Goal: Task Accomplishment & Management: Complete application form

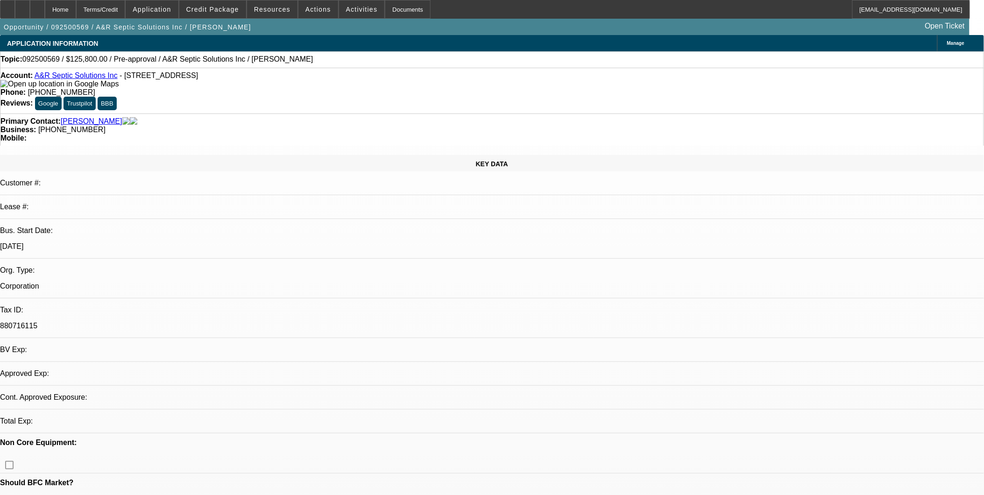
select select "0"
select select "2"
select select "0.1"
select select "0"
select select "2"
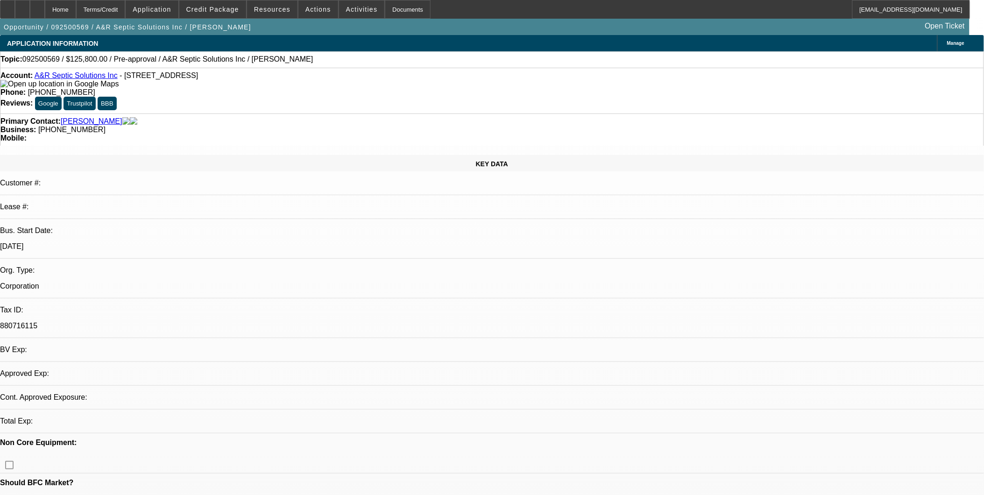
select select "0.1"
select select "1"
select select "2"
select select "4"
select select "1"
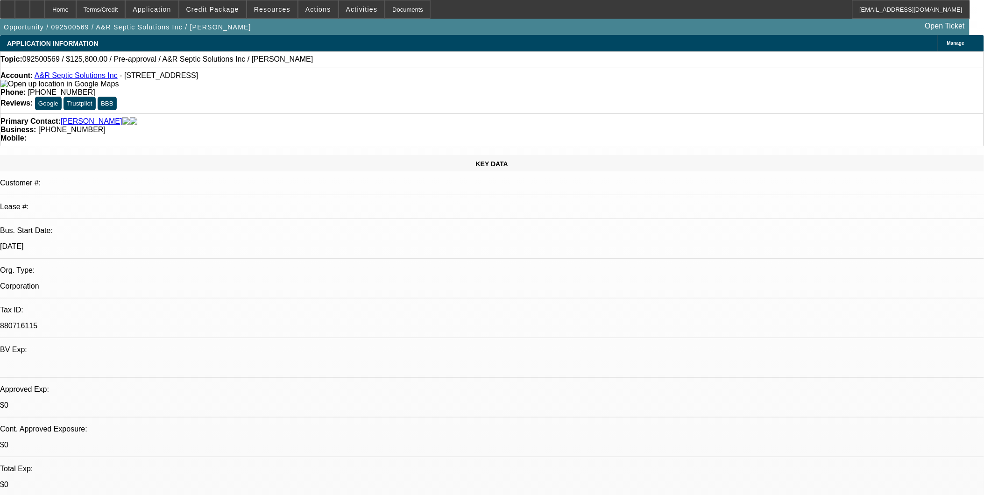
select select "2"
select select "4"
click at [221, 6] on span "Credit Package" at bounding box center [212, 9] width 53 height 7
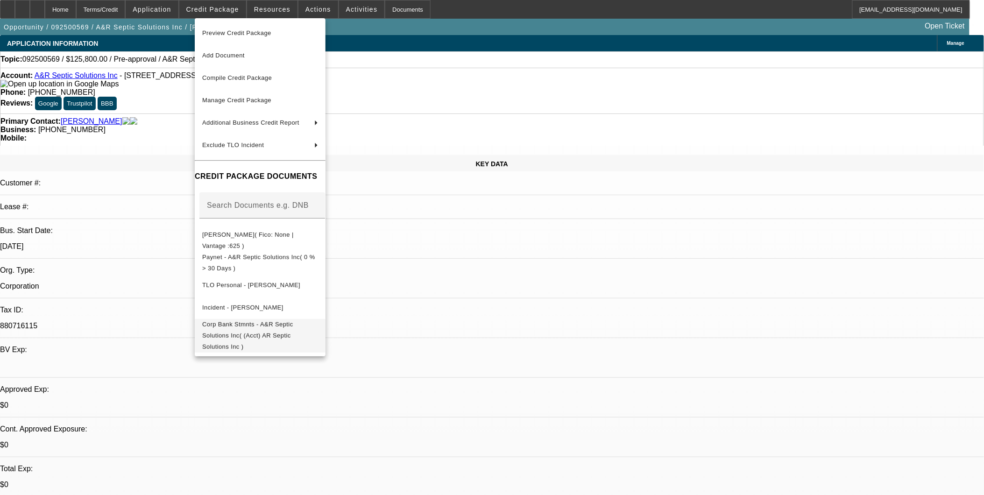
click at [267, 333] on button "Corp Bank Stmnts - A&R Septic Solutions Inc( (Acct) AR Septic Solutions Inc )" at bounding box center [260, 336] width 131 height 34
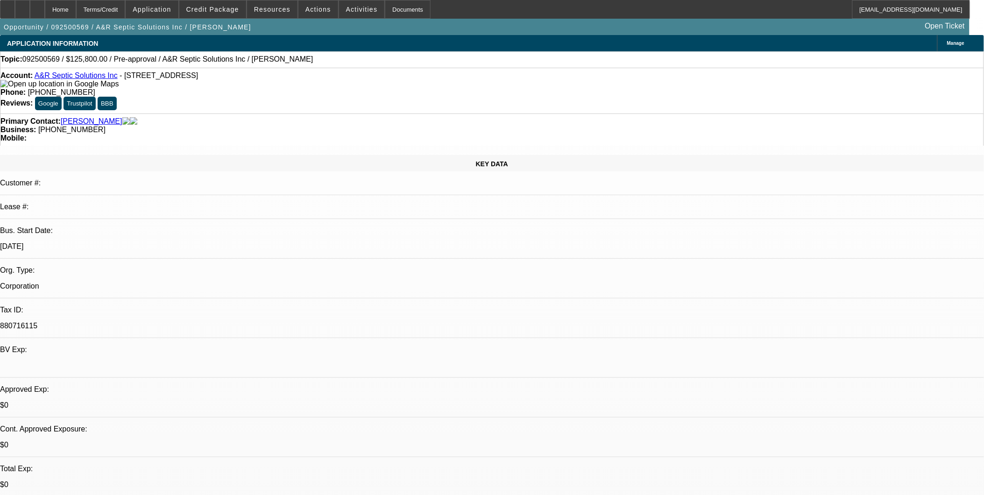
scroll to position [156, 0]
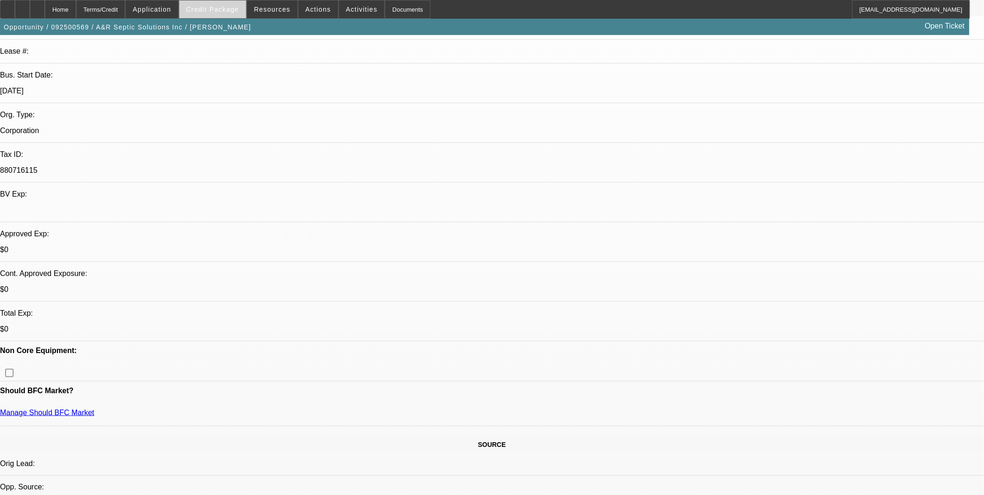
click at [215, 3] on span at bounding box center [212, 9] width 67 height 22
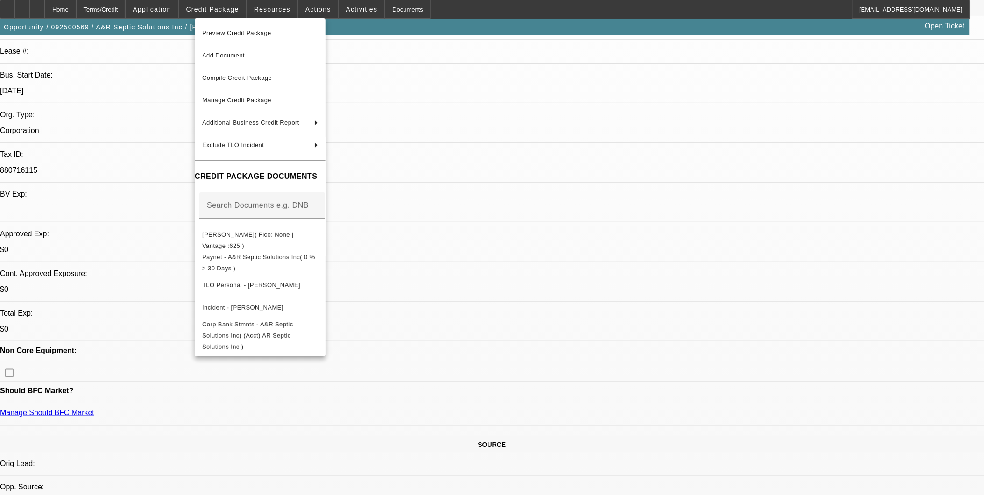
click at [540, 201] on div at bounding box center [492, 247] width 984 height 495
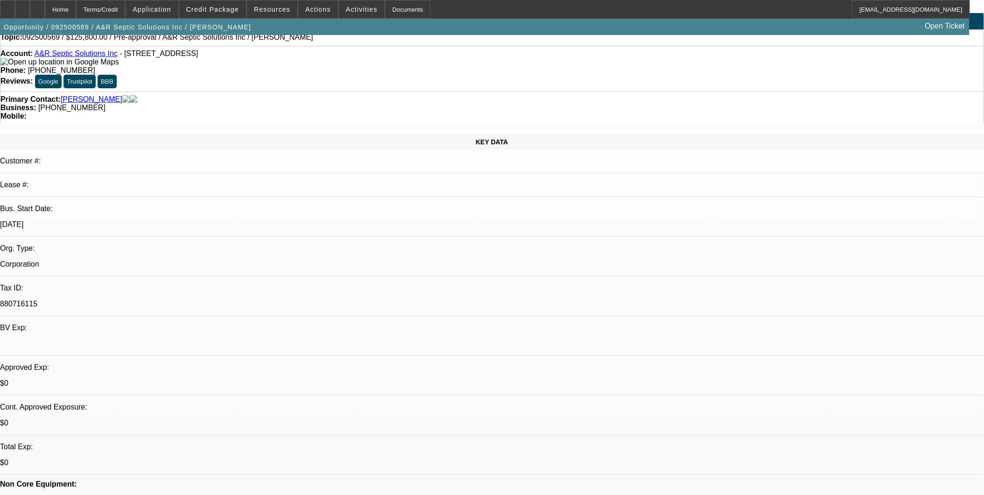
scroll to position [0, 0]
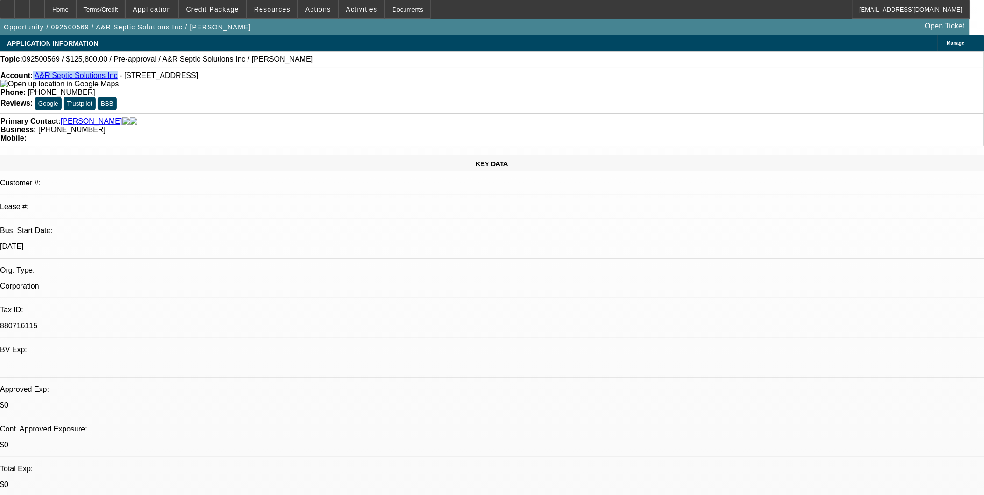
drag, startPoint x: 40, startPoint y: 78, endPoint x: 110, endPoint y: 75, distance: 69.7
click at [110, 75] on div "Account: A&R Septic Solutions Inc - 16 Sundance Dr, Winter Haven, FL 33884" at bounding box center [491, 79] width 983 height 17
copy div "A&R Septic Solutions Inc"
click at [159, 117] on div "Primary Contact: Sanchez, Agustin" at bounding box center [491, 121] width 983 height 8
click at [81, 72] on div "Account: A&R Septic Solutions Inc - 16 Sundance Dr, Winter Haven, FL 33884 Phon…" at bounding box center [492, 91] width 984 height 46
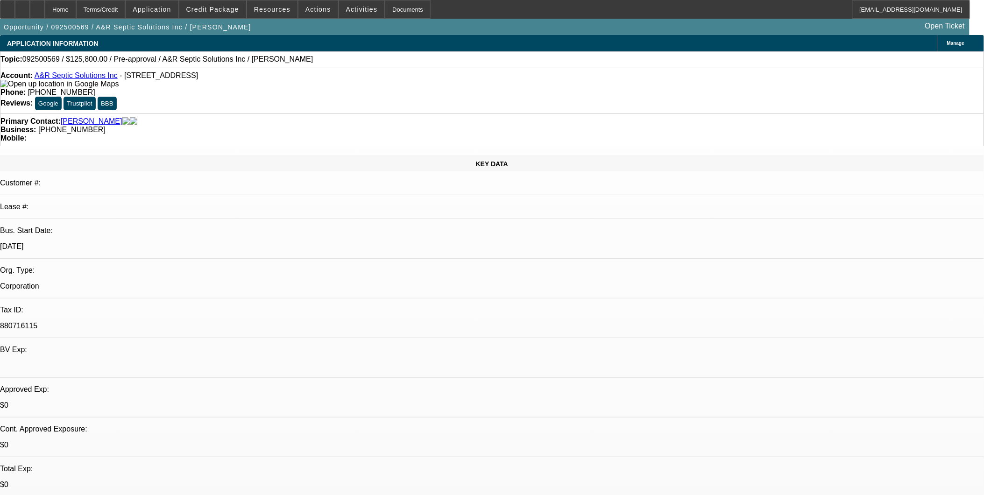
click at [81, 77] on link "A&R Septic Solutions Inc" at bounding box center [76, 75] width 83 height 8
click at [223, 11] on span "Credit Package" at bounding box center [212, 9] width 53 height 7
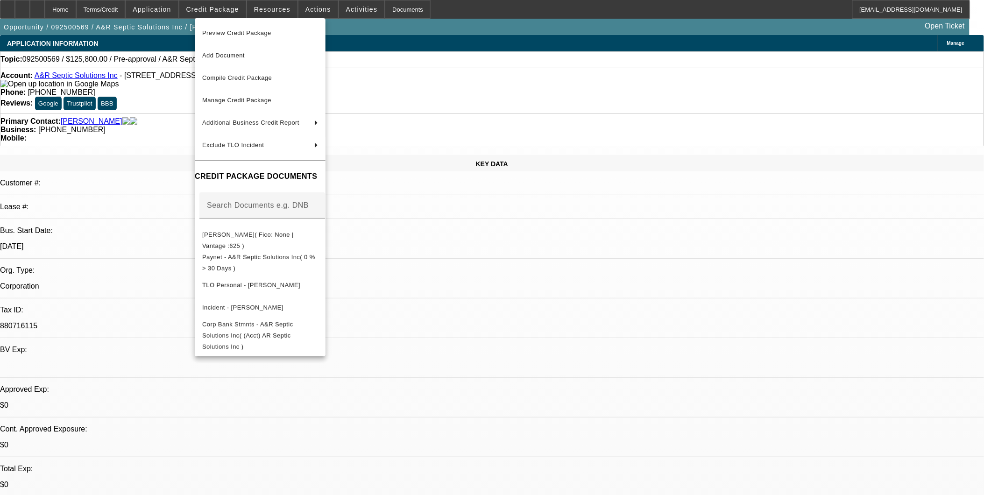
click at [867, 284] on div at bounding box center [492, 247] width 984 height 495
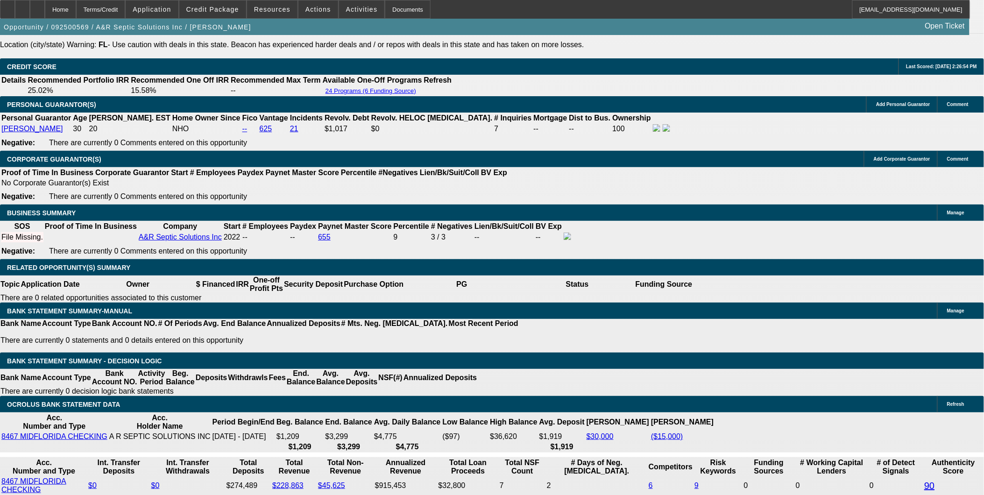
scroll to position [1297, 0]
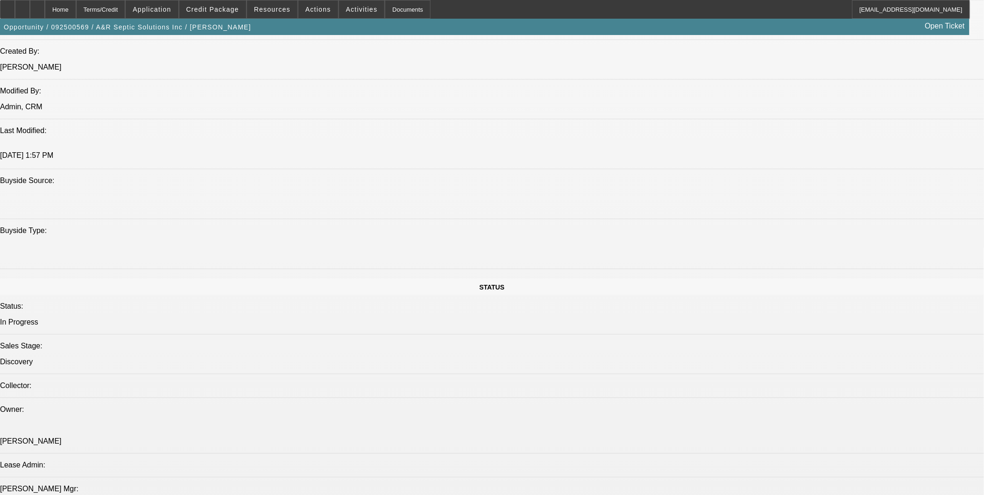
scroll to position [830, 0]
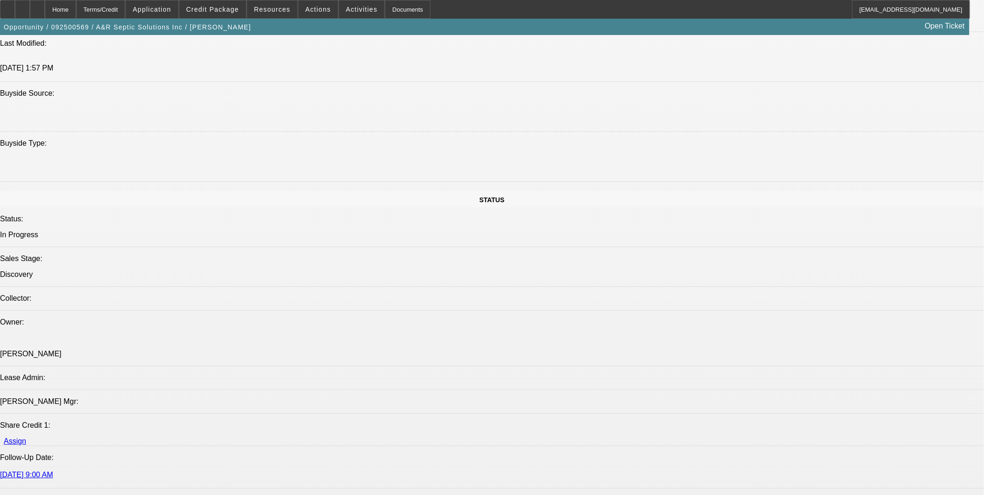
drag, startPoint x: 928, startPoint y: 152, endPoint x: 851, endPoint y: 204, distance: 92.5
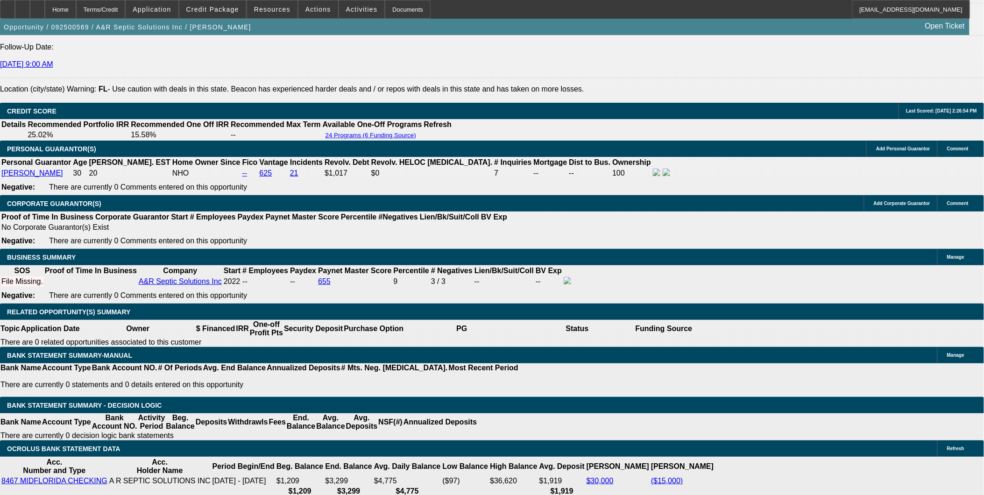
scroll to position [1349, 0]
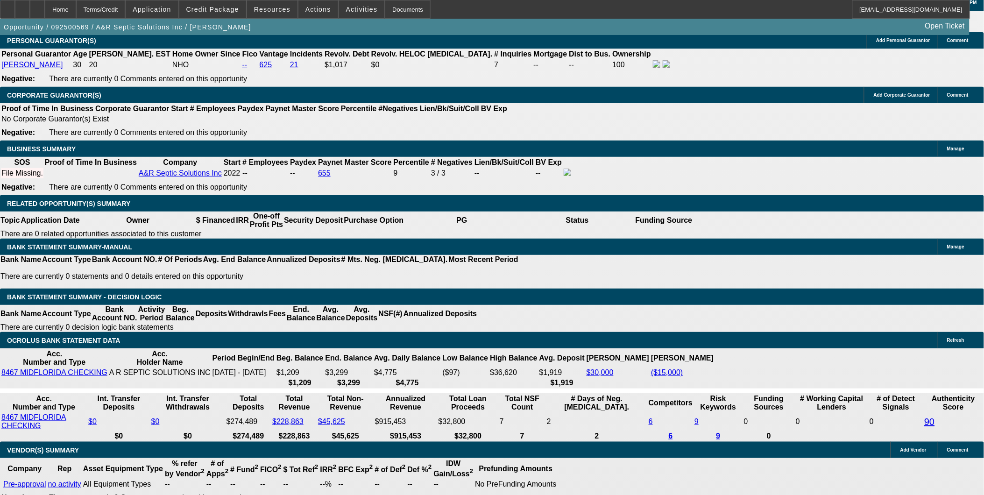
drag, startPoint x: 731, startPoint y: 357, endPoint x: 729, endPoint y: 346, distance: 11.3
click at [730, 351] on div "APPLICATION INFORMATION Manage Topic: 092500569 / $125,800.00 / Pre-approval / …" at bounding box center [492, 239] width 984 height 3107
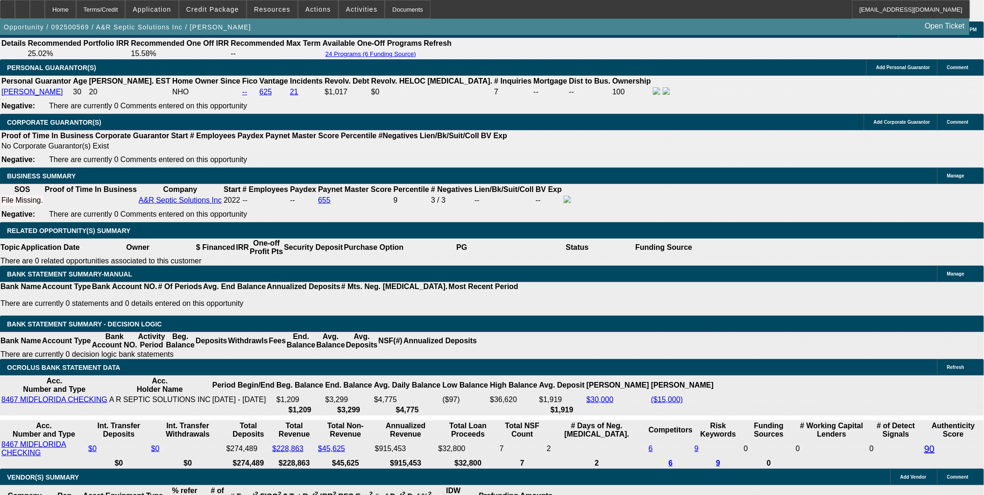
scroll to position [1297, 0]
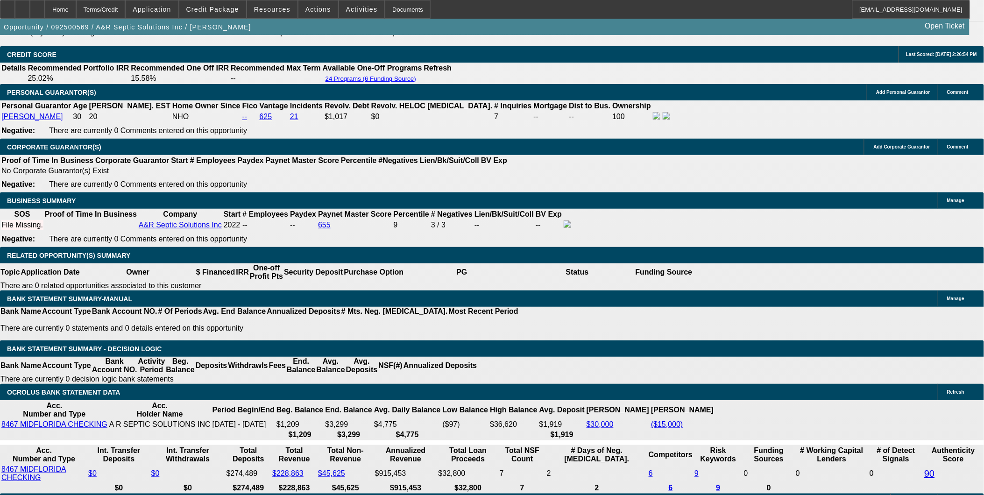
drag, startPoint x: 670, startPoint y: 325, endPoint x: 664, endPoint y: 328, distance: 7.3
click at [664, 328] on div "APPLICATION INFORMATION Manage Topic: 092500569 / $125,800.00 / Pre-approval / …" at bounding box center [492, 291] width 984 height 3107
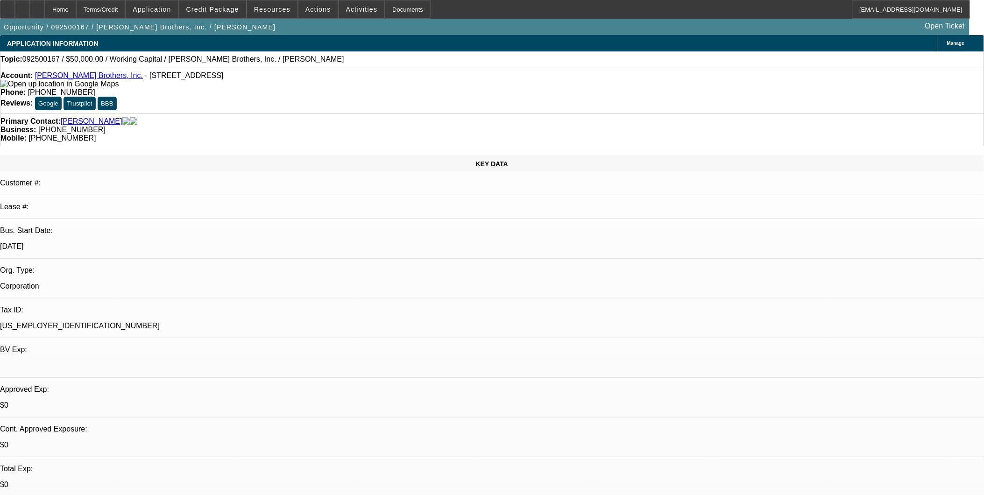
select select "0"
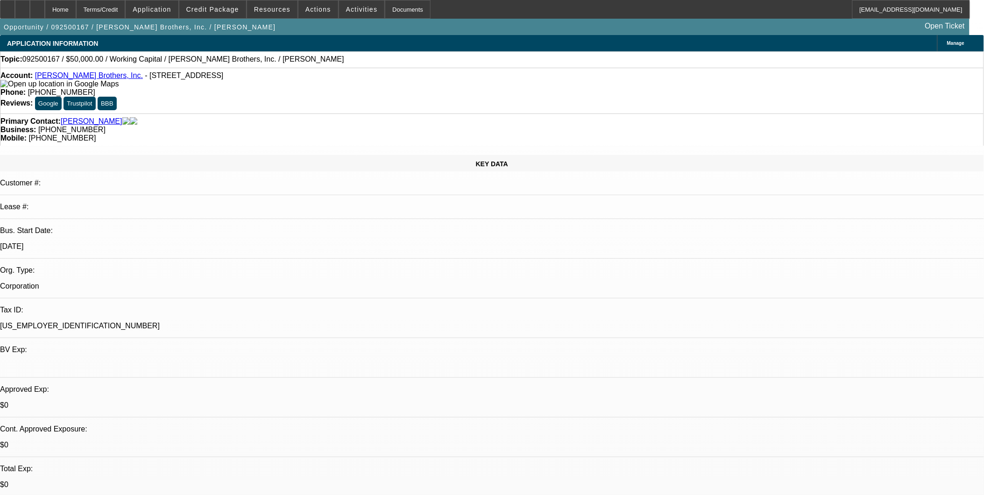
select select "0"
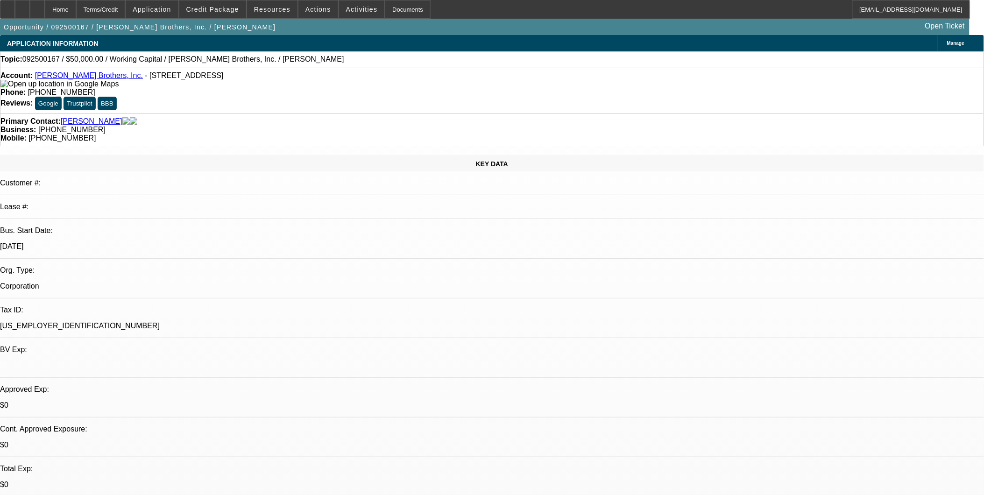
select select "0"
select select "1"
select select "2"
select select "6"
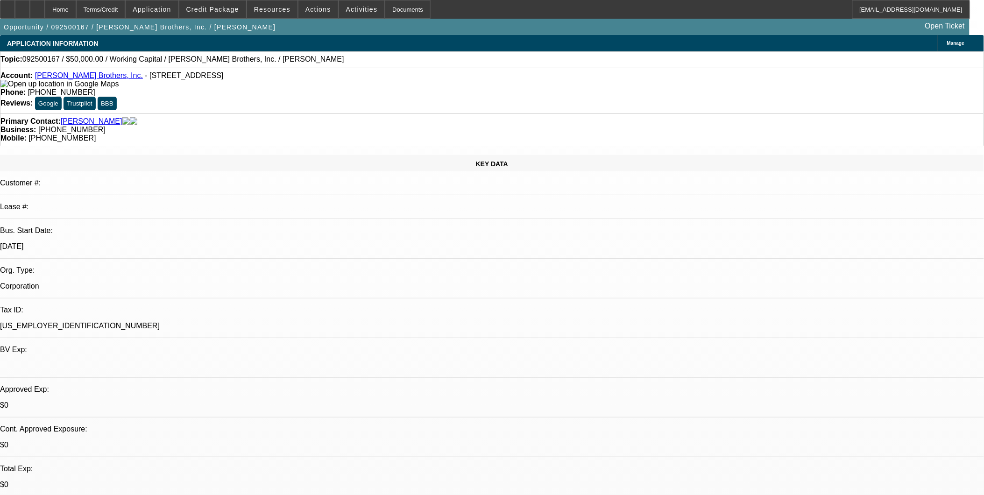
select select "1"
select select "2"
select select "6"
select select "1"
select select "2"
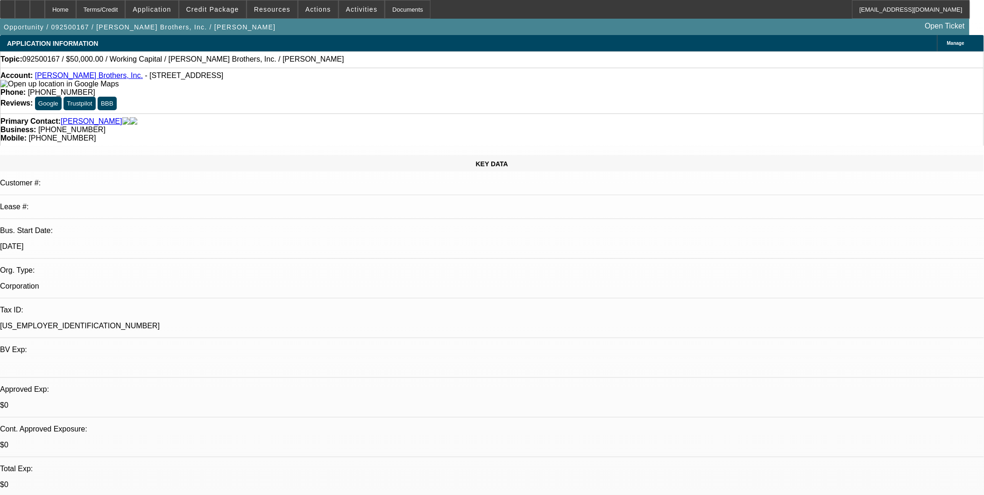
select select "6"
select select "1"
select select "2"
select select "6"
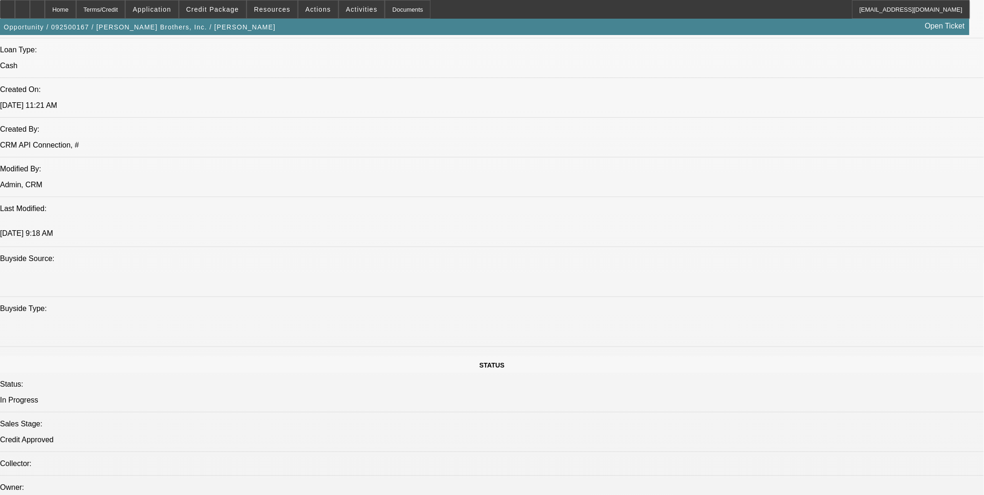
scroll to position [726, 0]
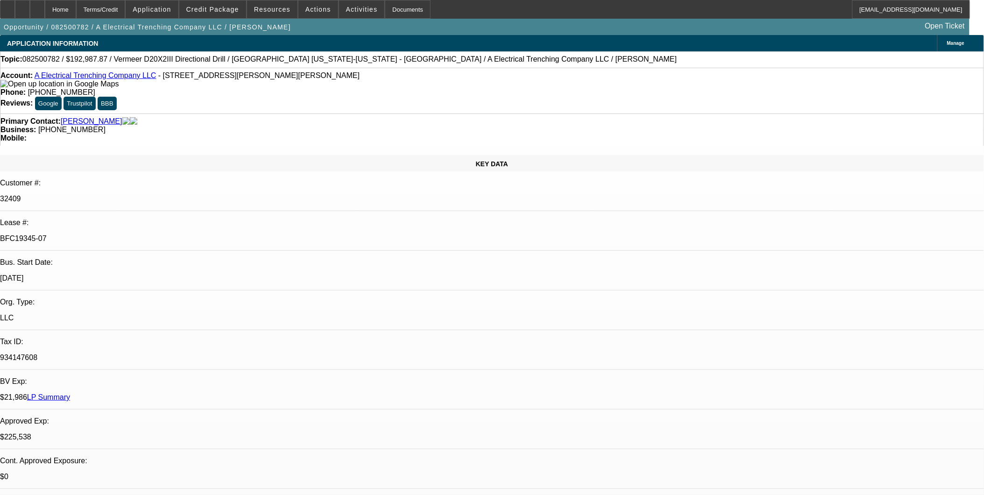
select select "0"
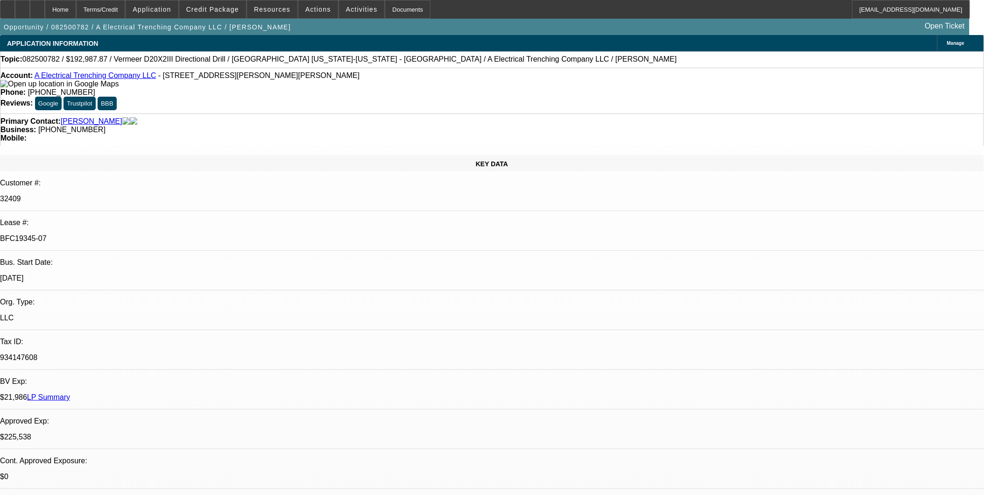
select select "0"
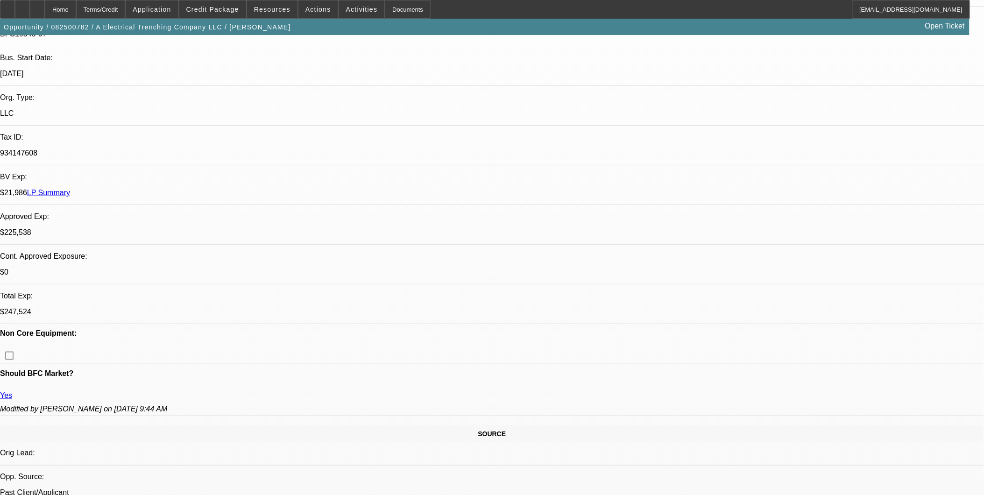
select select "1"
select select "3"
select select "6"
select select "1"
select select "3"
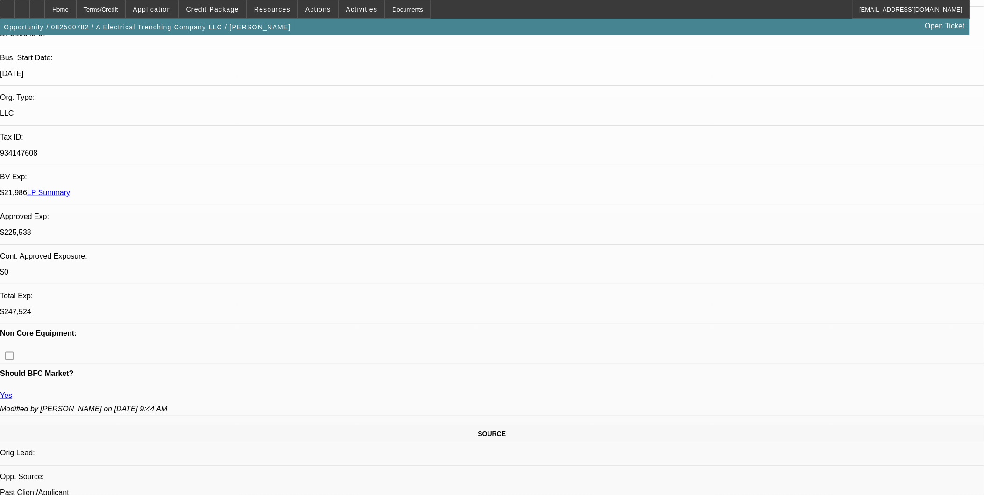
select select "6"
select select "1"
select select "3"
select select "6"
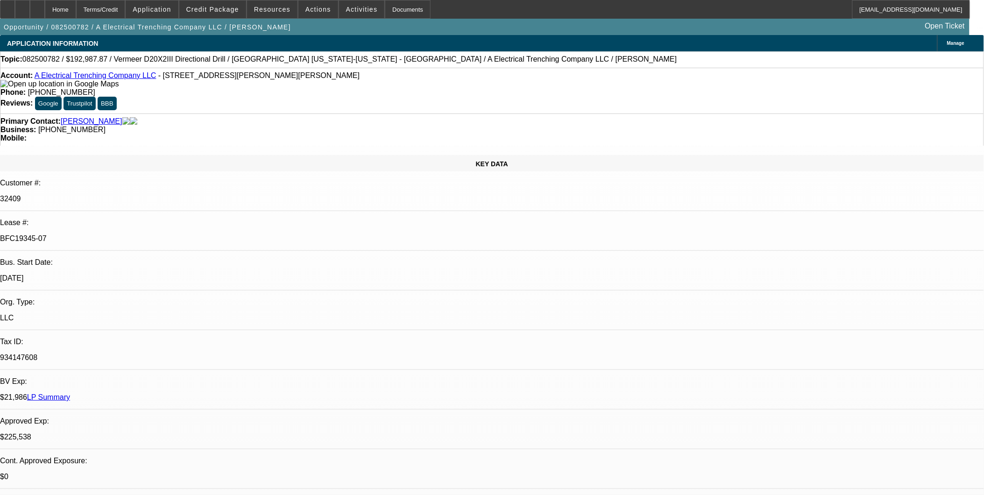
drag, startPoint x: 484, startPoint y: 266, endPoint x: 502, endPoint y: 136, distance: 131.5
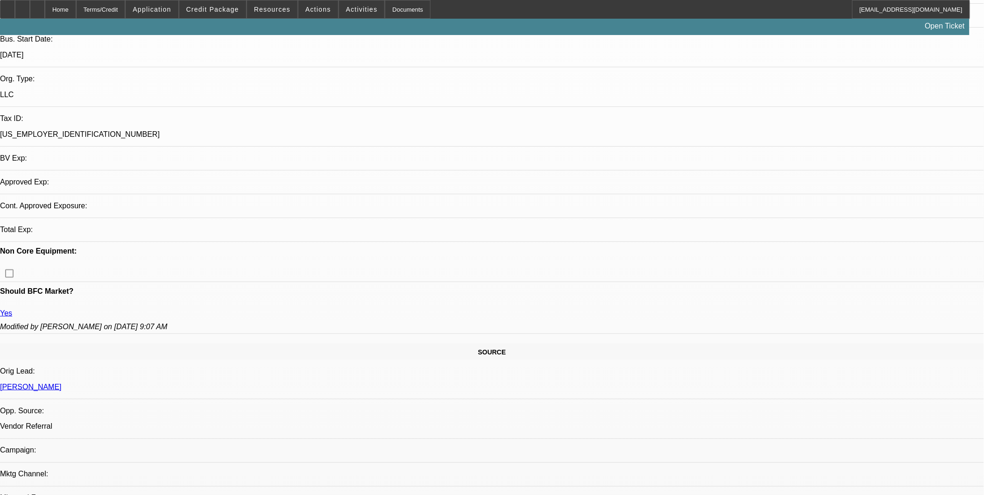
select select "0"
select select "0.1"
select select "0"
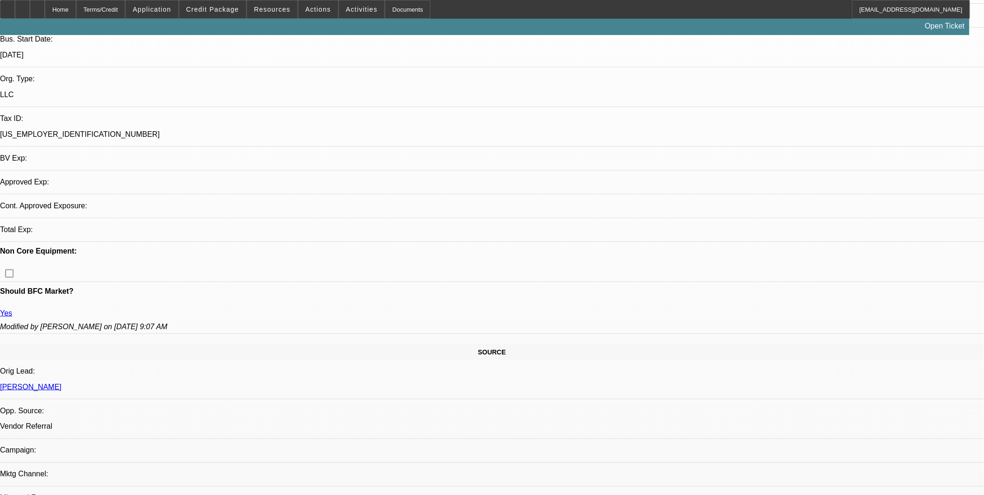
select select "0.1"
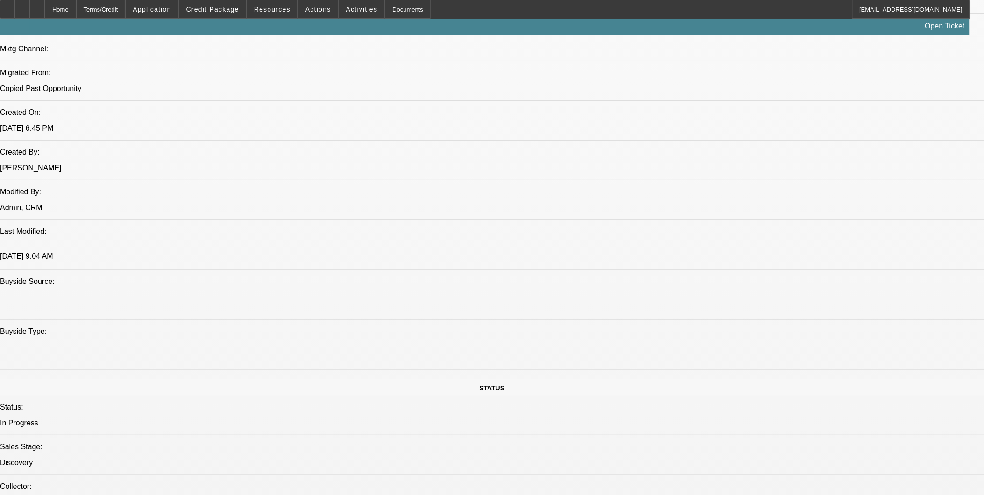
select select "1"
select select "4"
select select "1"
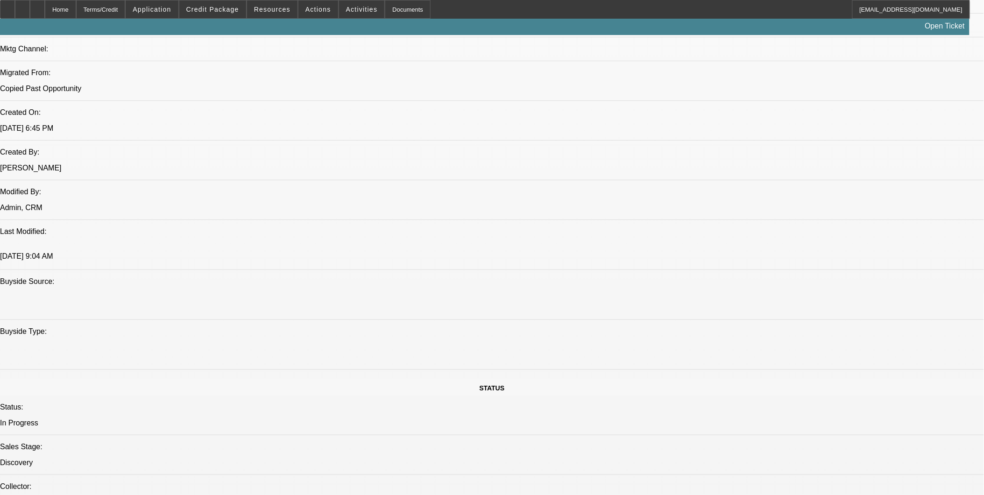
select select "4"
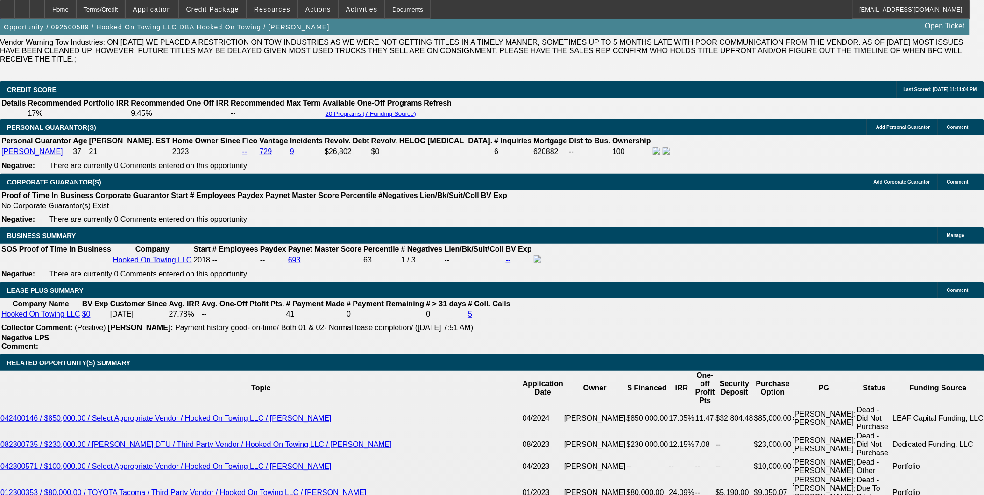
scroll to position [1440, 0]
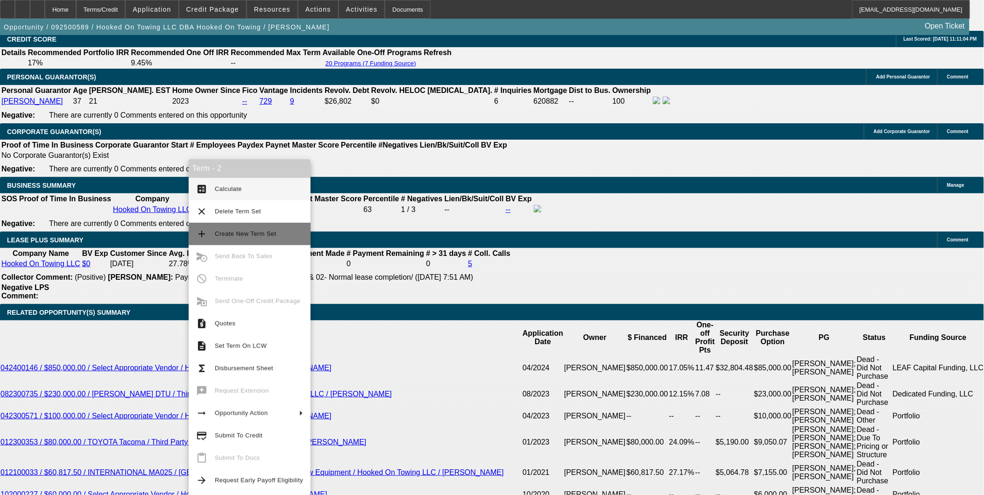
click at [241, 238] on span "Create New Term Set" at bounding box center [259, 233] width 88 height 11
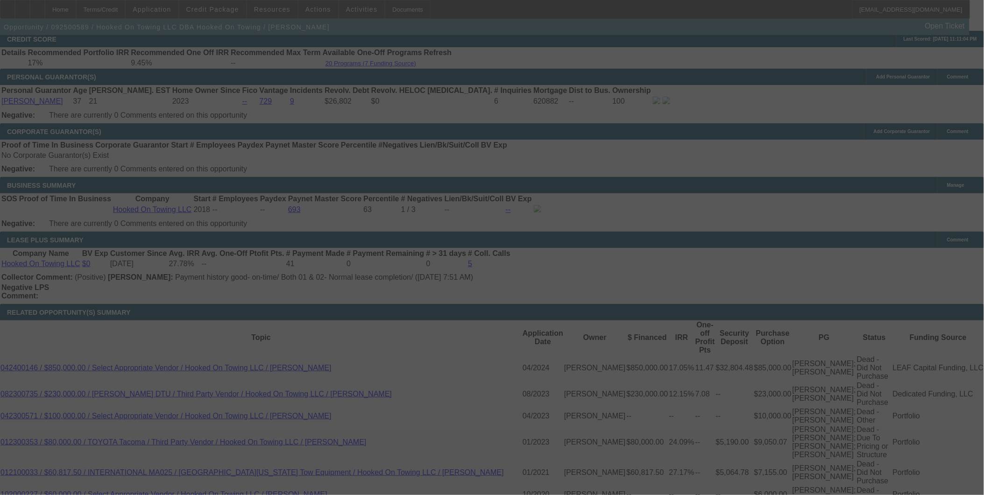
scroll to position [1468, 0]
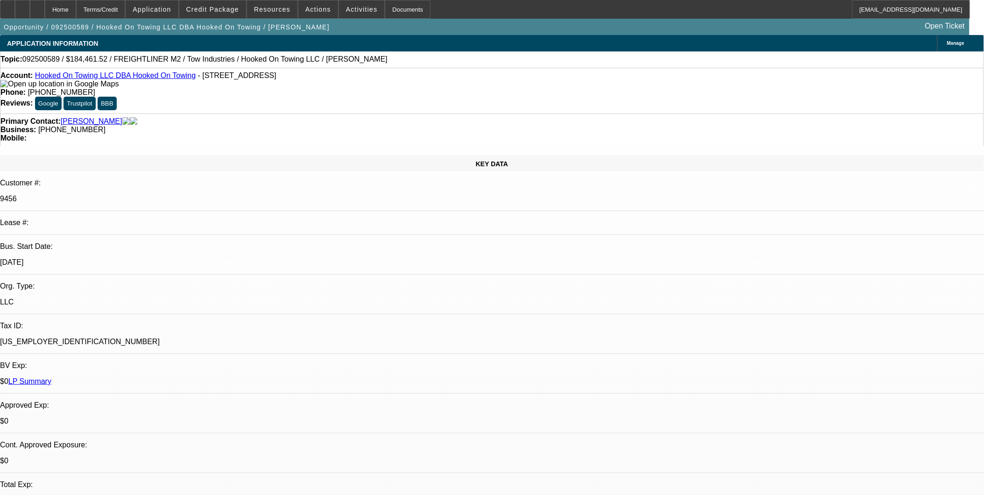
select select "0"
select select "0.1"
select select "0"
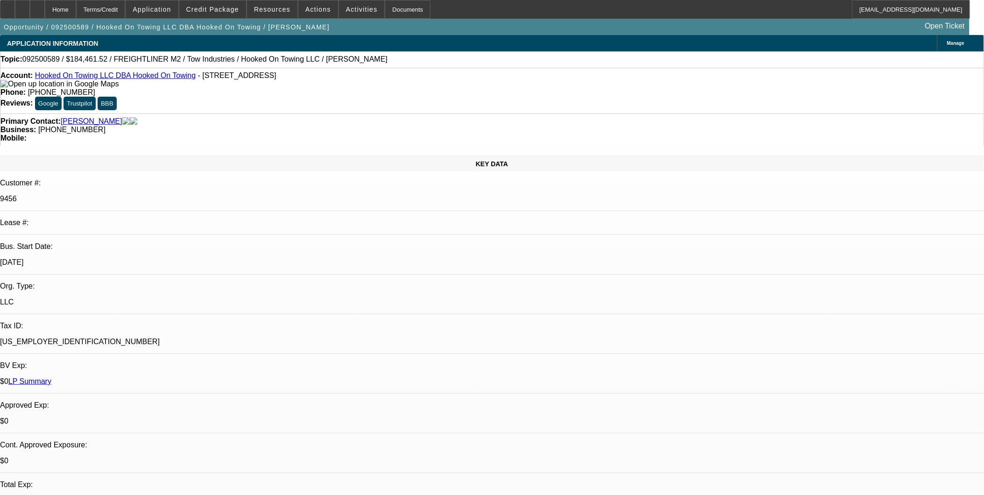
select select "0.1"
select select "0"
select select "0.1"
select select "1"
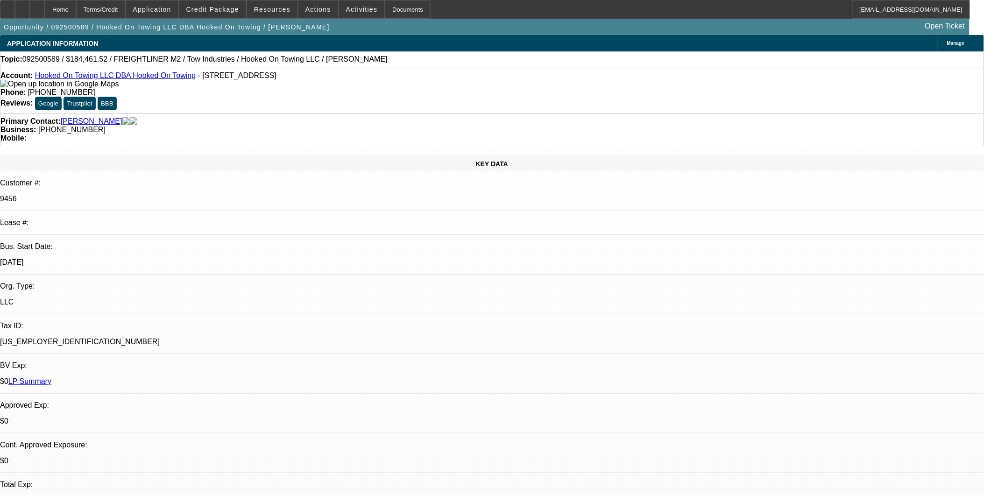
select select "1"
select select "4"
select select "1"
select select "4"
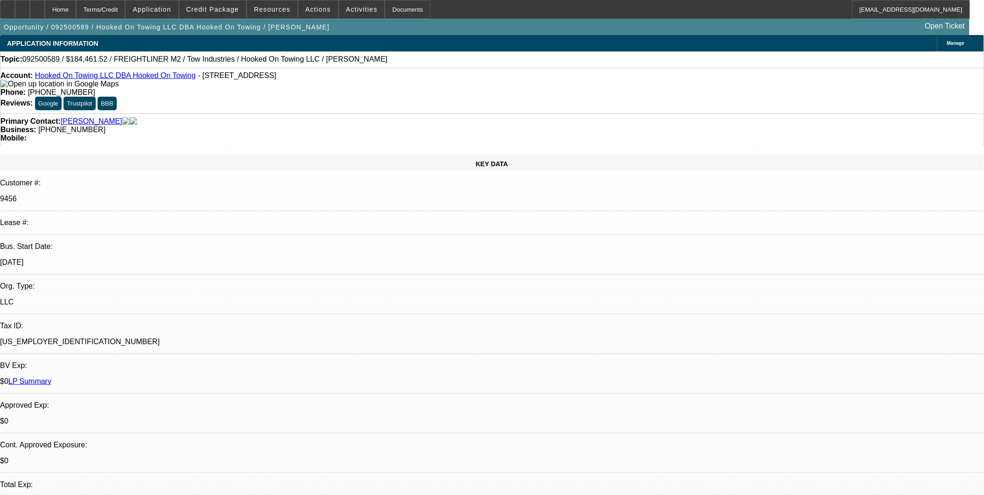
select select "1"
select select "4"
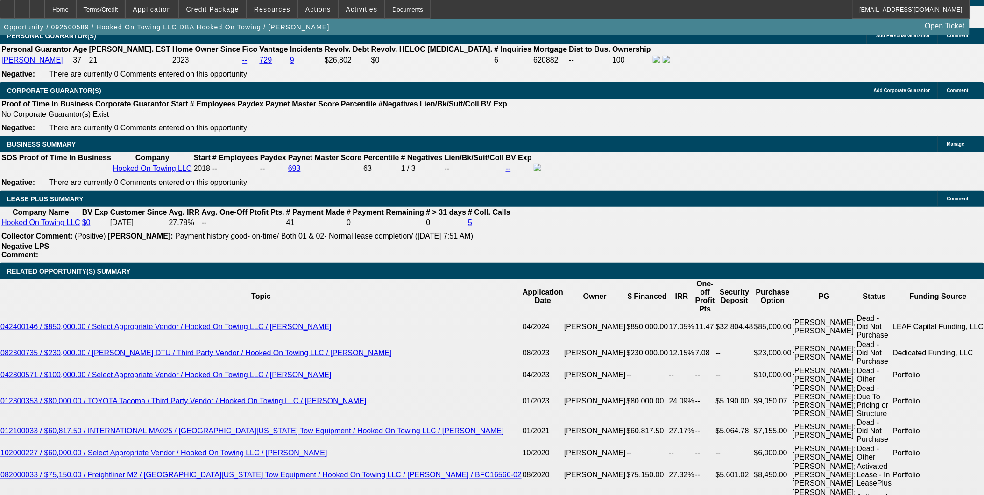
scroll to position [1481, 0]
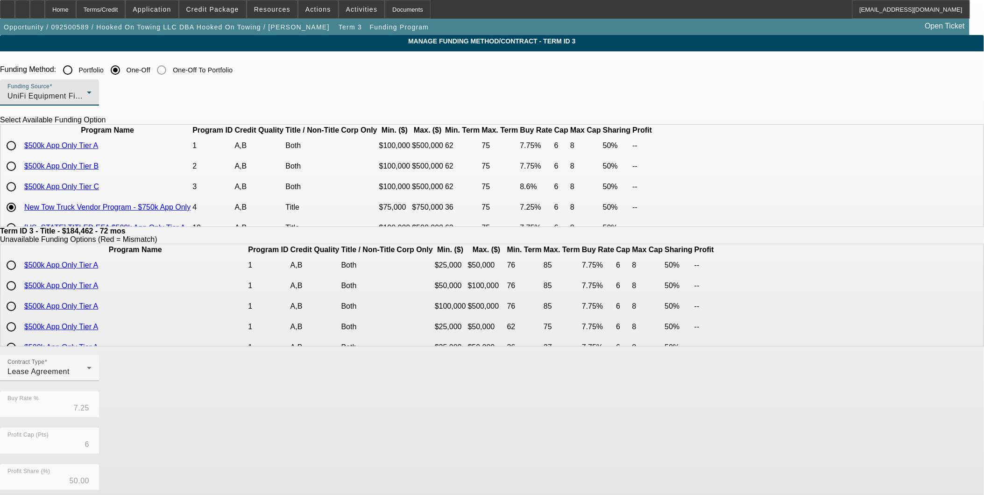
click at [87, 94] on div "UniFi Equipment Finance, Inc." at bounding box center [46, 96] width 79 height 11
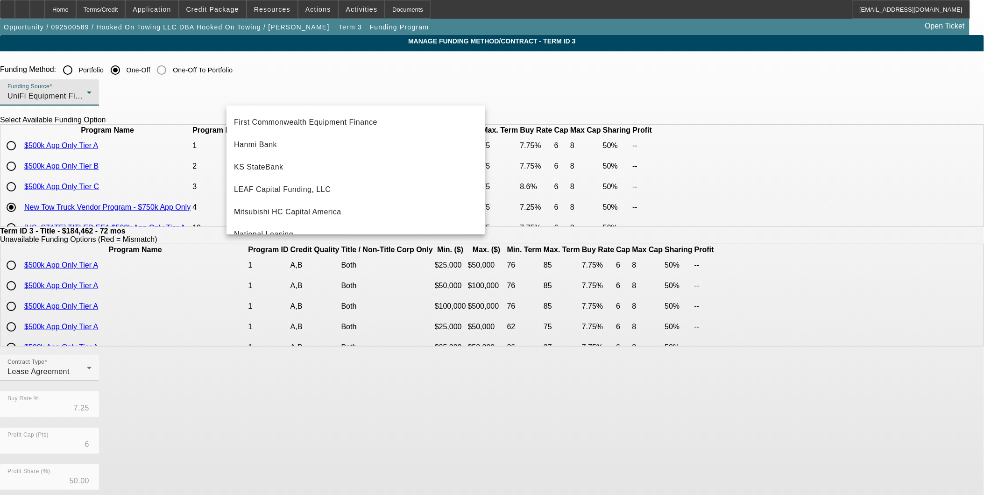
scroll to position [207, 0]
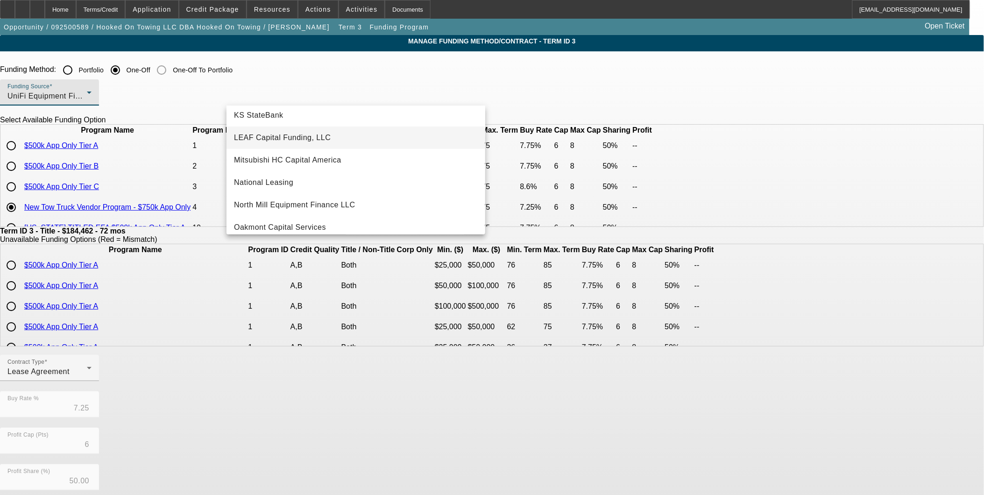
click at [314, 141] on span "LEAF Capital Funding, LLC" at bounding box center [282, 137] width 97 height 11
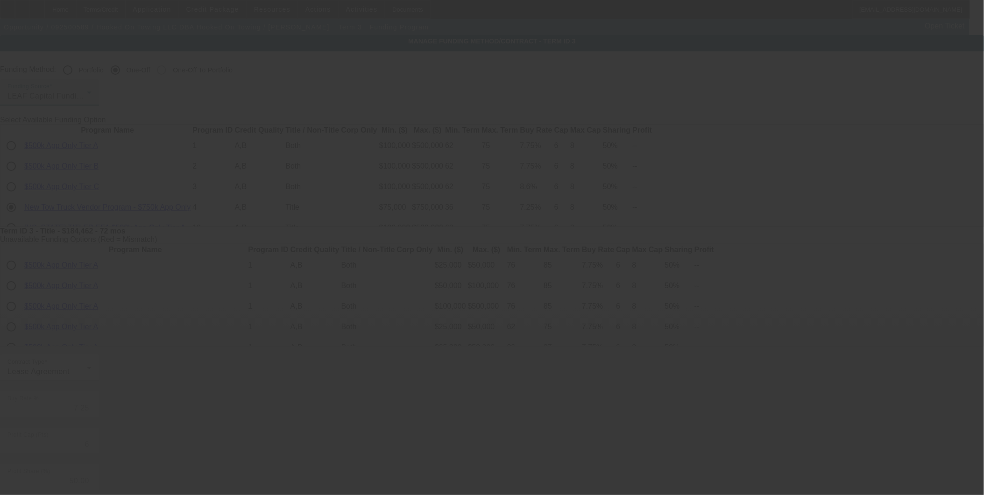
type input "6.76"
type input "10"
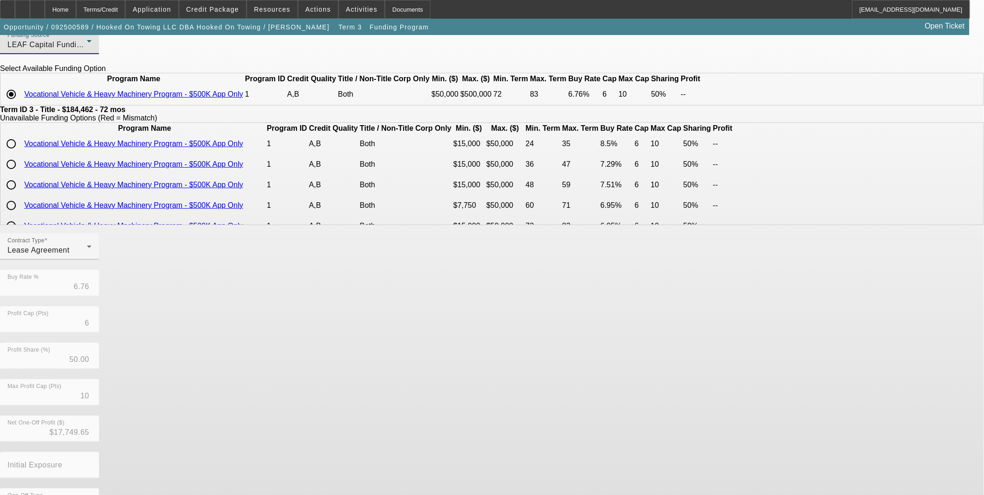
scroll to position [94, 0]
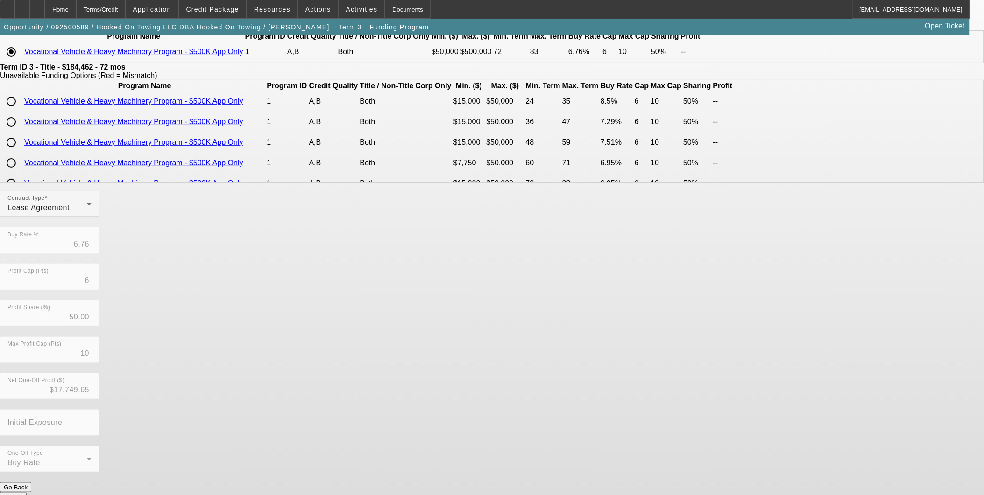
click at [414, 492] on form "Funding Method: Portfolio One-Off One-Off To Portfolio Funding Source LEAF Capi…" at bounding box center [492, 239] width 984 height 544
click at [27, 492] on button "Submit" at bounding box center [13, 497] width 27 height 10
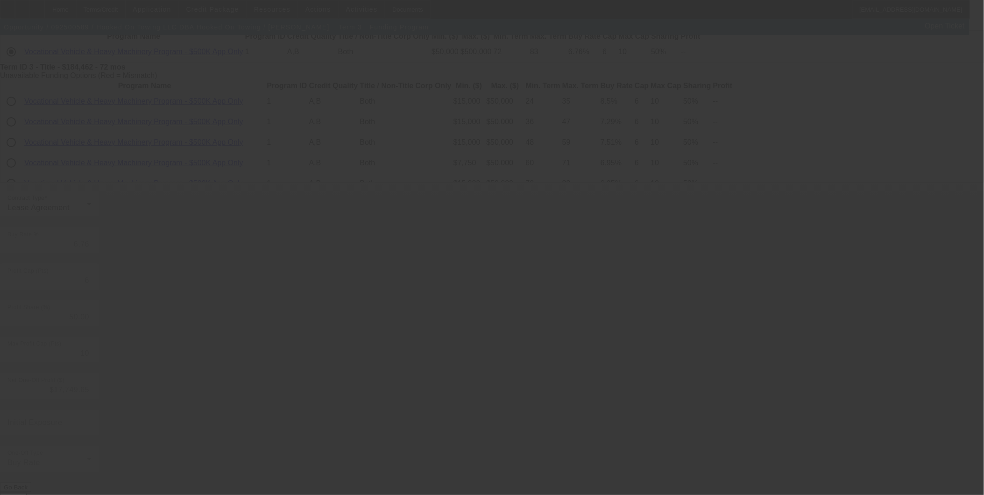
type input "7.25"
type input "8"
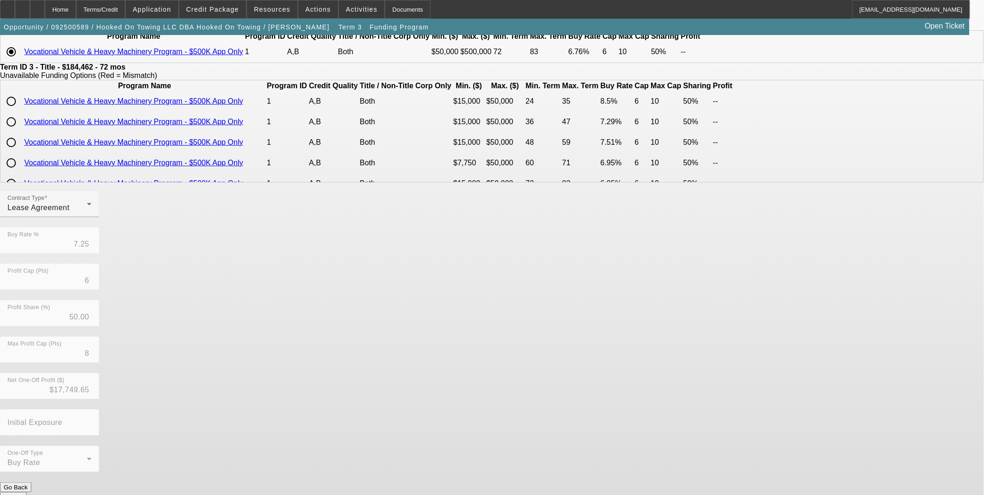
scroll to position [0, 0]
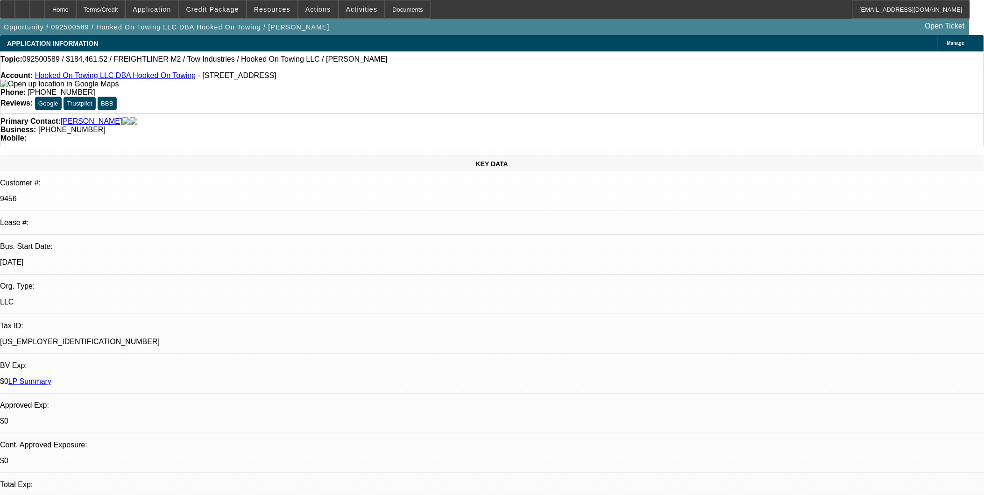
select select "0"
select select "0.1"
select select "4"
select select "0"
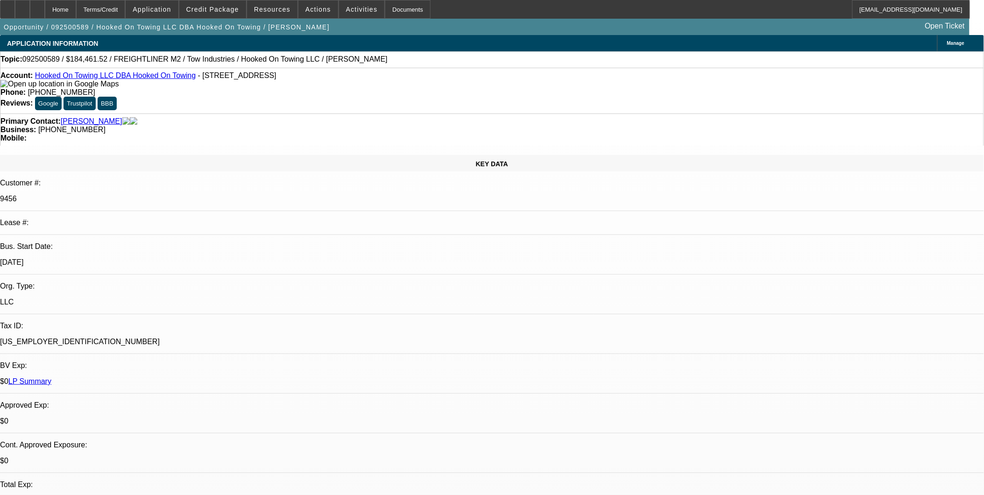
select select "0"
select select "0.1"
select select "4"
select select "0"
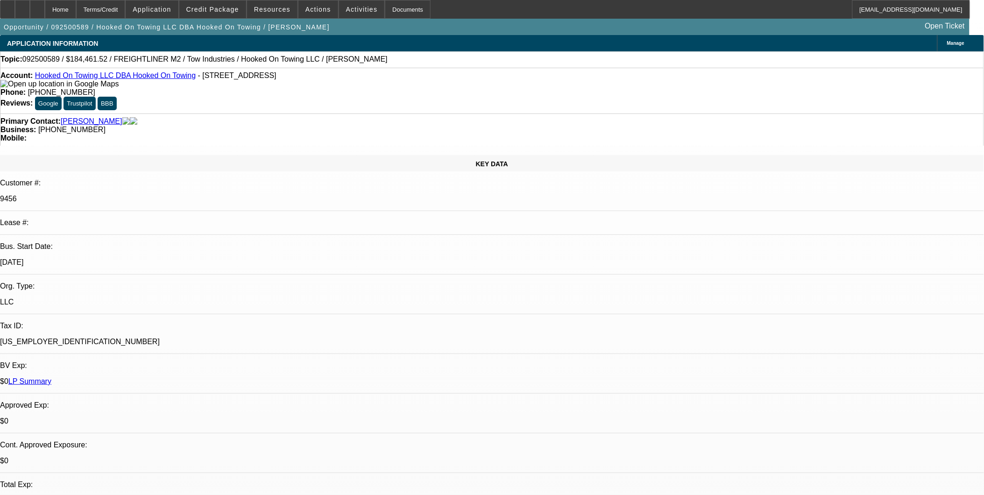
select select "0.1"
select select "4"
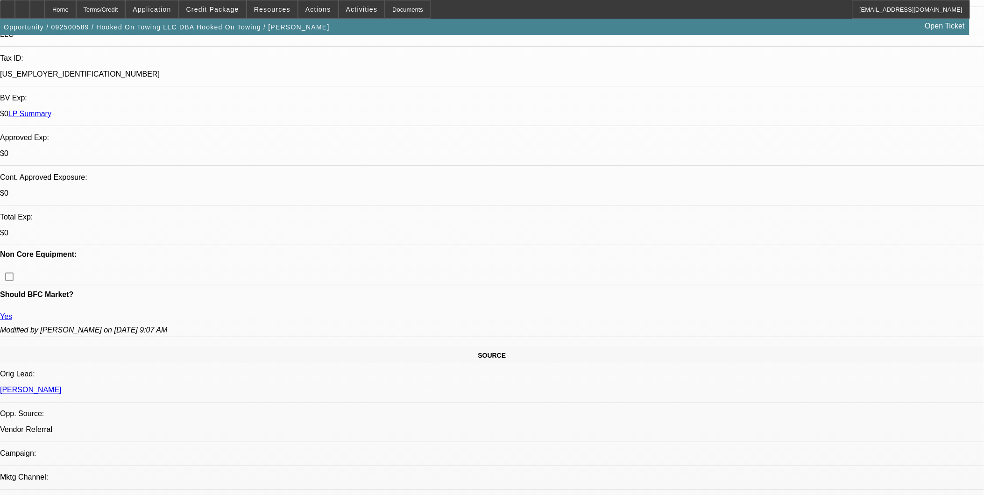
scroll to position [311, 0]
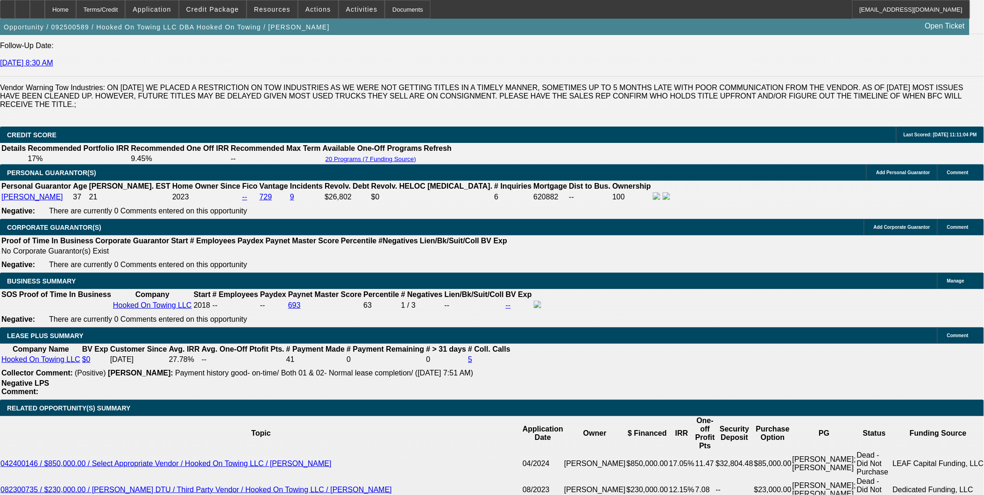
scroll to position [1453, 0]
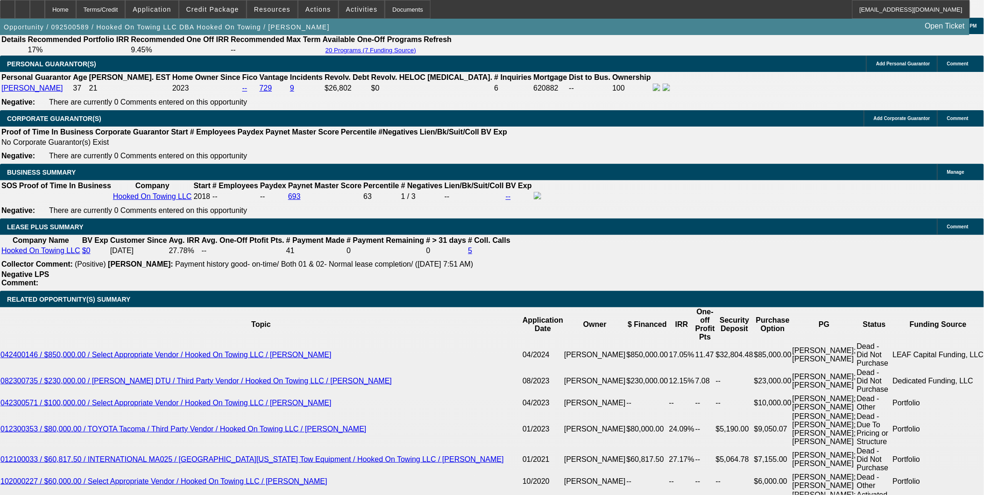
drag, startPoint x: 217, startPoint y: 321, endPoint x: 276, endPoint y: 335, distance: 60.5
type input "UNKNOWN"
type input "7"
type input "$3,144.89"
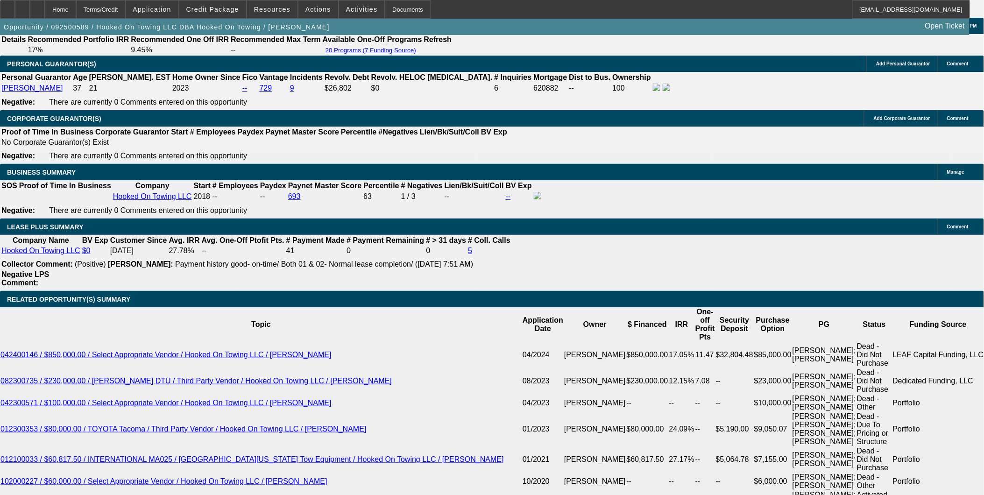
type input "7.5"
type input "$3,189.36"
type input "7.5"
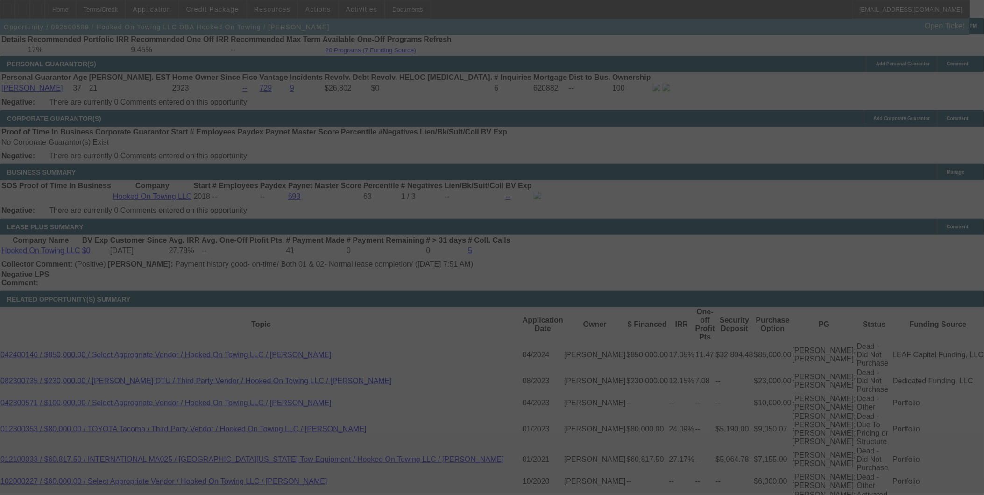
select select "0"
select select "0.1"
select select "4"
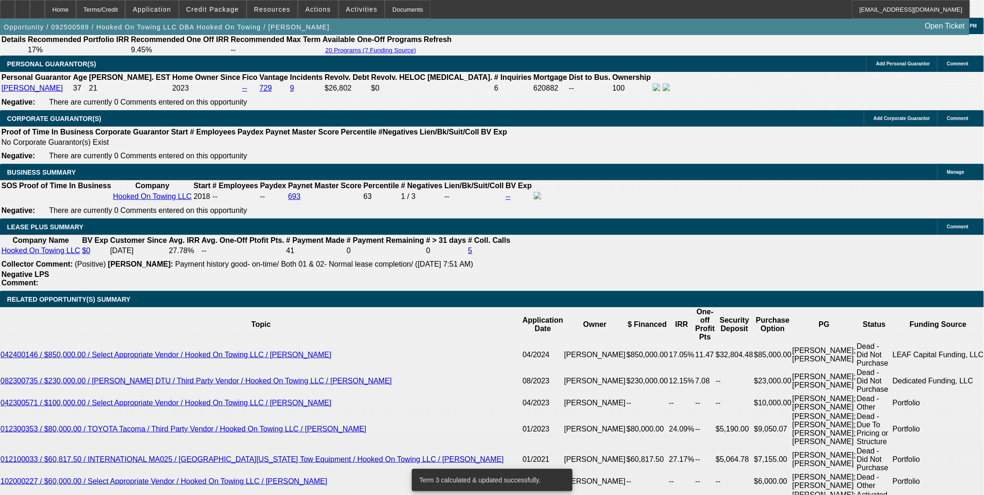
drag, startPoint x: 227, startPoint y: 321, endPoint x: 278, endPoint y: 325, distance: 50.6
type input "UNKNOWN"
type input "7"
type input "7.5"
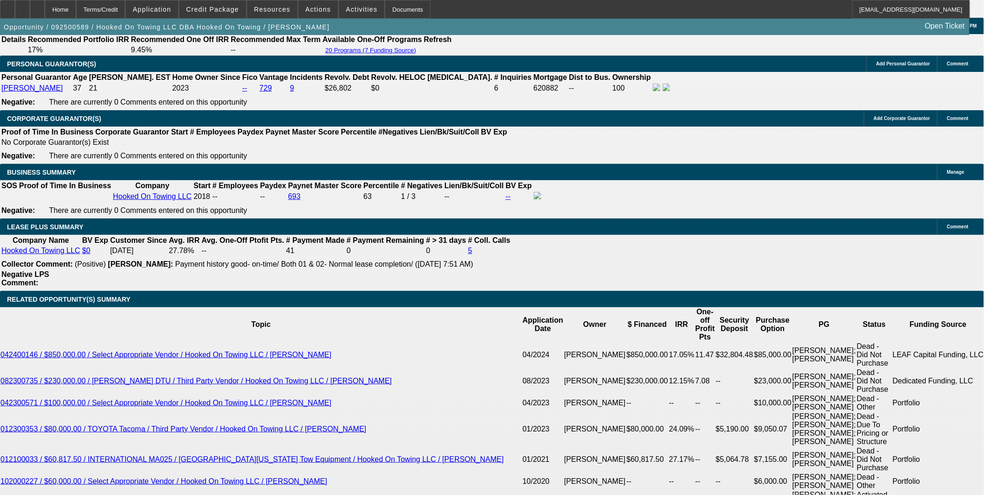
type input "$3,144.89"
type input "."
type input "8"
type input "$3,234.21"
type input "8"
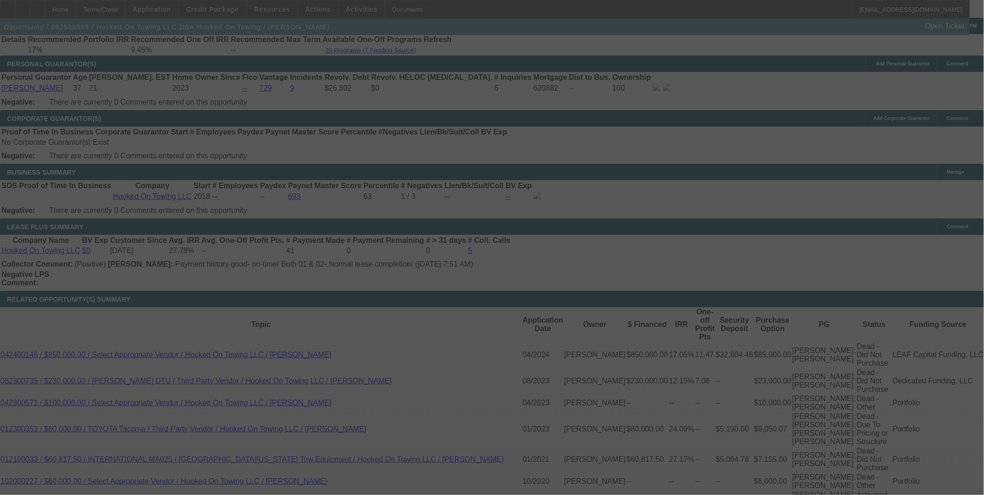
select select "0"
select select "0.1"
select select "4"
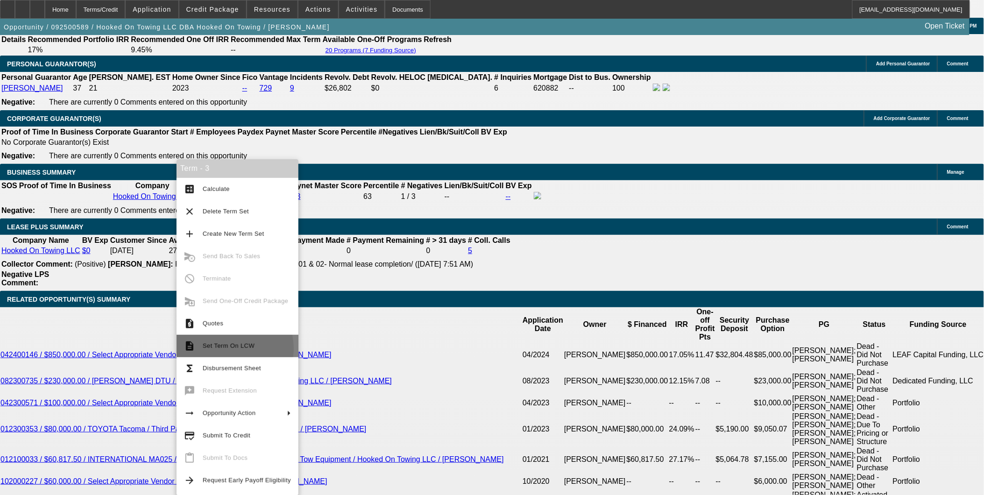
click at [221, 349] on span "Set Term On LCW" at bounding box center [247, 345] width 88 height 11
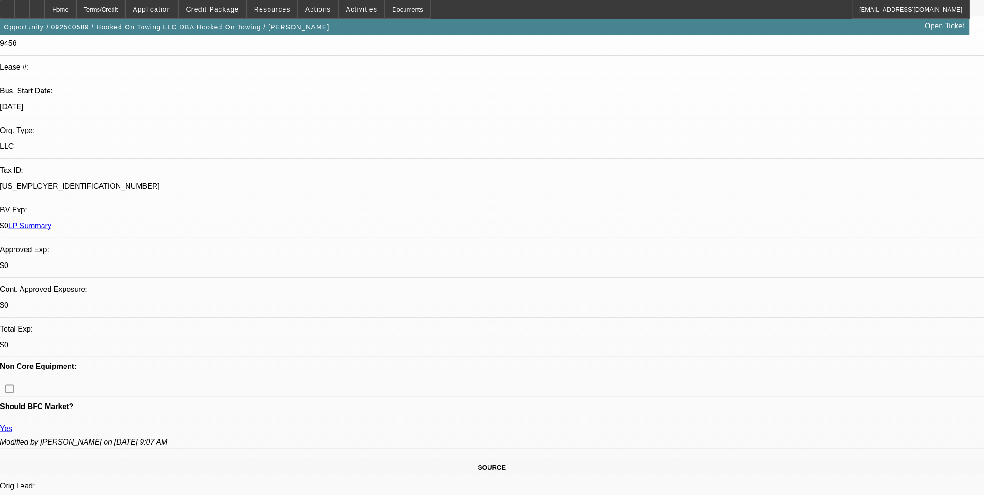
select select "0"
select select "0.1"
select select "0"
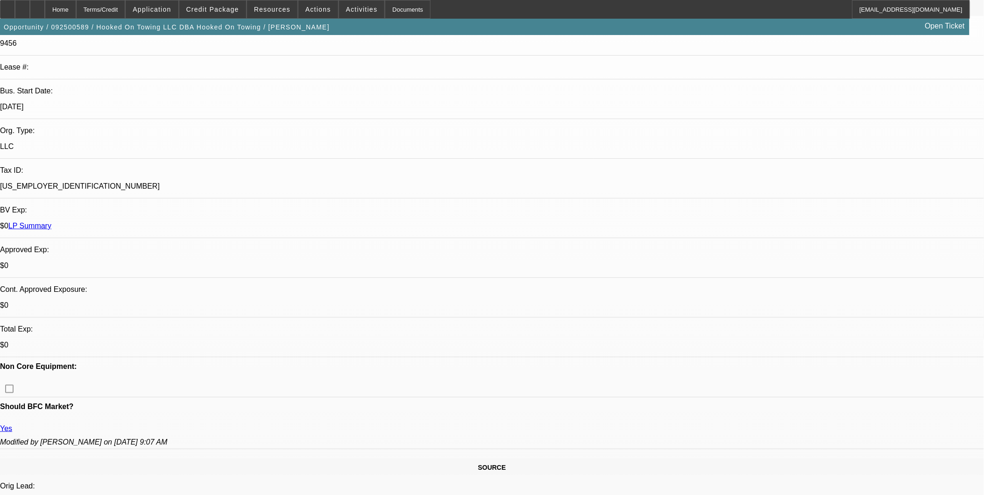
select select "0.1"
select select "0"
select select "0.1"
select select "1"
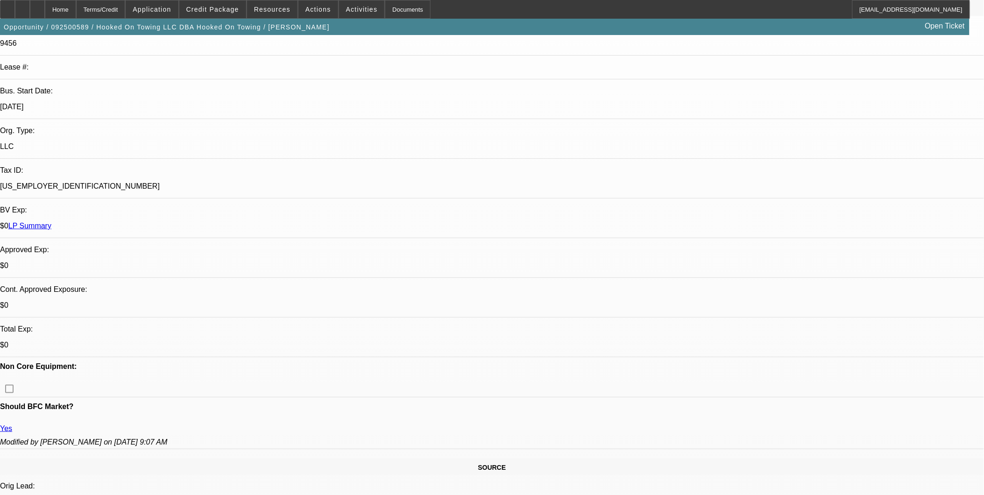
select select "1"
select select "4"
select select "1"
select select "4"
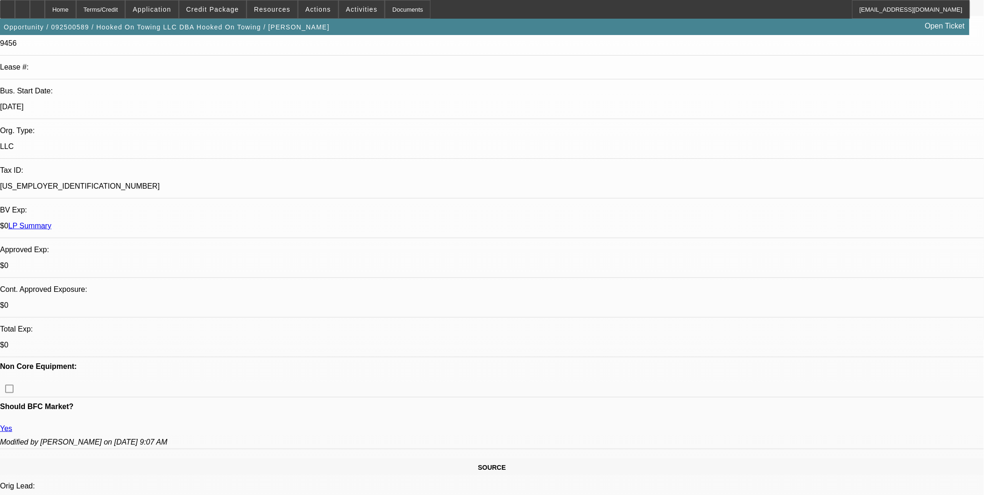
select select "1"
select select "4"
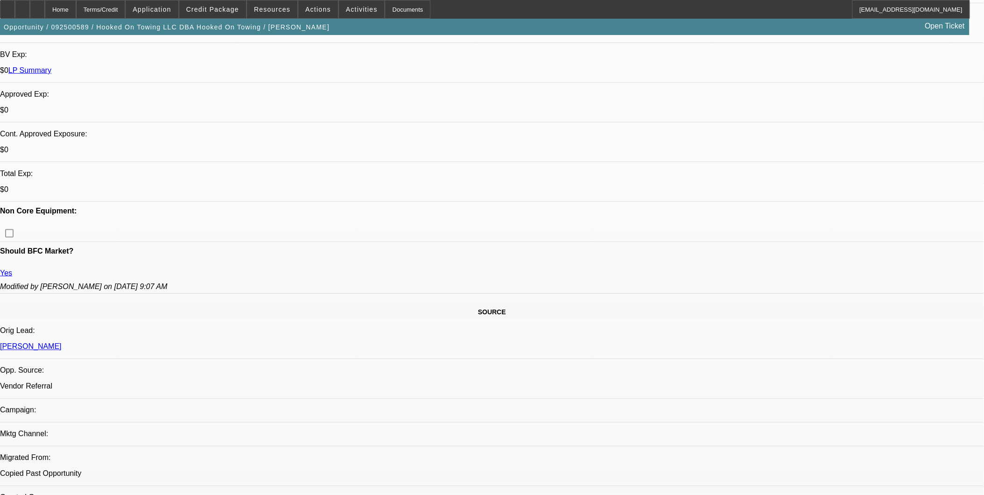
scroll to position [104, 0]
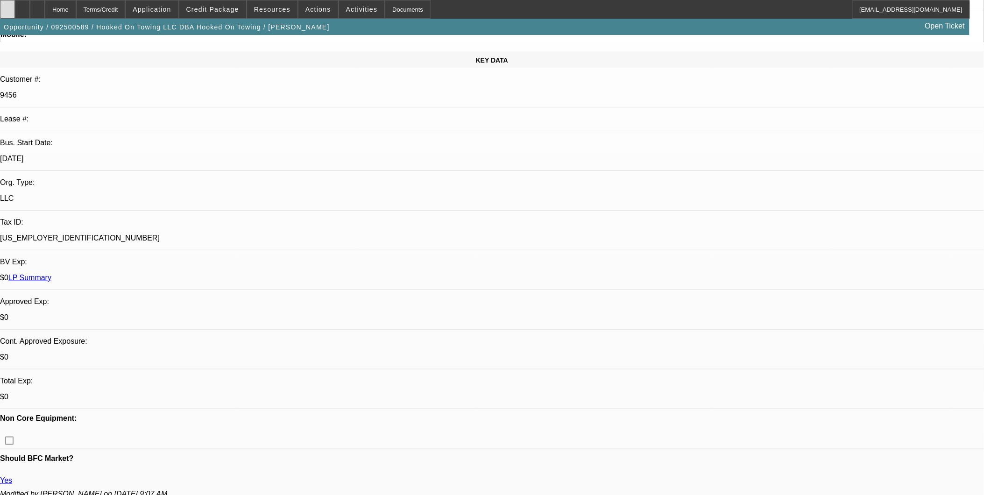
click at [7, 6] on icon at bounding box center [7, 6] width 0 height 0
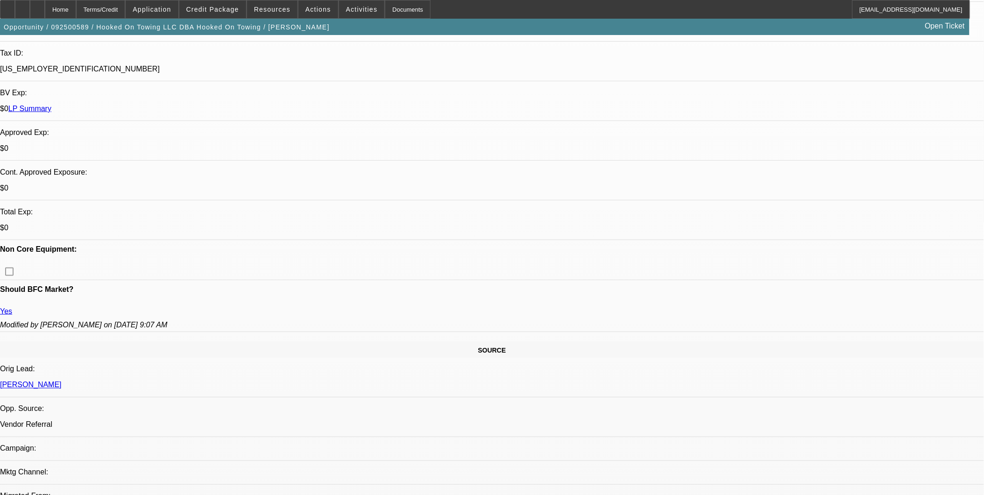
scroll to position [207, 0]
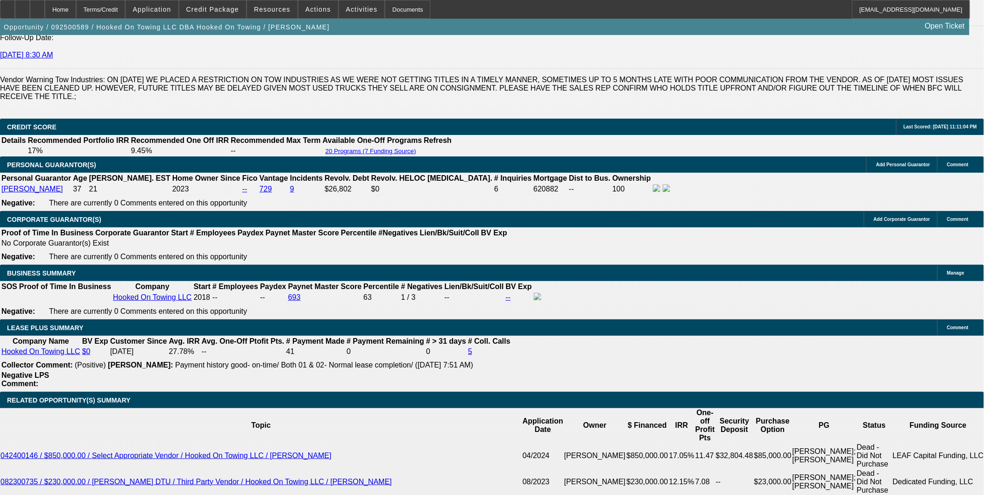
scroll to position [1453, 0]
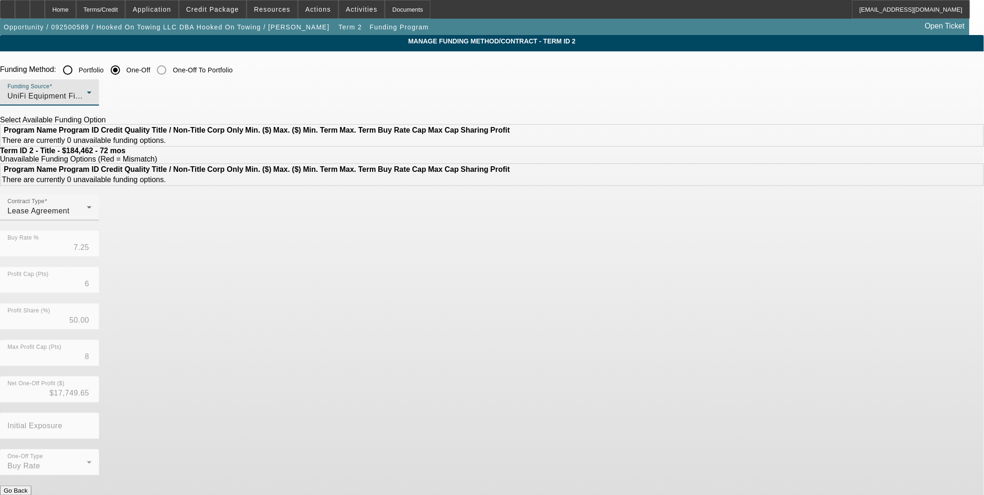
click at [87, 92] on div "UniFi Equipment Finance, Inc." at bounding box center [46, 96] width 79 height 11
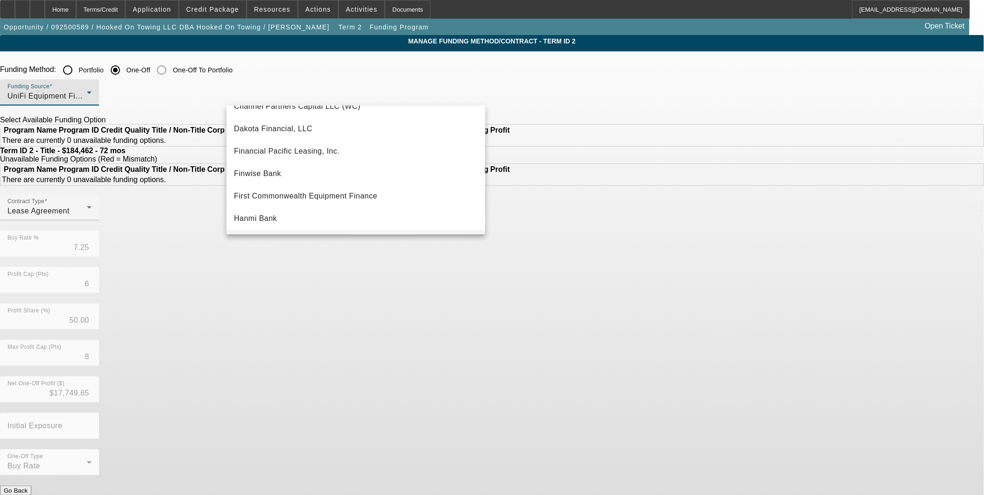
scroll to position [105, 0]
click at [324, 165] on mat-option "First Commonwealth Equipment Finance" at bounding box center [356, 173] width 259 height 22
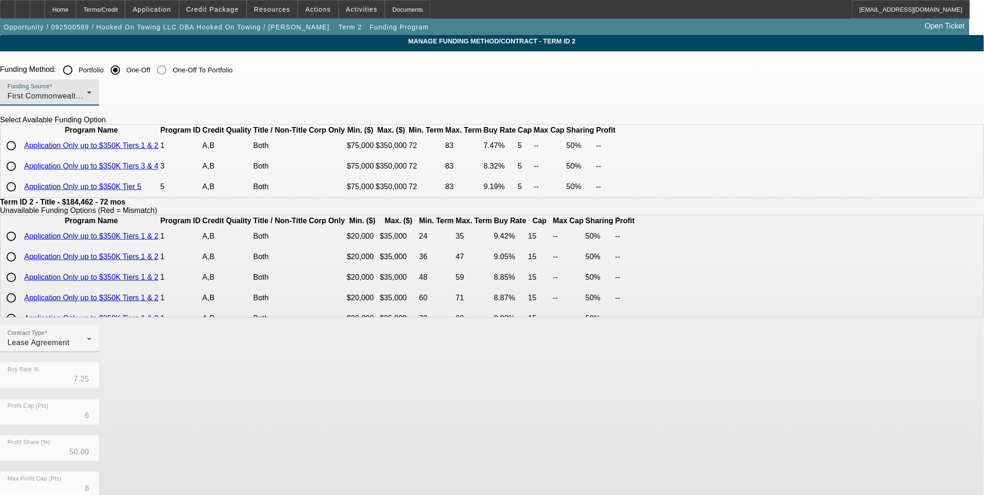
click at [87, 91] on div "First Commonwealth Equipment Finance" at bounding box center [46, 96] width 79 height 11
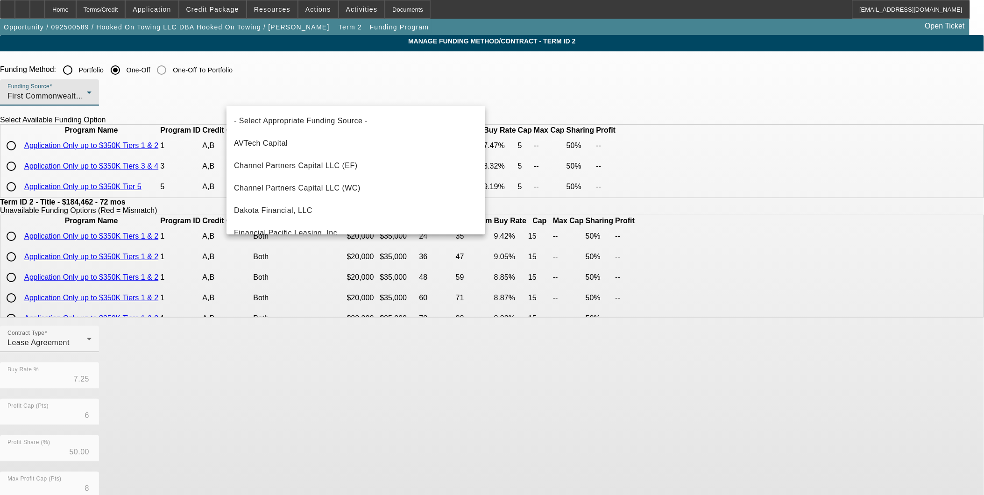
scroll to position [54, 0]
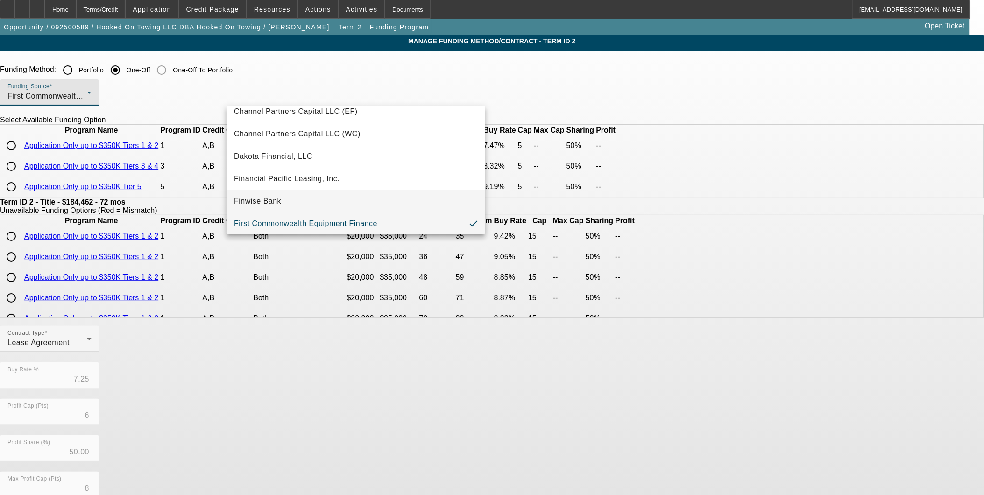
click at [376, 195] on mat-option "Finwise Bank" at bounding box center [356, 201] width 259 height 22
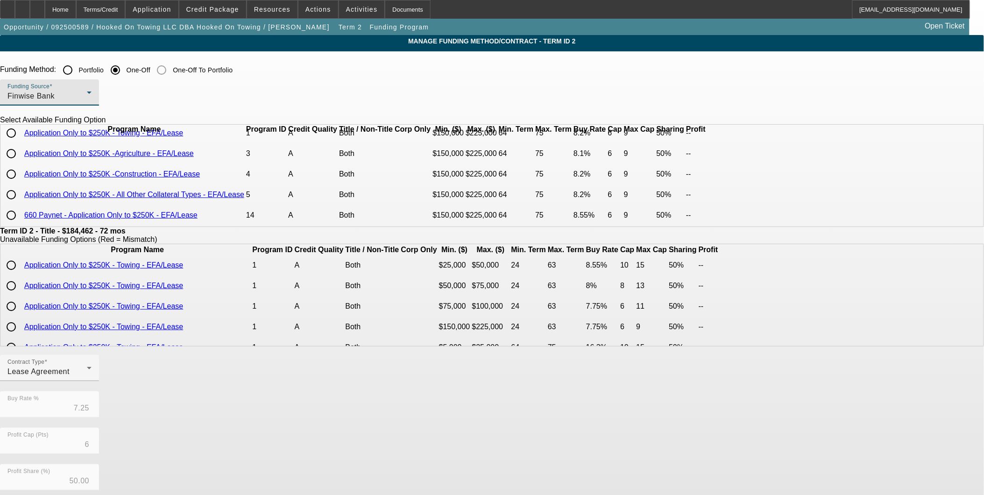
scroll to position [40, 0]
click at [92, 83] on div "Funding Source Finwise Bank" at bounding box center [49, 92] width 84 height 26
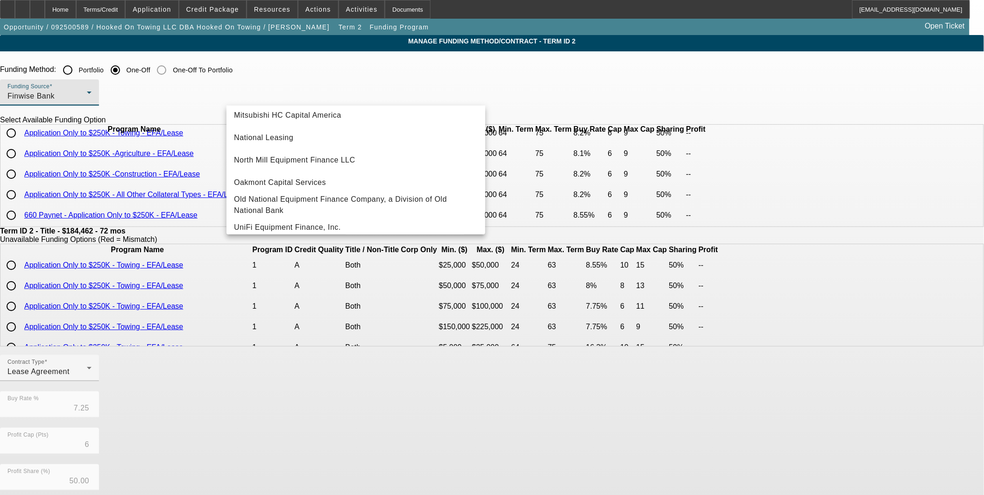
scroll to position [264, 0]
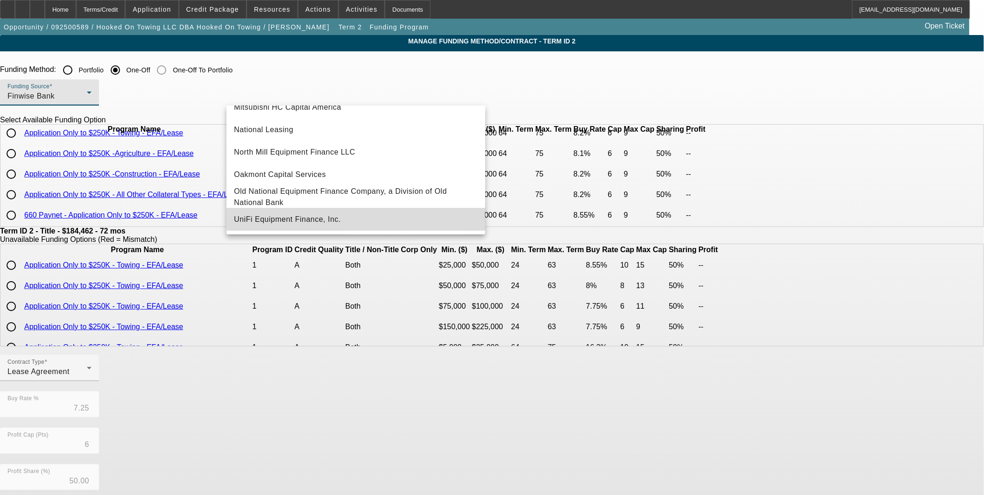
click at [388, 216] on mat-option "UniFi Equipment Finance, Inc." at bounding box center [356, 219] width 259 height 22
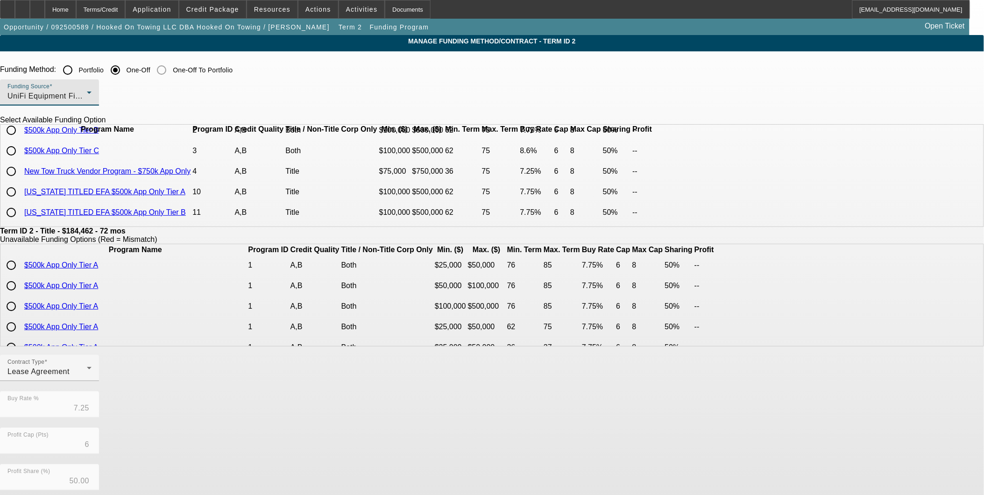
scroll to position [88, 0]
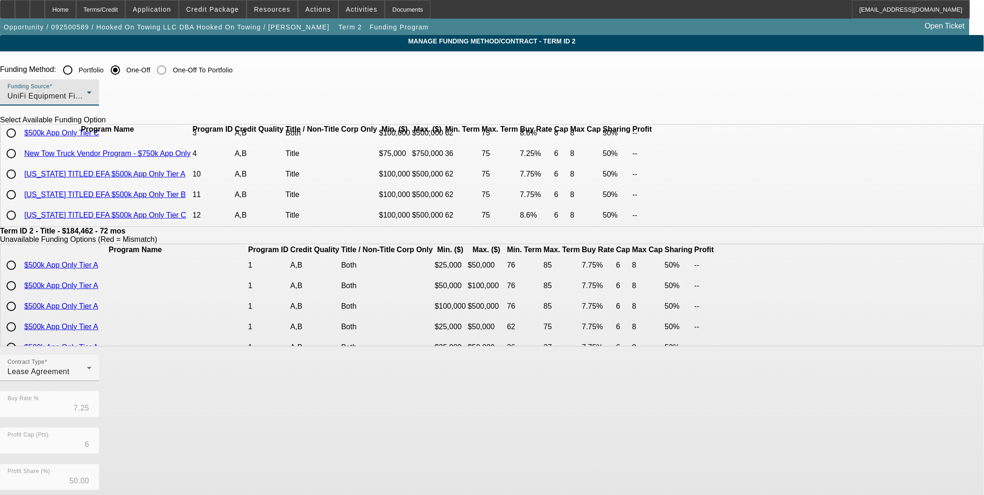
click at [21, 189] on input "radio" at bounding box center [11, 194] width 19 height 19
radio input "true"
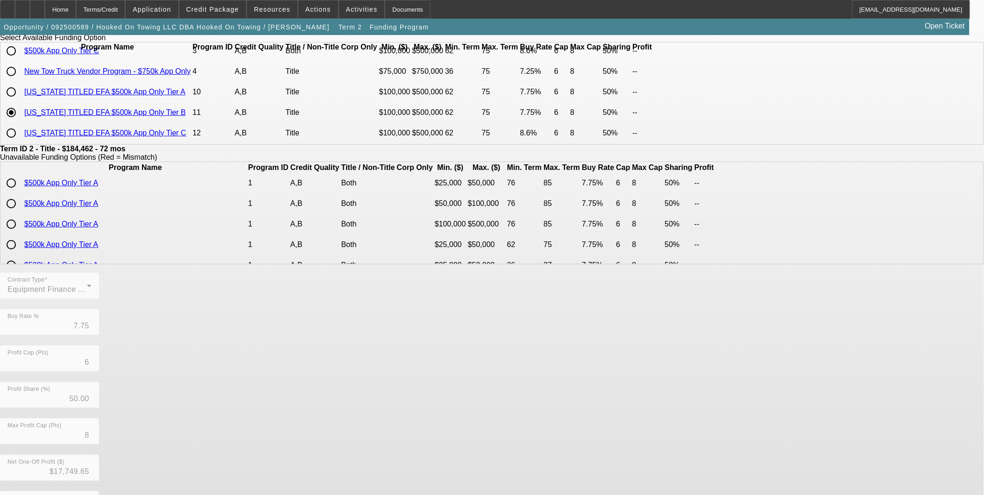
scroll to position [149, 0]
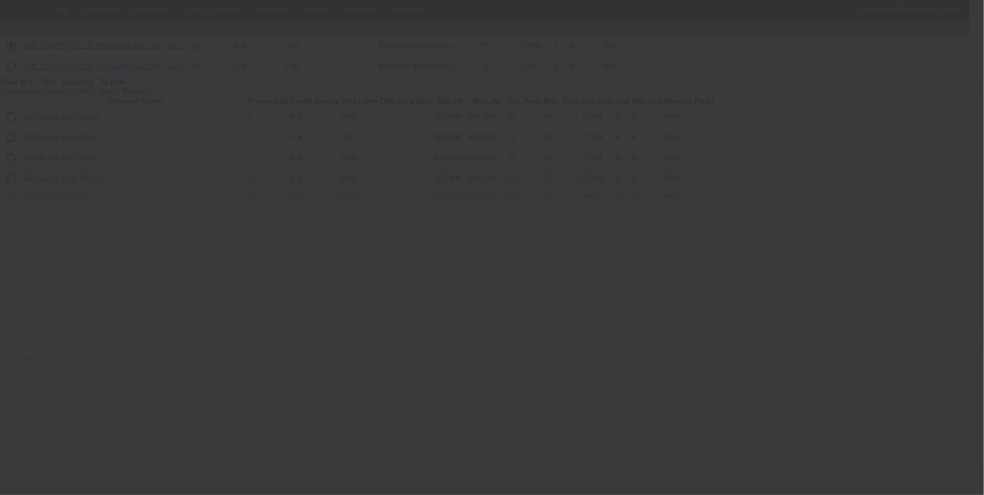
type input "7.25"
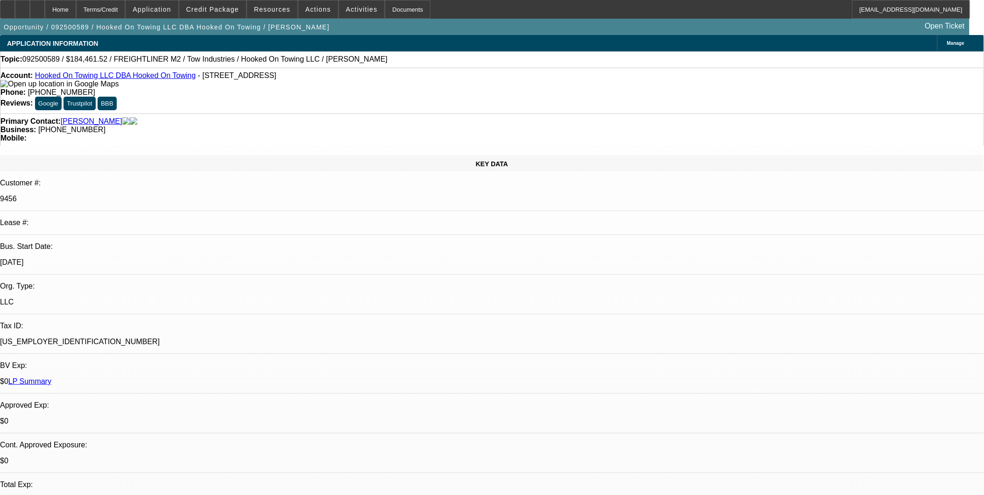
select select "0"
select select "0.1"
select select "4"
select select "0"
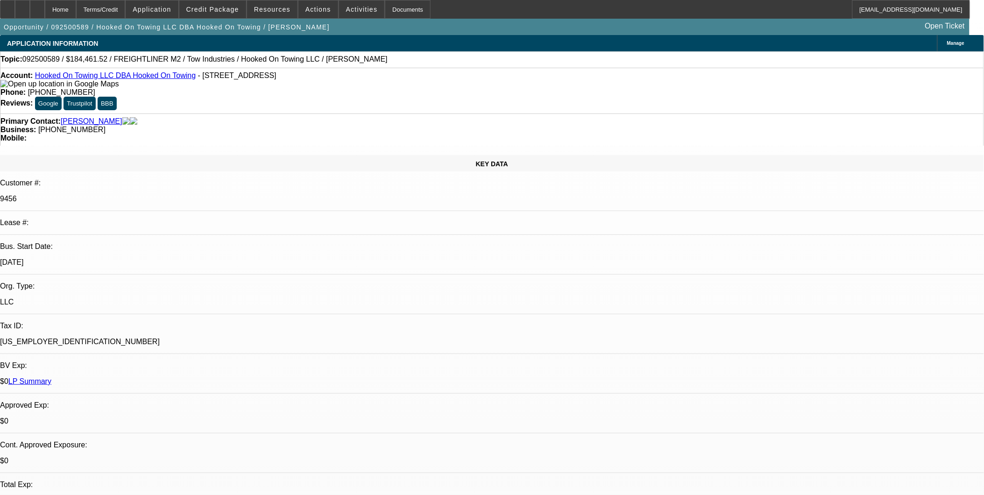
select select "0"
select select "6"
select select "0"
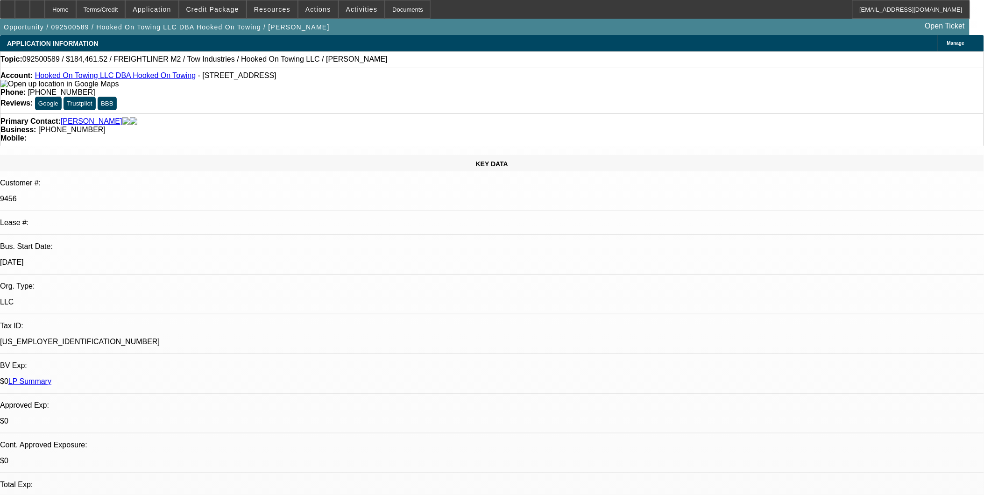
select select "0.1"
select select "4"
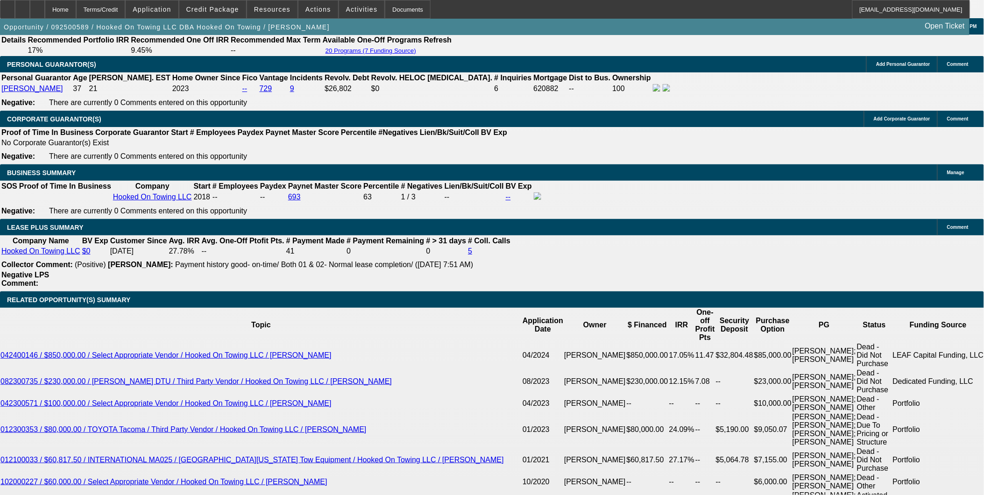
scroll to position [1453, 0]
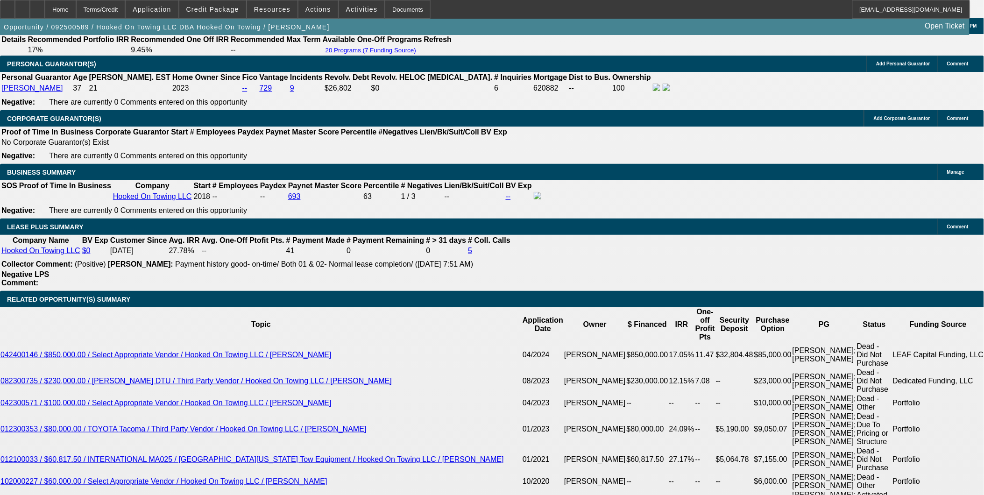
drag, startPoint x: 348, startPoint y: 324, endPoint x: 376, endPoint y: 330, distance: 28.7
type input "UNKNOWN"
type input "1"
type input "$2,640.66"
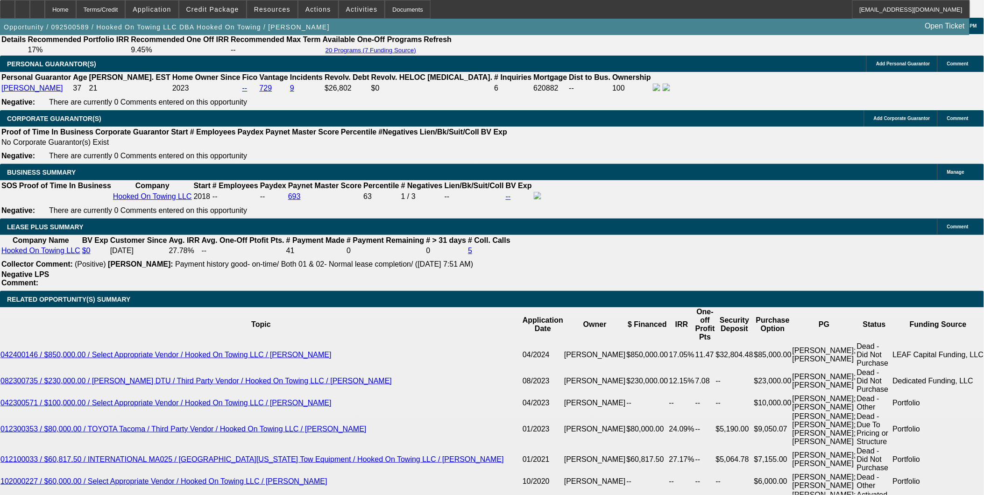
type input "10"
type input "$3,417.30"
type input "10"
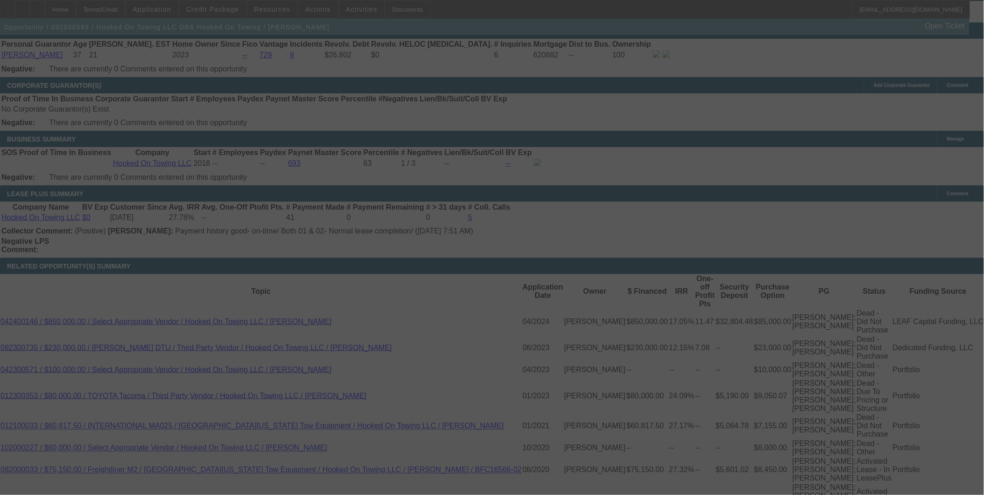
scroll to position [1505, 0]
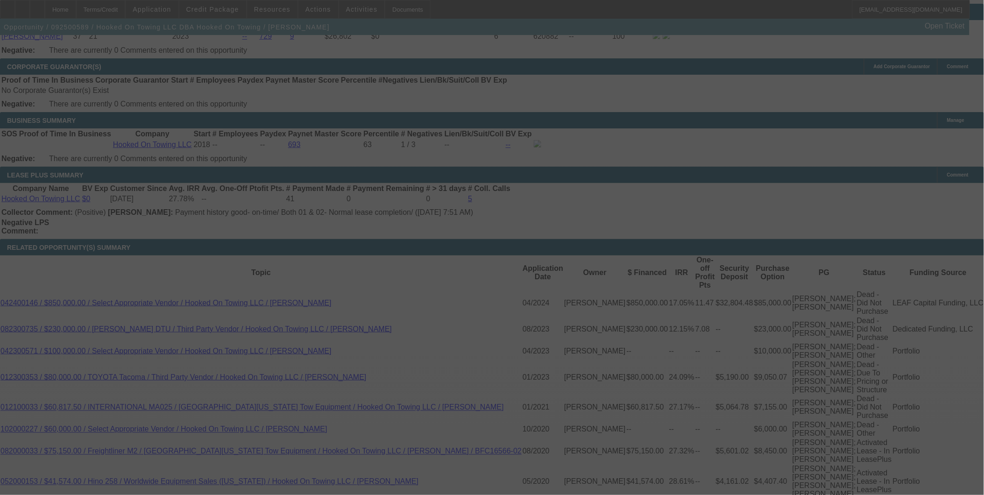
select select "0"
select select "6"
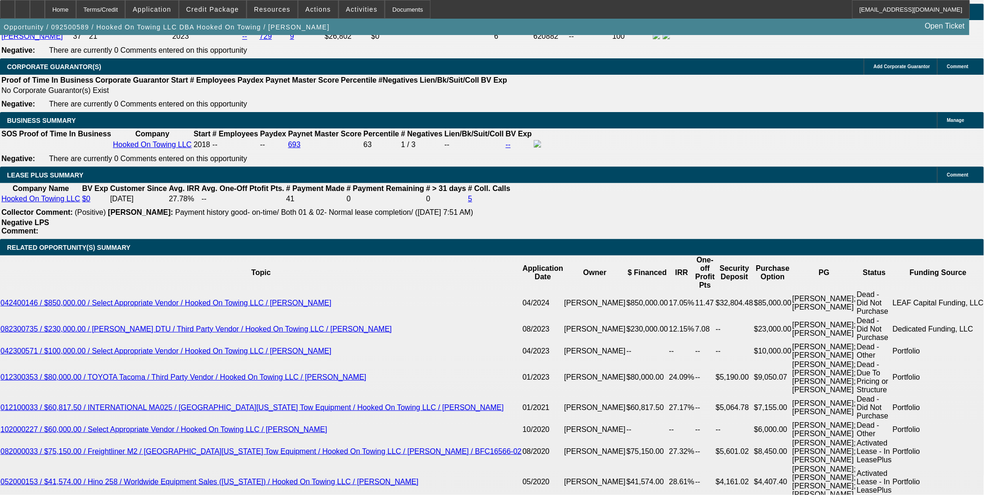
drag, startPoint x: 334, startPoint y: 264, endPoint x: 353, endPoint y: 267, distance: 18.8
type input "0"
drag, startPoint x: 276, startPoint y: 277, endPoint x: 382, endPoint y: 283, distance: 106.6
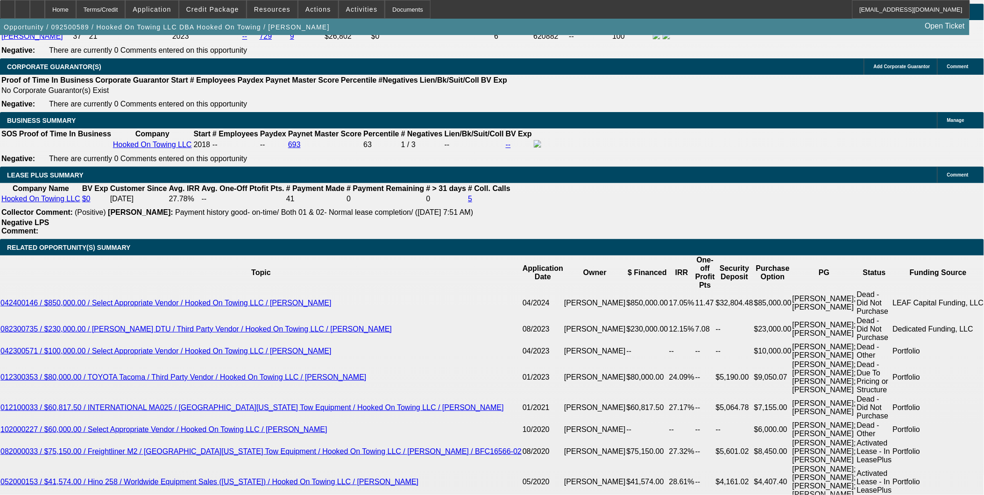
type input "UNKNOWN"
type input "$18,400.00"
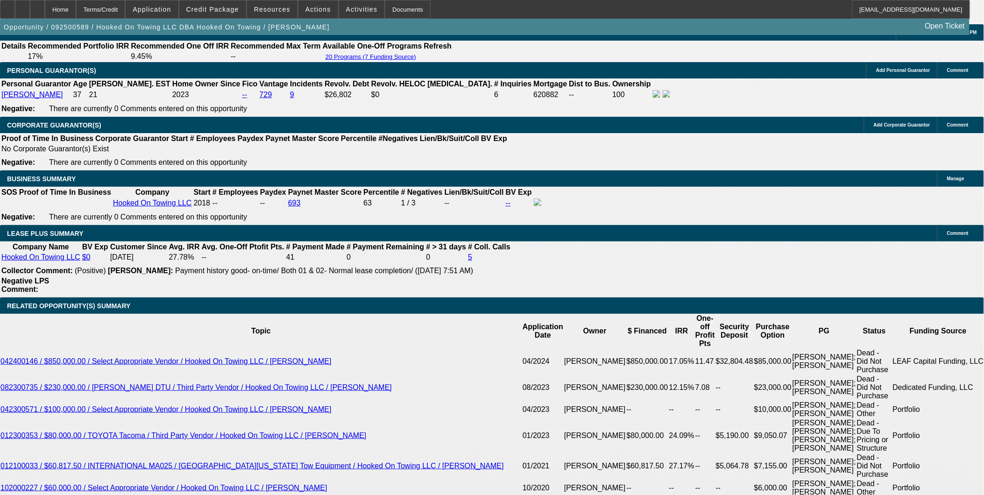
scroll to position [1401, 0]
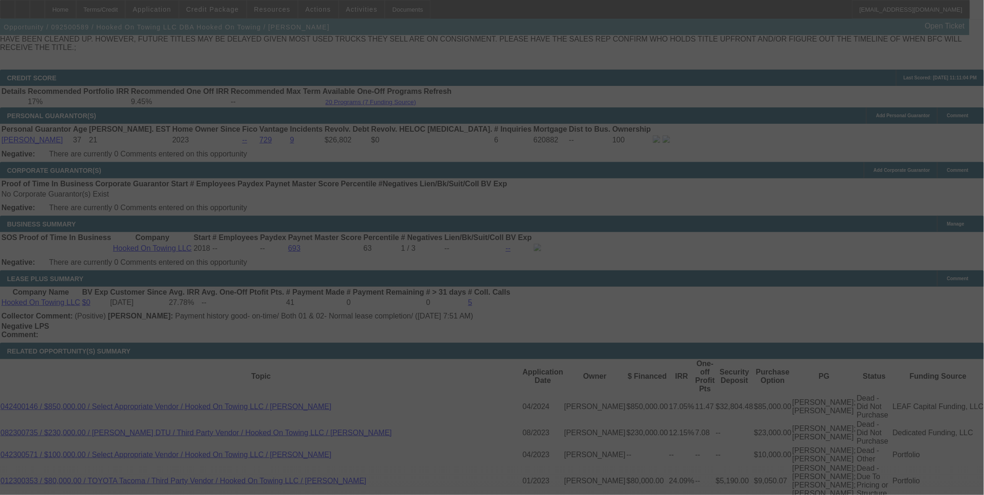
scroll to position [1453, 0]
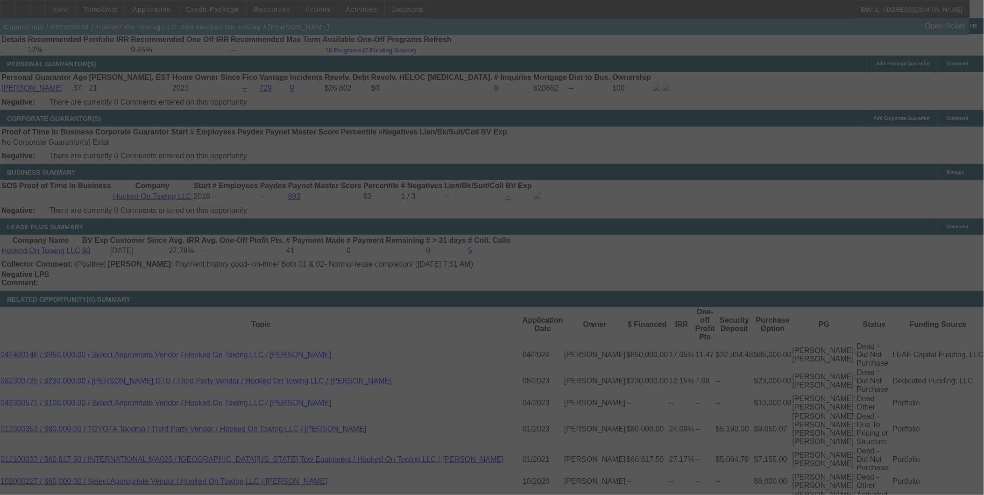
select select "0"
select select "6"
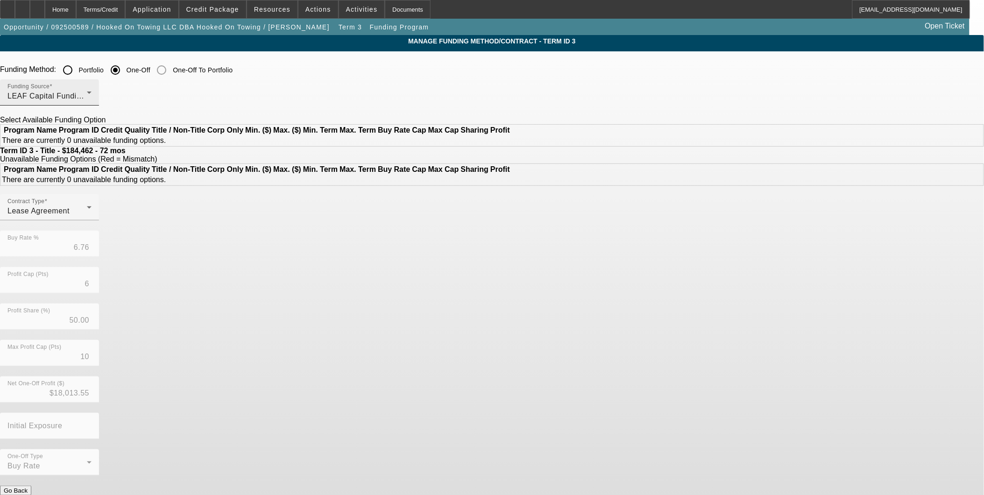
click at [92, 85] on div "Funding Source LEAF Capital Funding, LLC" at bounding box center [49, 92] width 84 height 26
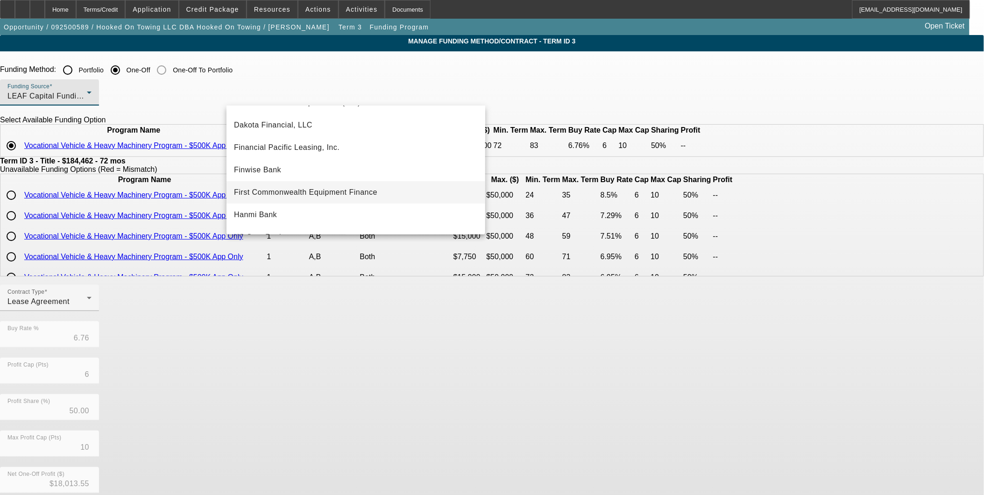
scroll to position [104, 0]
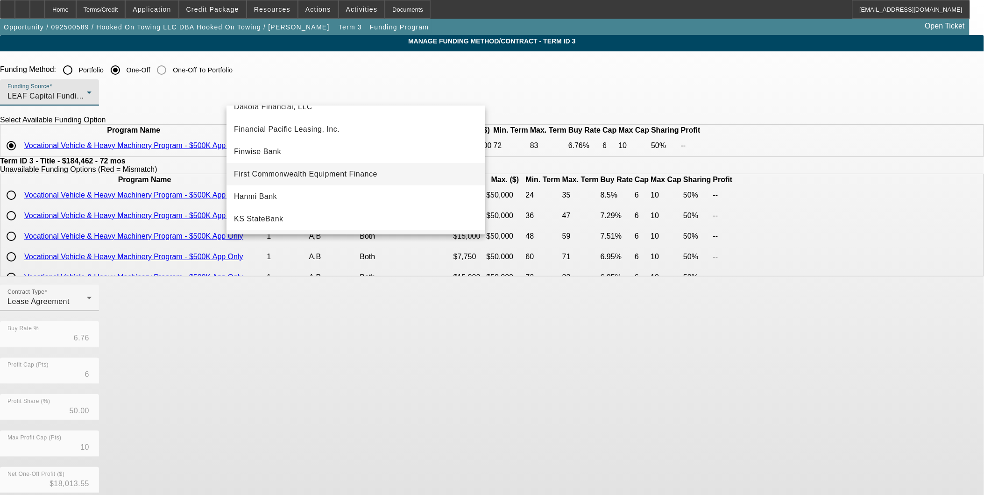
click at [295, 173] on span "First Commonwealth Equipment Finance" at bounding box center [305, 174] width 143 height 11
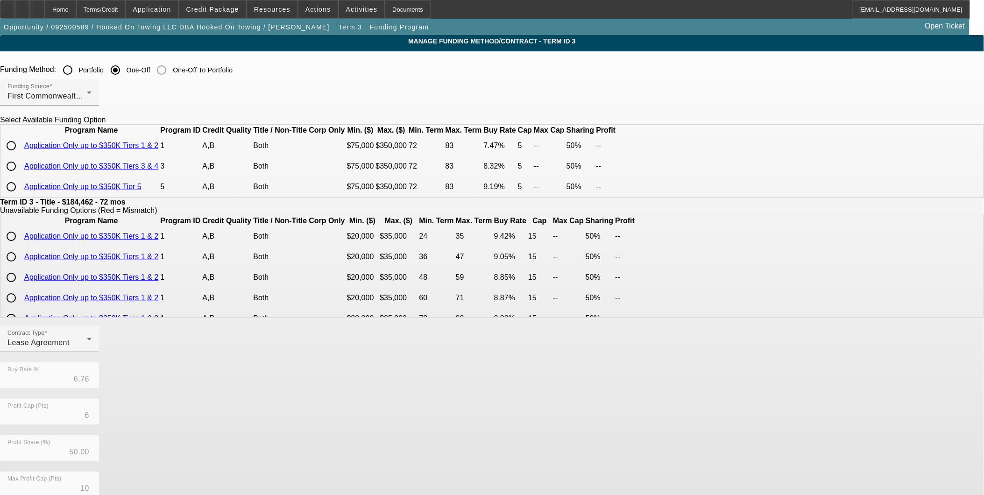
click at [21, 155] on input "radio" at bounding box center [11, 145] width 19 height 19
radio input "true"
type input "7.47"
type input "5"
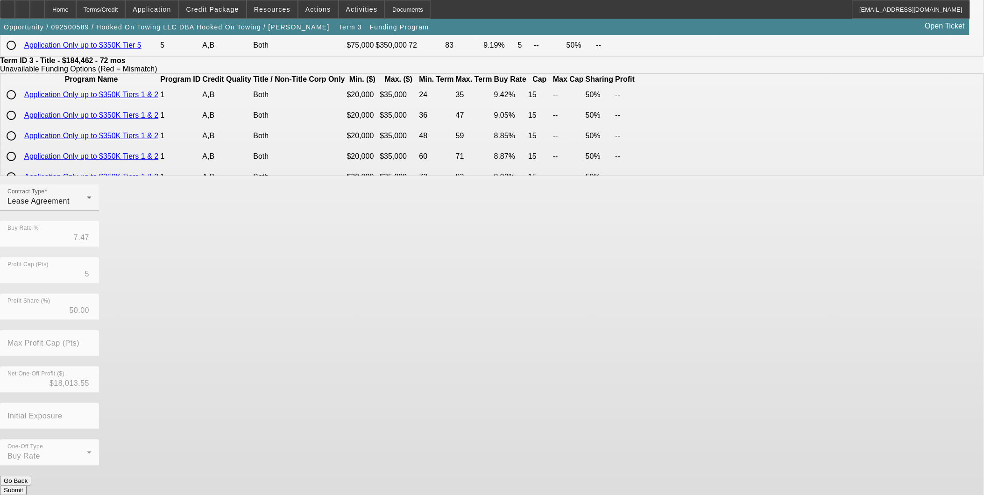
click at [27, 486] on button "Submit" at bounding box center [13, 491] width 27 height 10
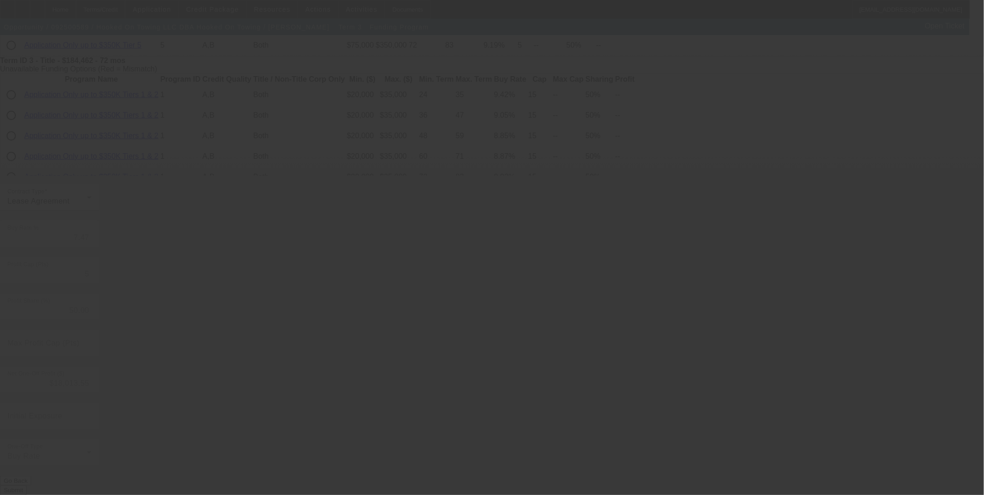
type input "6.76"
type input "6"
type input "10"
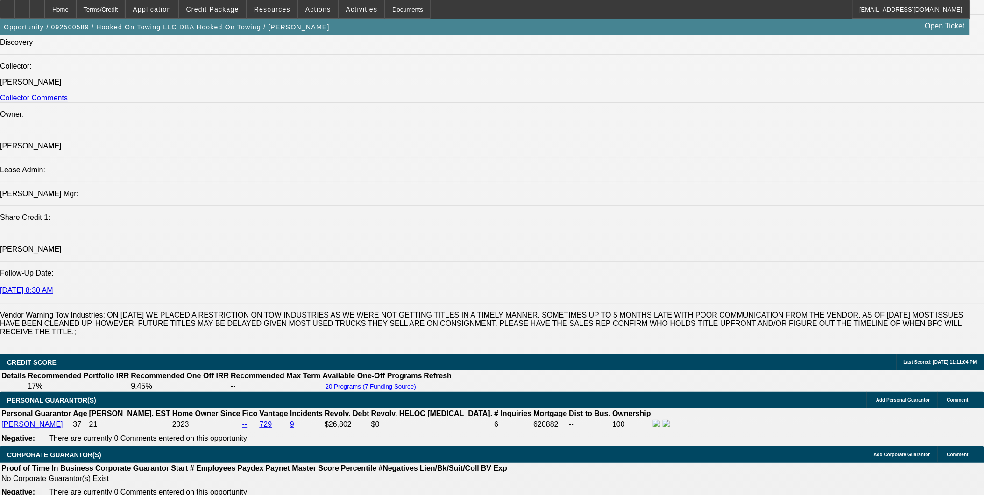
select select "0"
select select "0.1"
select select "4"
select select "0"
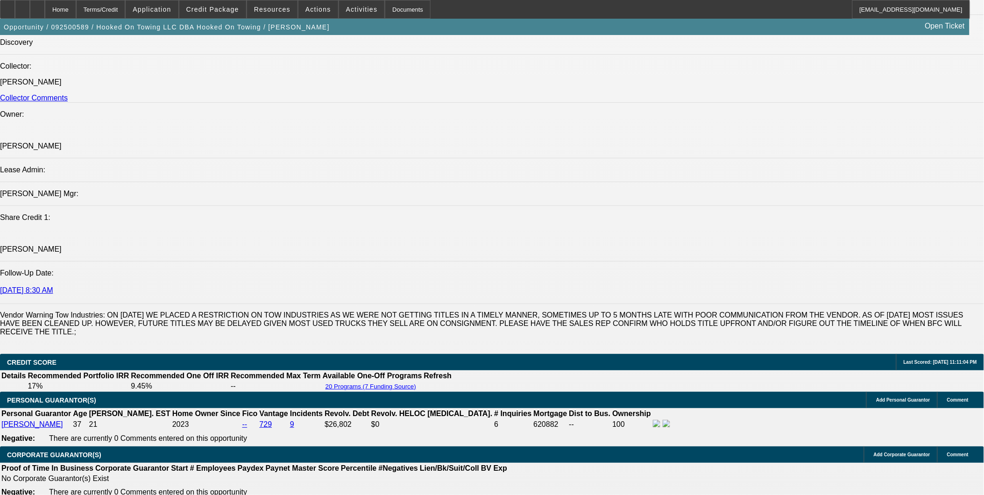
select select "0"
select select "6"
select select "0"
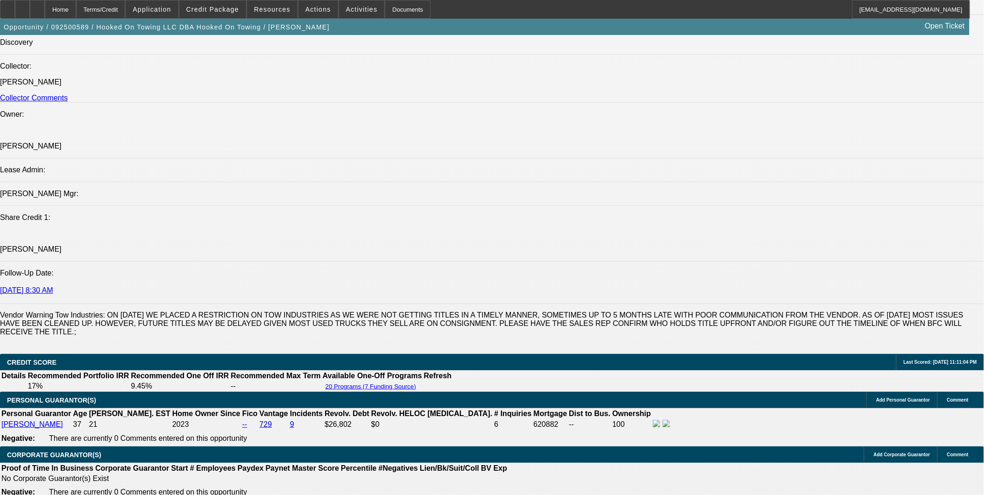
select select "0.1"
select select "4"
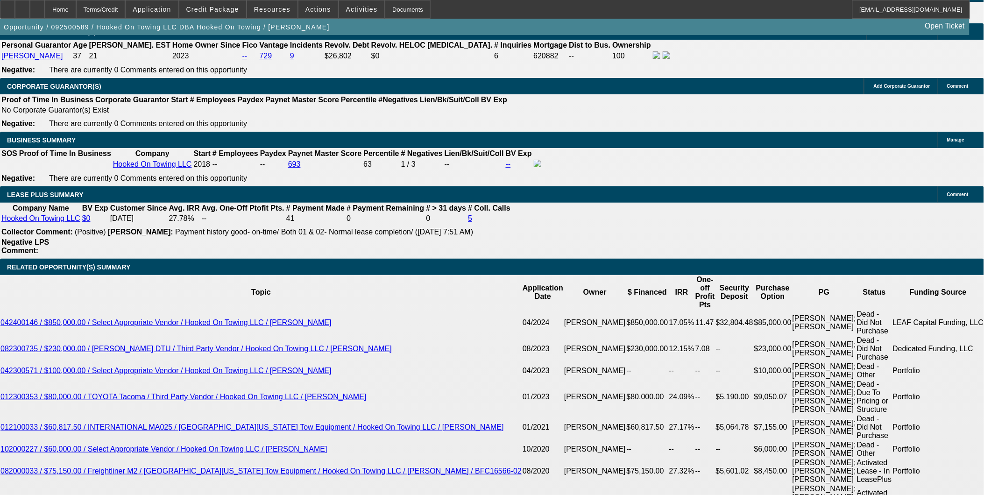
scroll to position [1513, 0]
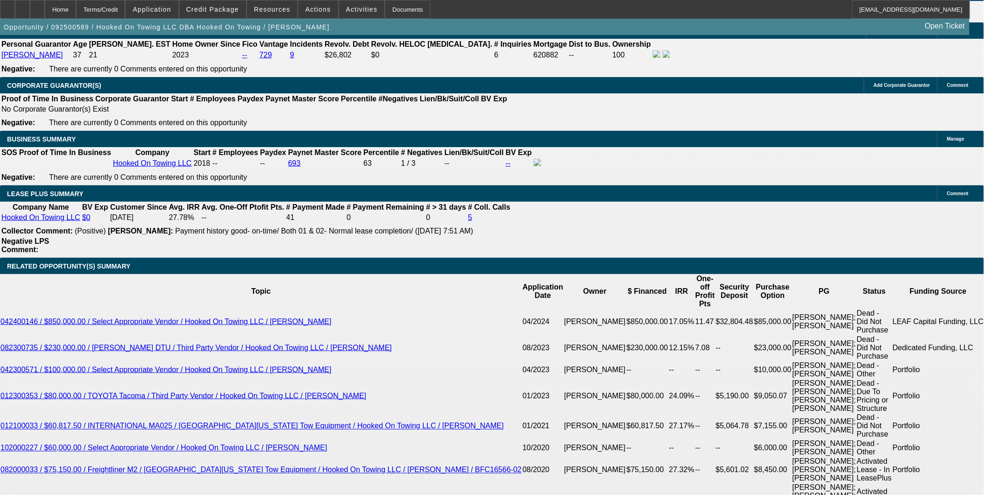
scroll to position [1461, 0]
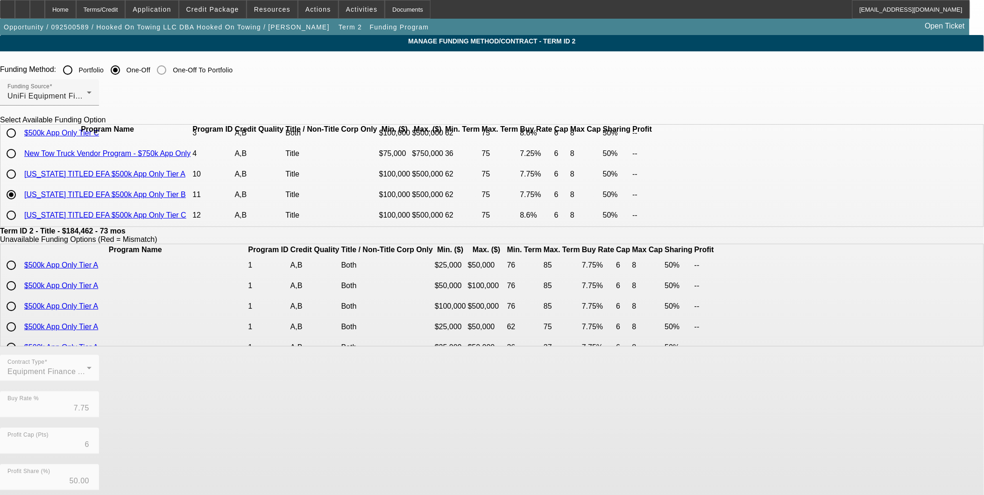
scroll to position [88, 0]
click at [76, 16] on div "Home" at bounding box center [60, 9] width 31 height 19
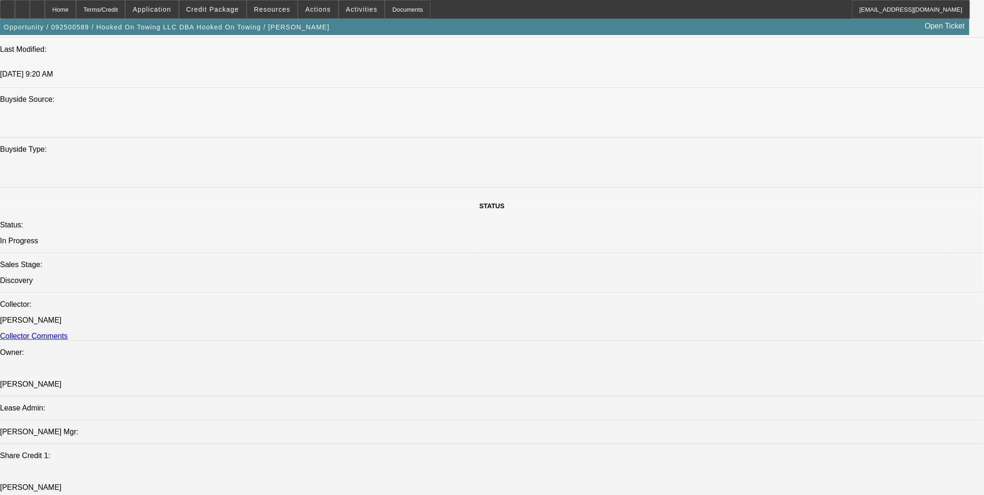
select select "0"
select select "0.1"
select select "4"
select select "0"
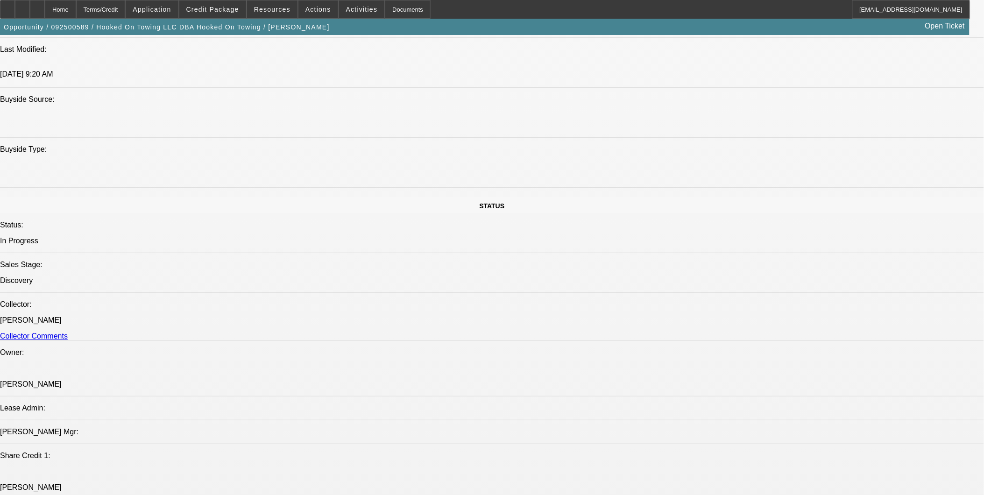
select select "0"
select select "6"
select select "0"
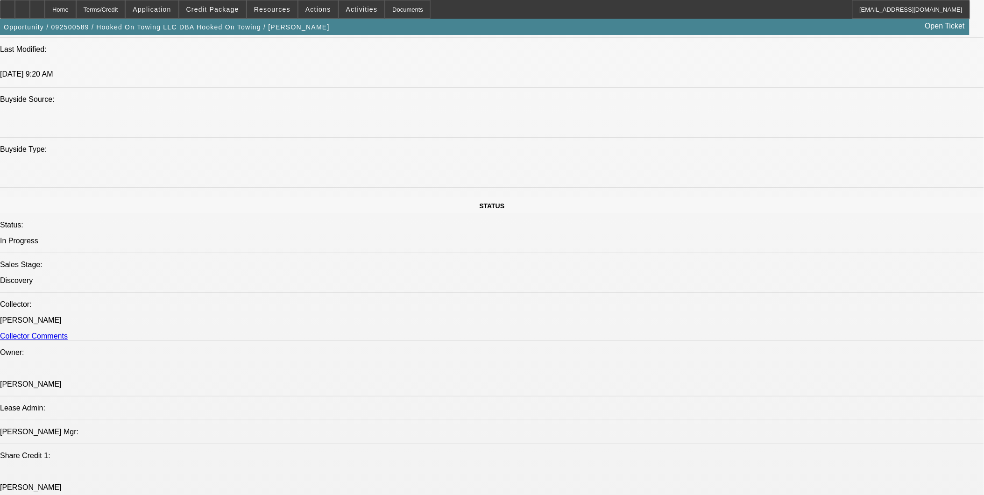
select select "0.1"
select select "4"
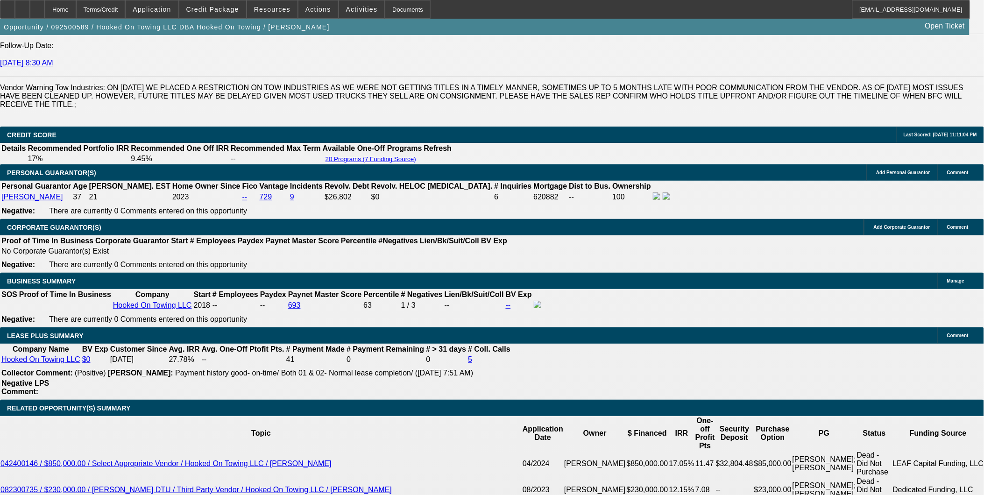
scroll to position [1455, 0]
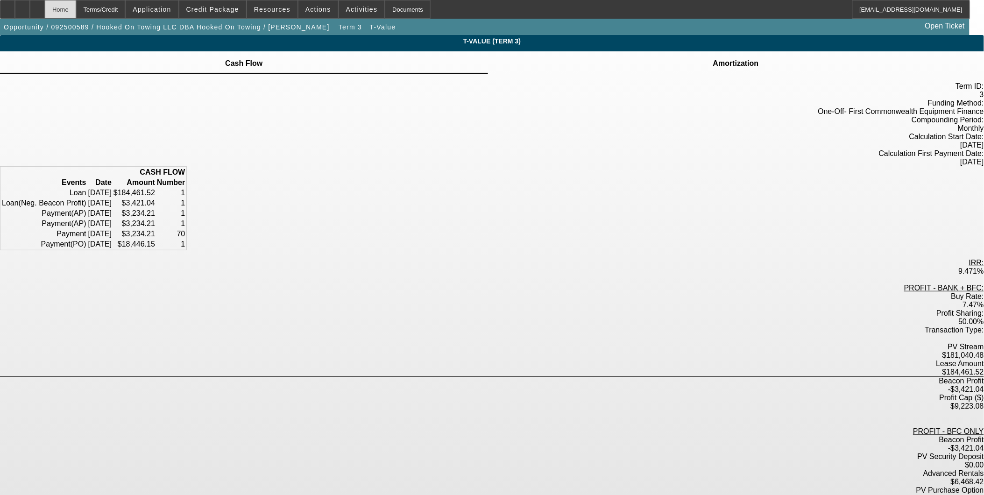
click at [76, 7] on div "Home" at bounding box center [60, 9] width 31 height 19
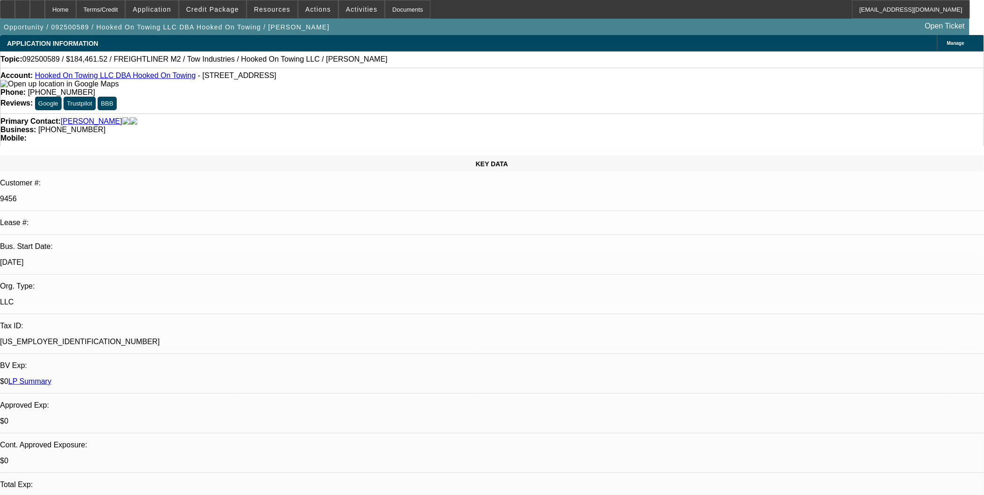
select select "0"
select select "0.1"
select select "4"
select select "0"
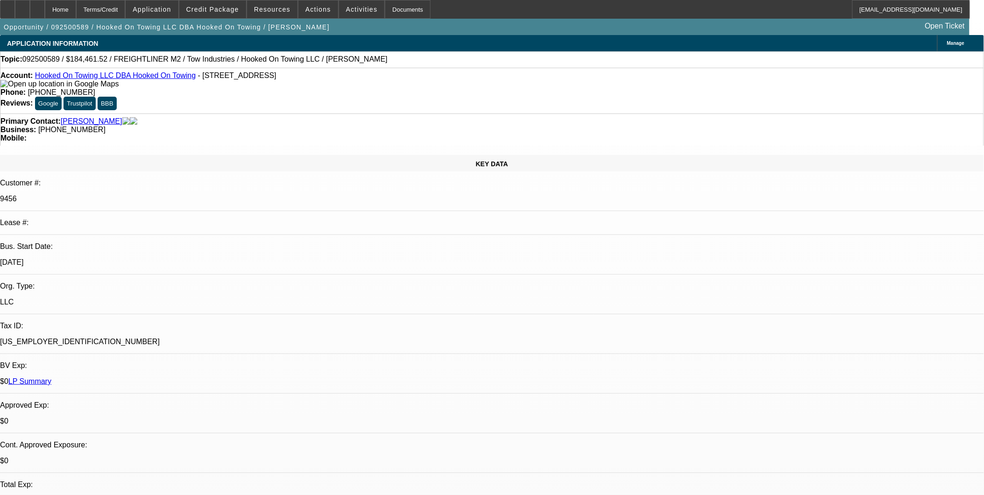
select select "0"
select select "6"
select select "0"
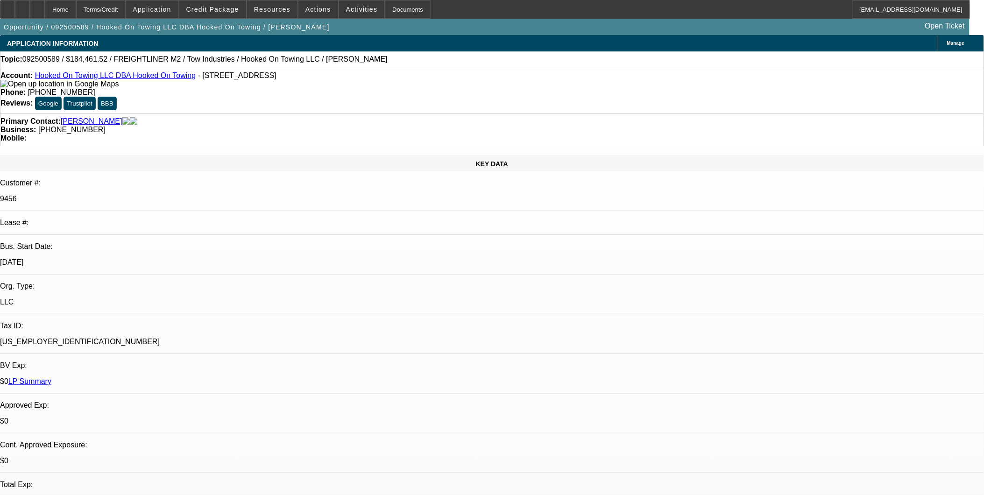
select select "0.1"
select select "4"
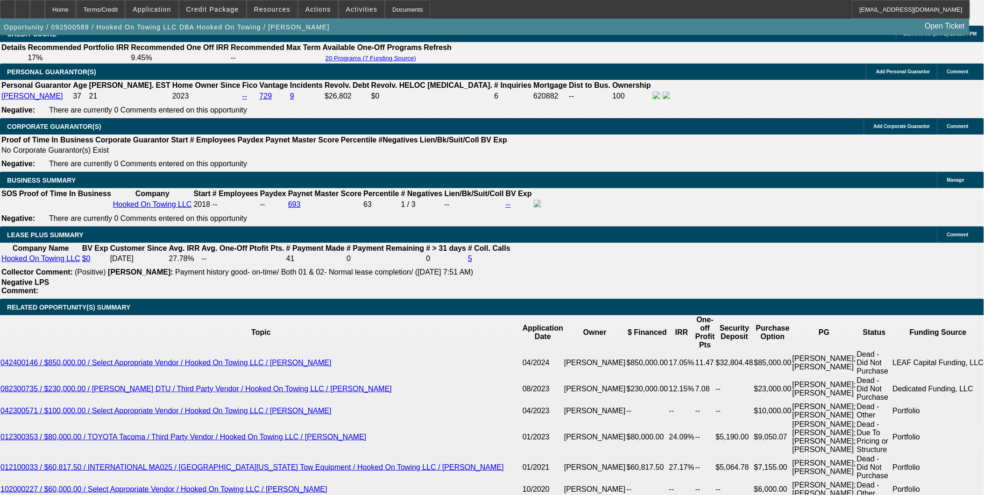
scroll to position [1401, 0]
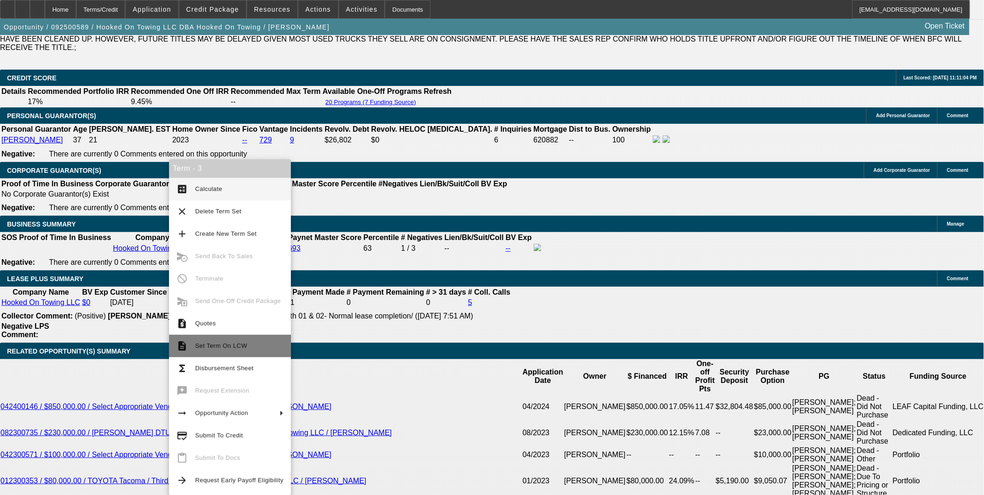
click at [217, 343] on span "Set Term On LCW" at bounding box center [221, 345] width 52 height 7
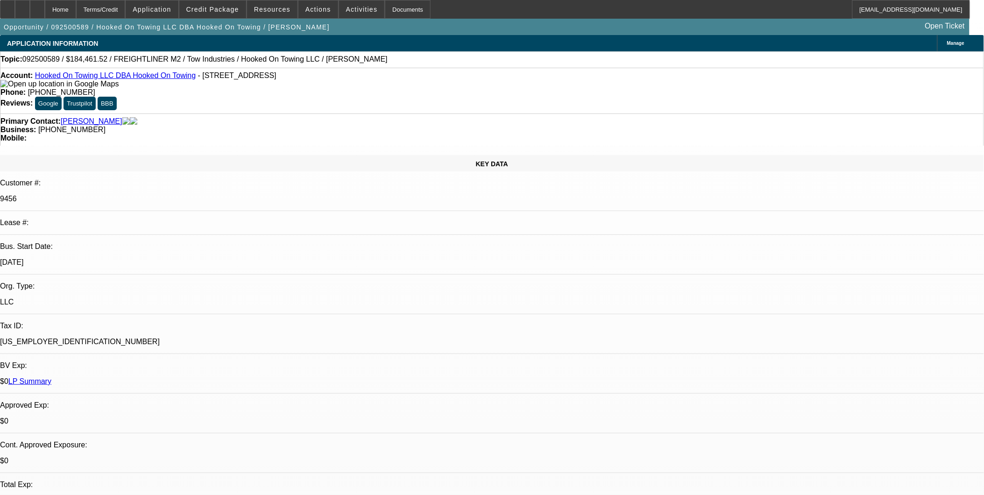
select select "0"
select select "0.1"
select select "4"
select select "0"
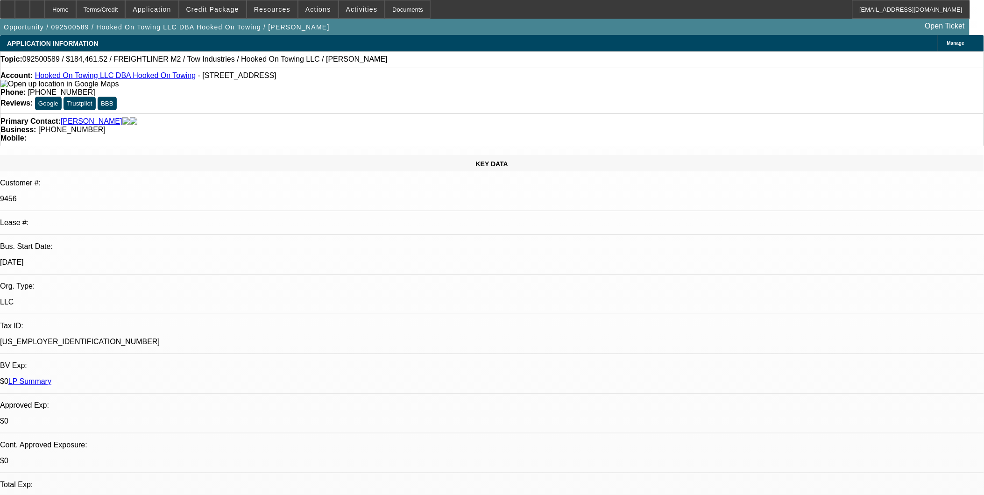
select select "0"
select select "6"
select select "0"
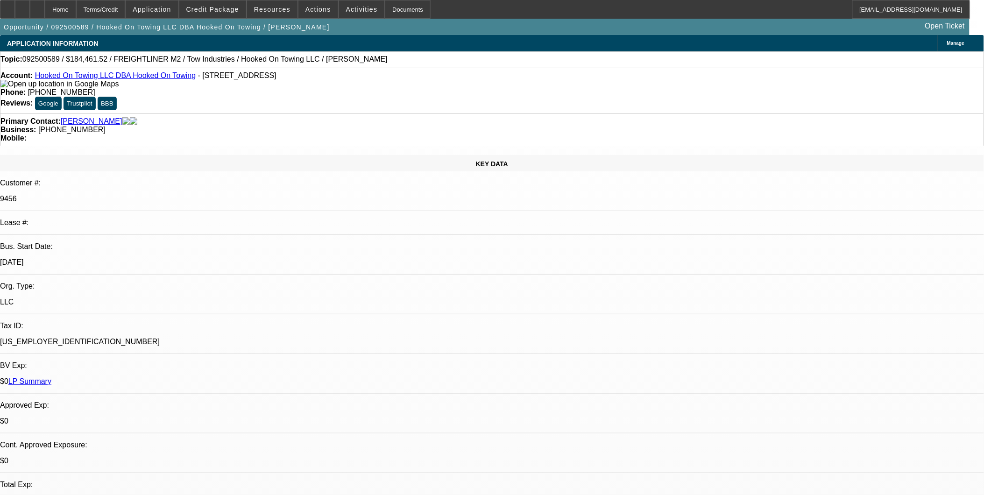
select select "0.1"
select select "4"
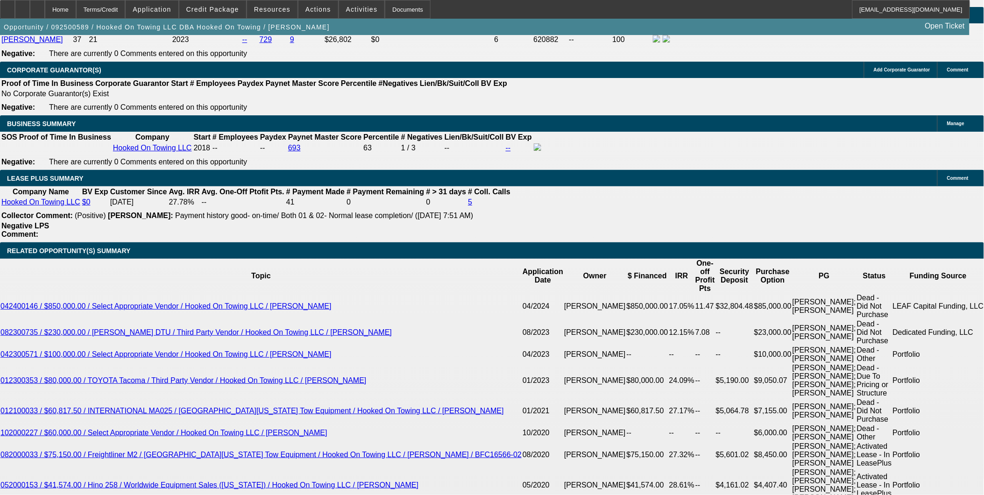
scroll to position [1401, 0]
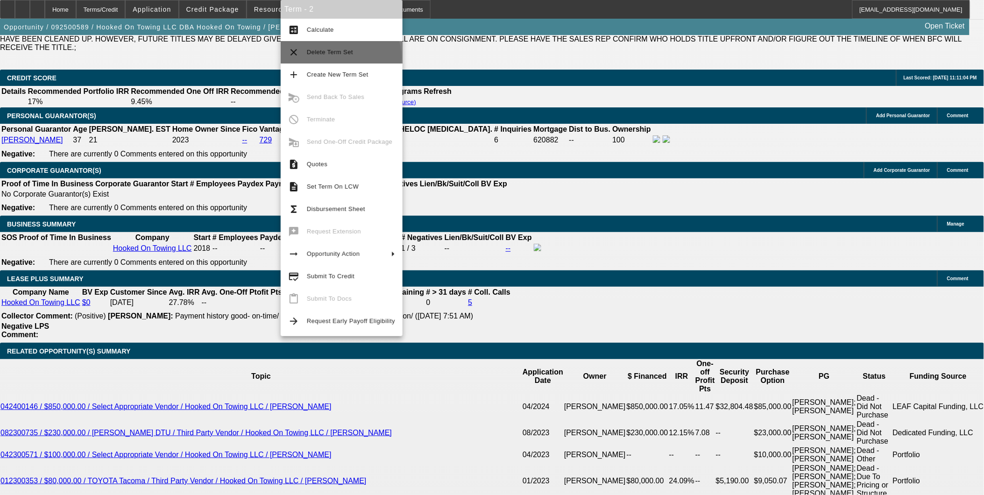
click at [340, 57] on span "Delete Term Set" at bounding box center [351, 52] width 88 height 11
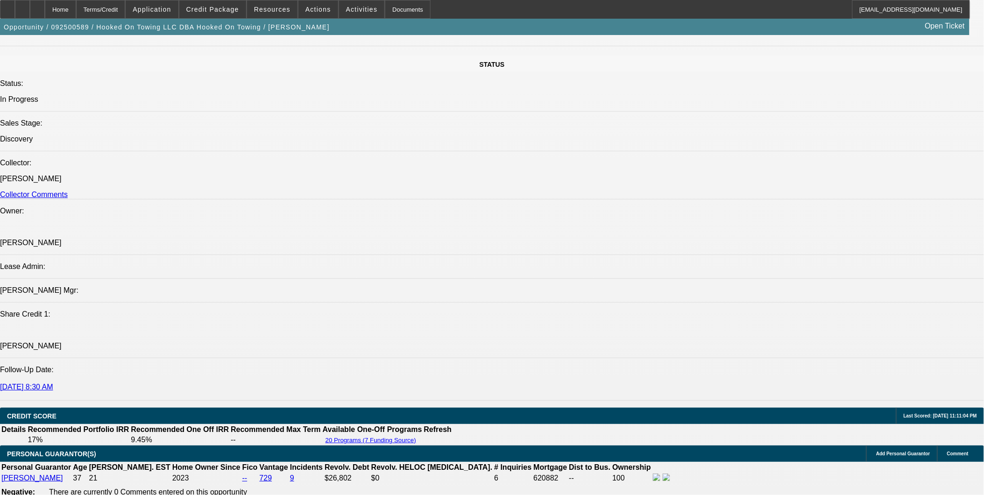
select select "0"
select select "0.1"
select select "0"
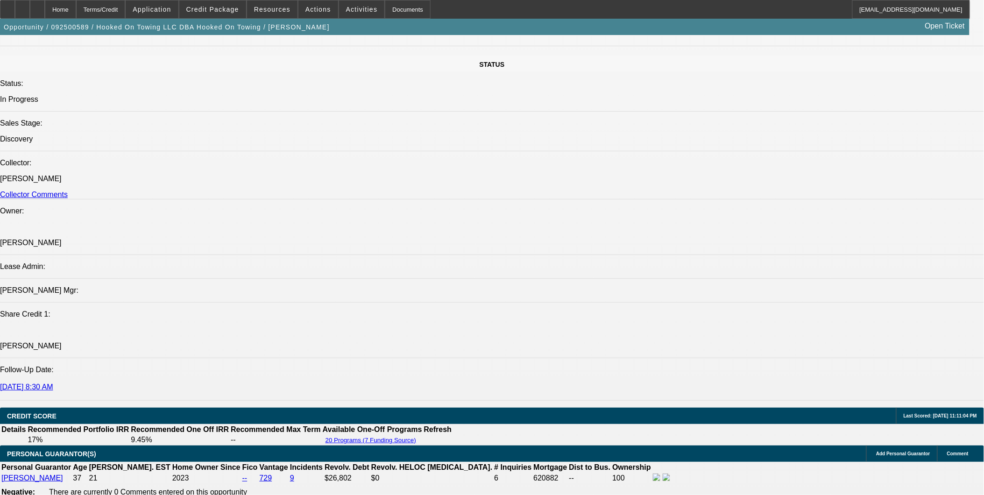
select select "0.1"
select select "1"
select select "4"
select select "1"
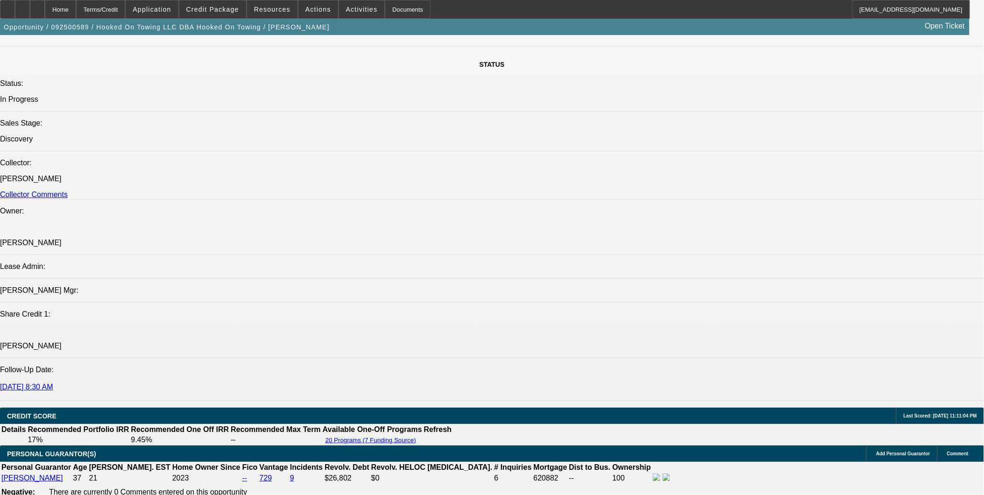
select select "1"
select select "4"
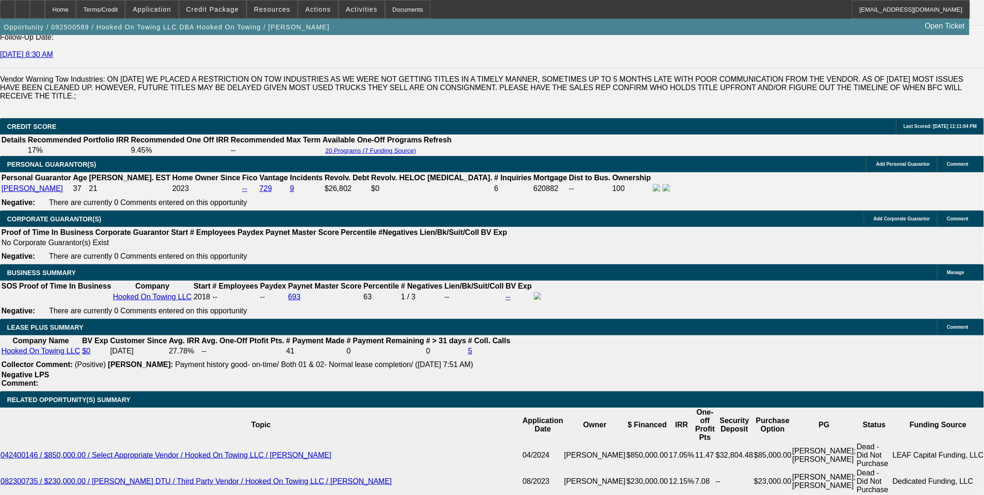
scroll to position [1351, 0]
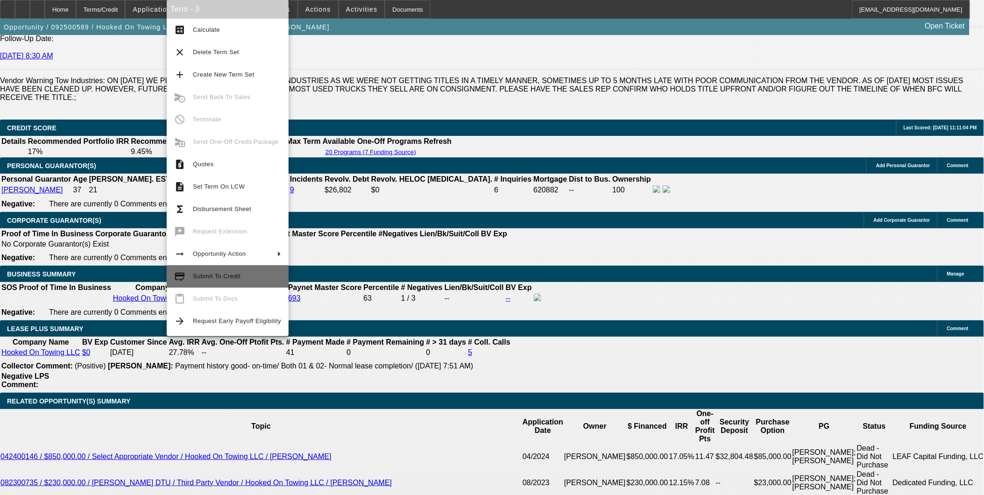
click at [241, 275] on span "Submit To Credit" at bounding box center [237, 276] width 88 height 11
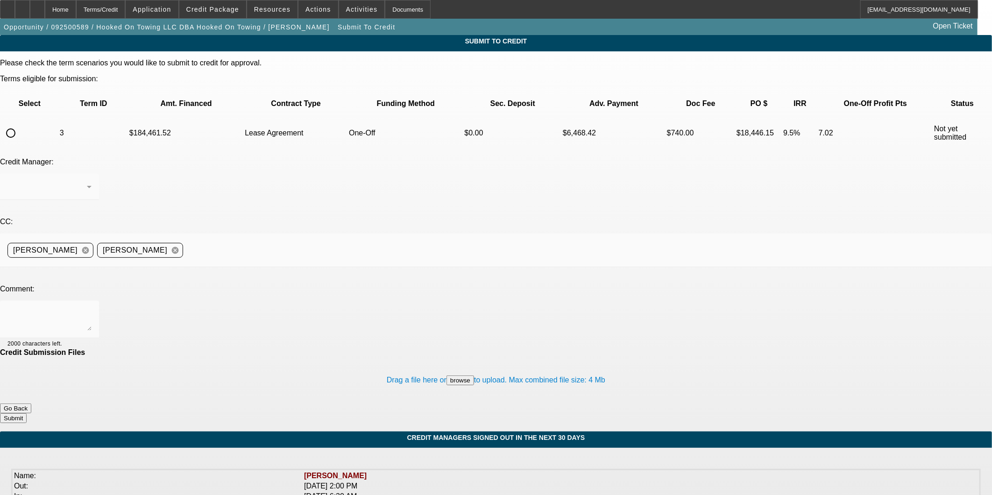
click at [52, 117] on td at bounding box center [29, 133] width 57 height 33
click at [20, 124] on input "radio" at bounding box center [10, 133] width 19 height 19
radio input "true"
click at [92, 301] on div at bounding box center [49, 319] width 84 height 37
type textarea "Can we please try FCW, thank you"
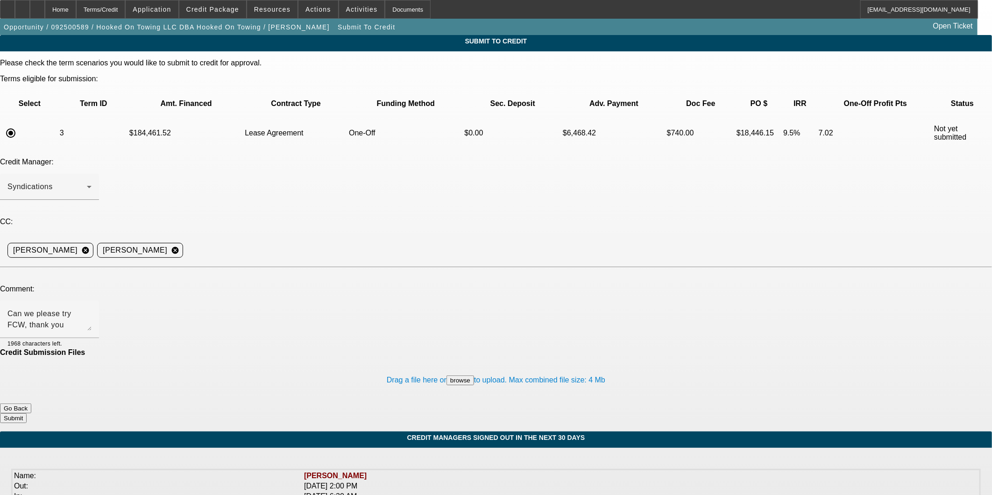
click at [27, 413] on button "Submit" at bounding box center [13, 418] width 27 height 10
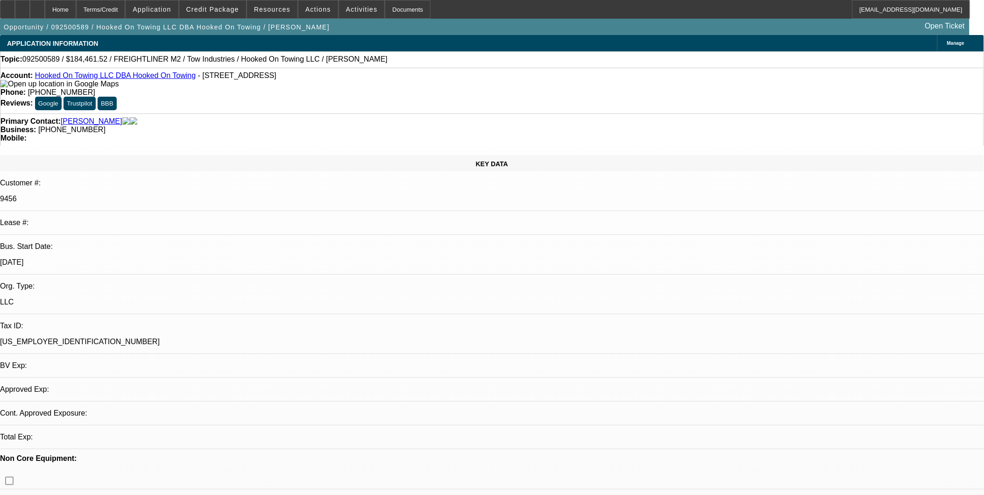
select select "0"
select select "0.1"
select select "4"
select select "0"
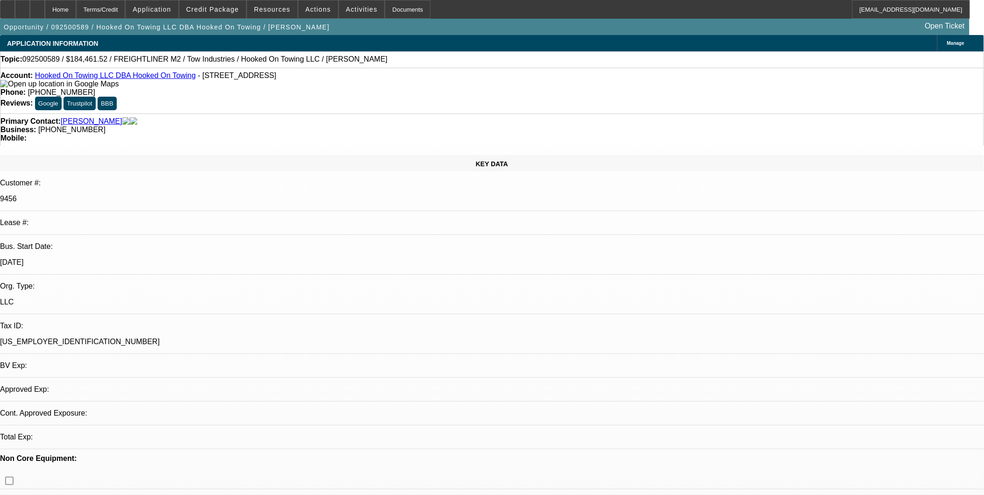
select select "0"
select select "0.1"
select select "4"
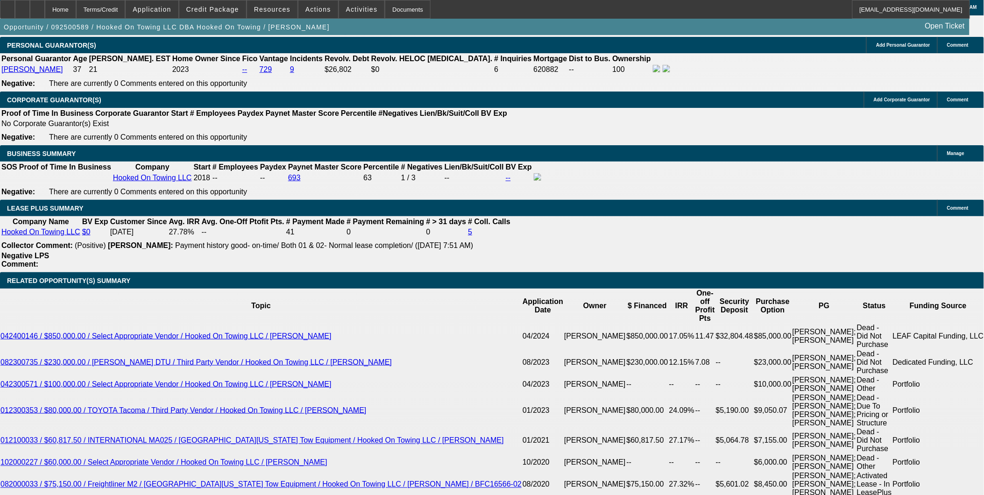
scroll to position [1468, 0]
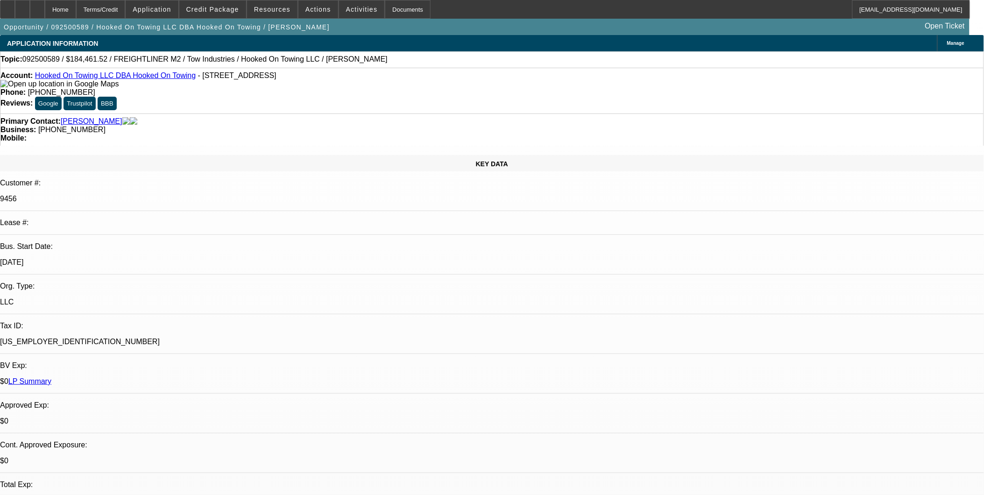
select select "0"
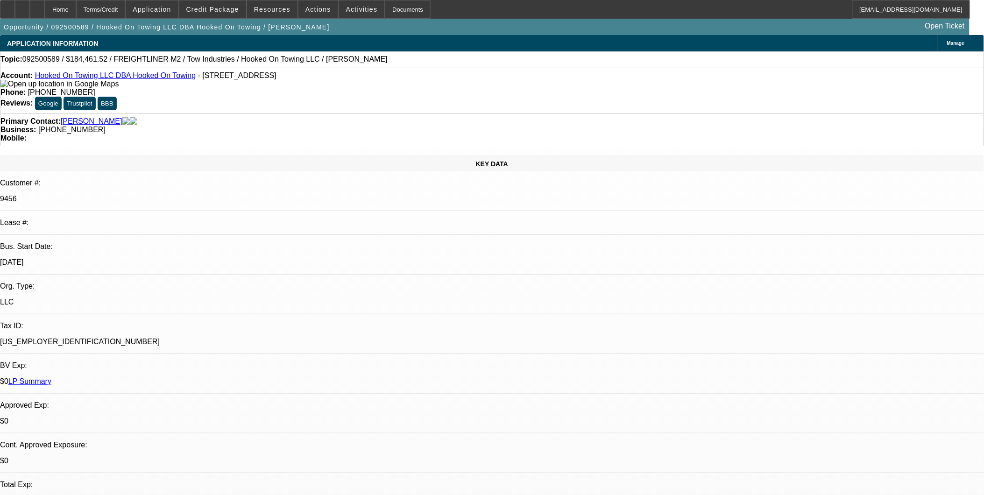
select select "0.1"
select select "0"
select select "0.1"
select select "1"
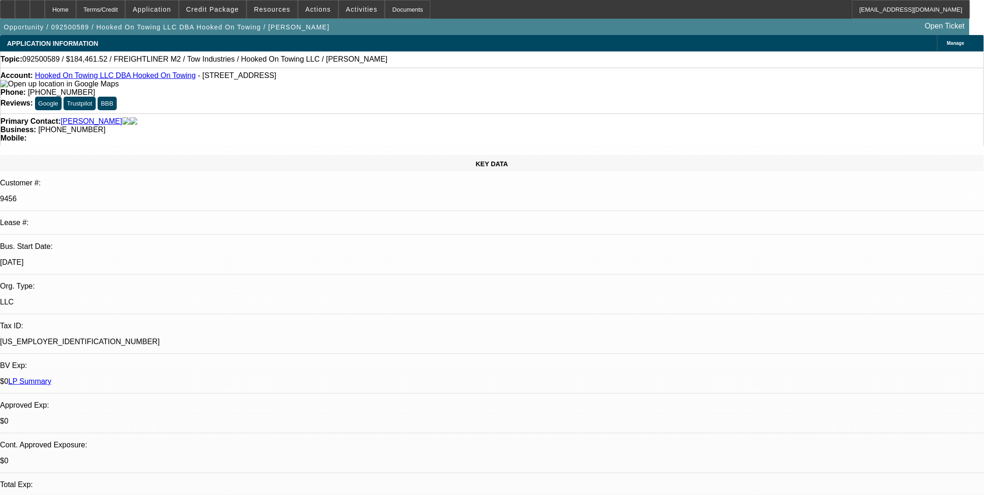
select select "1"
select select "6"
select select "1"
select select "4"
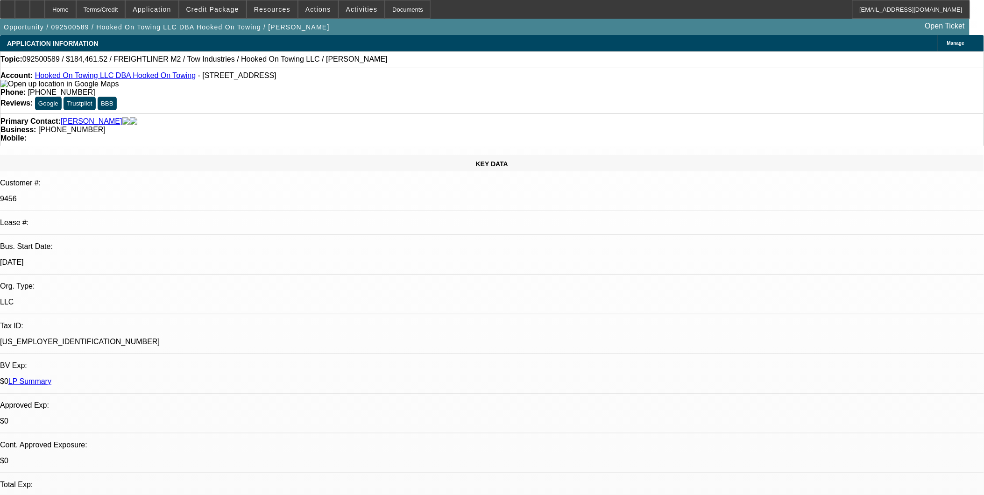
select select "1"
select select "4"
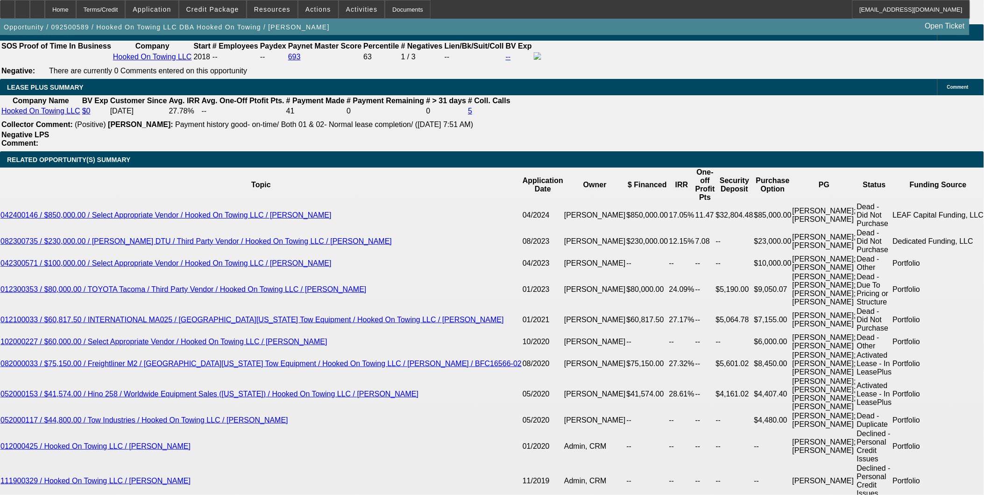
scroll to position [1585, 0]
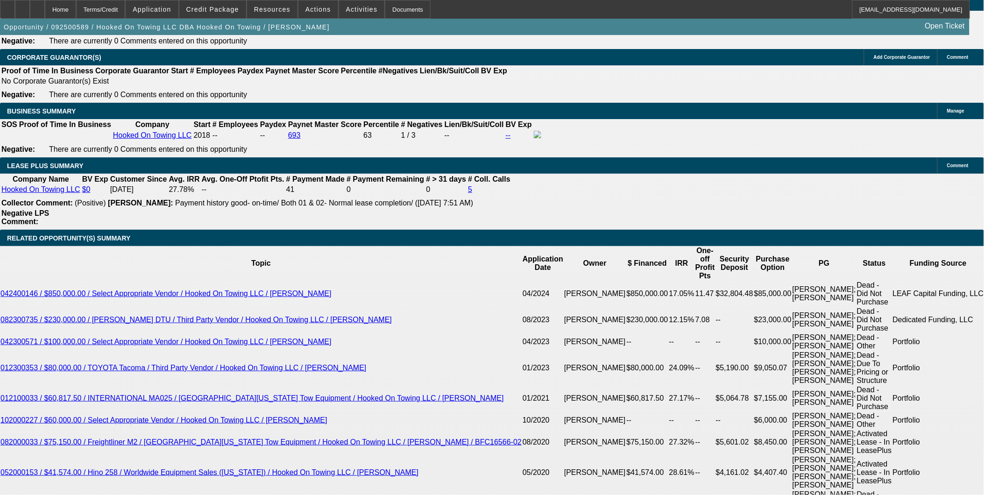
scroll to position [1533, 0]
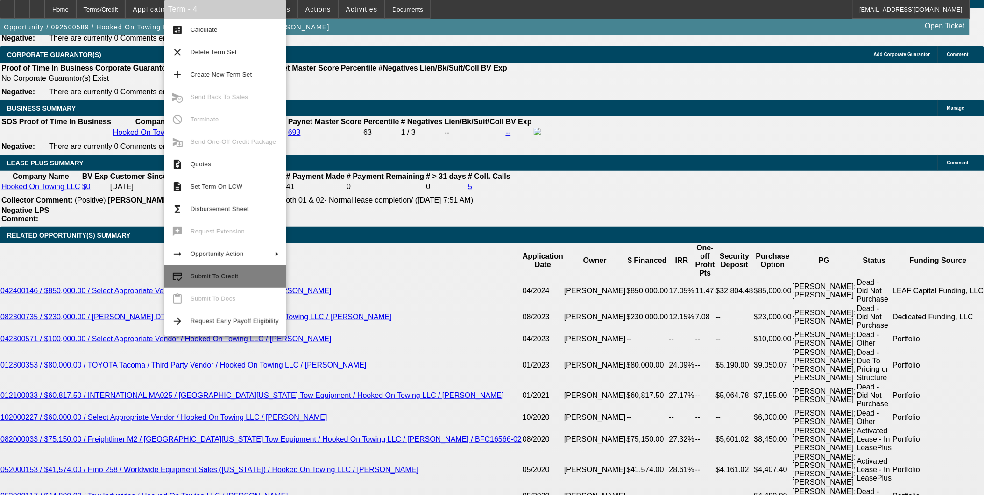
click at [194, 271] on span "Submit To Credit" at bounding box center [235, 276] width 88 height 11
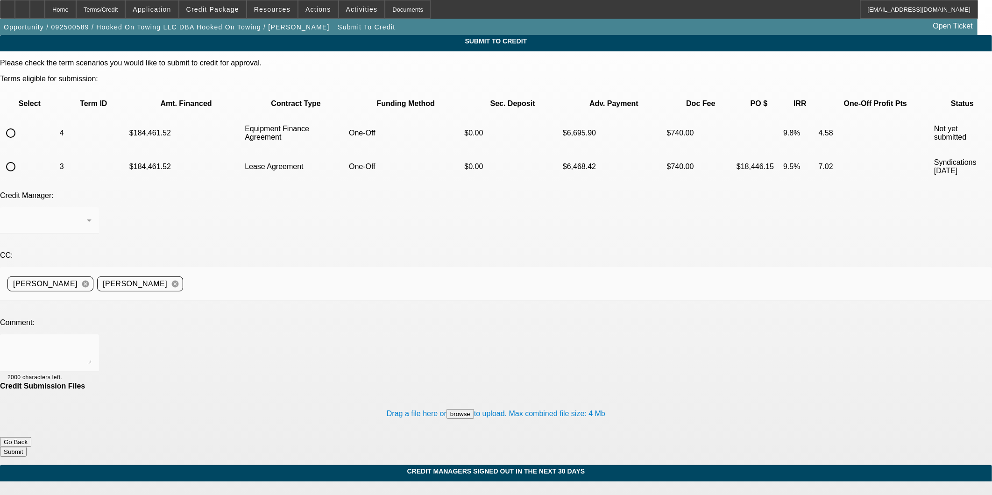
click at [20, 124] on input "radio" at bounding box center [10, 133] width 19 height 19
radio input "true"
click at [92, 342] on textarea at bounding box center [49, 353] width 84 height 22
type textarea "Can we try Uni as well?"
click at [27, 447] on button "Submit" at bounding box center [13, 452] width 27 height 10
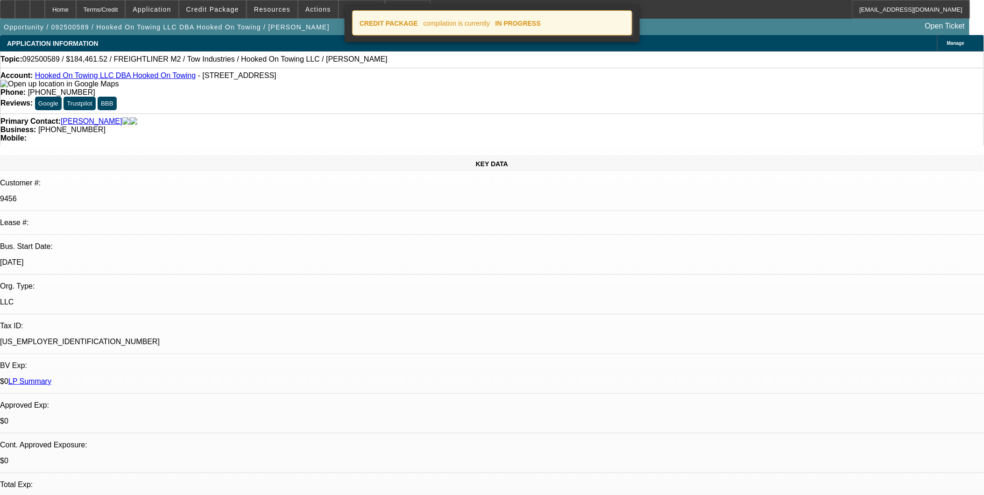
select select "0"
select select "6"
select select "0"
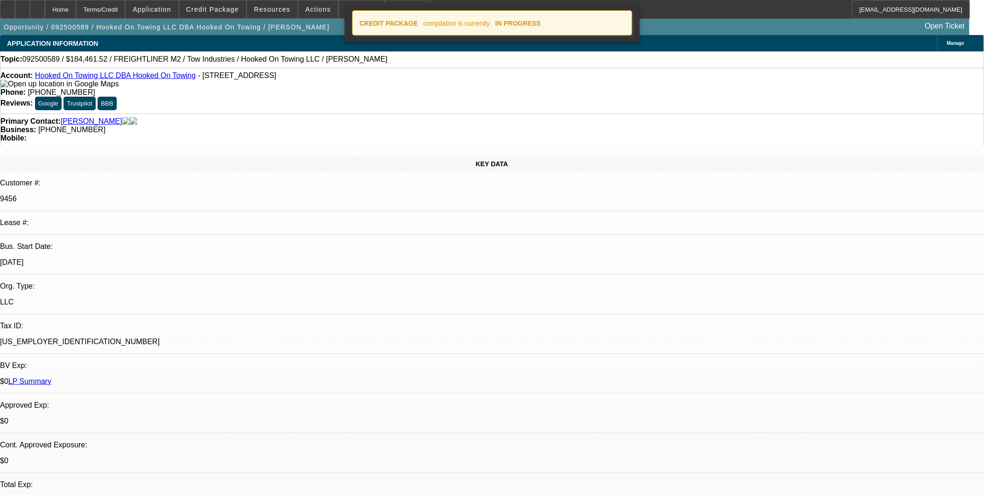
select select "0"
select select "0.1"
select select "4"
select select "0"
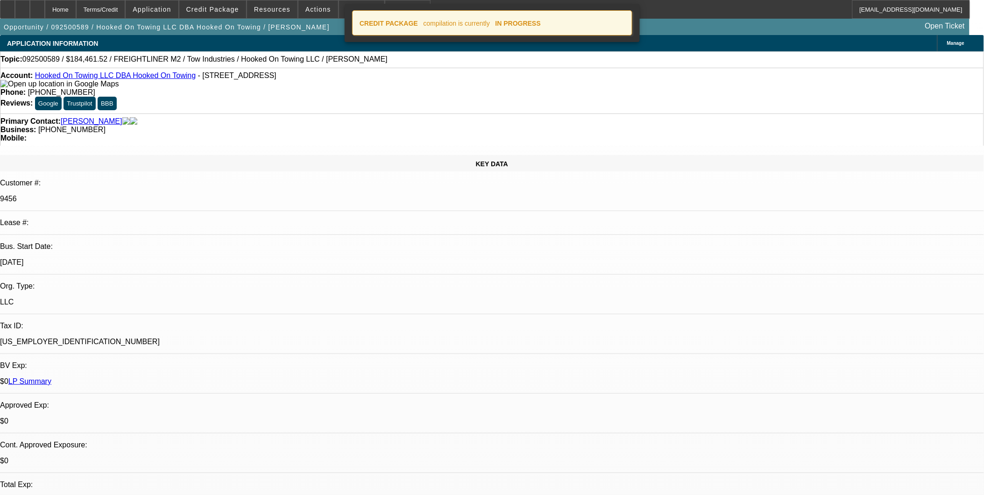
select select "0.1"
select select "4"
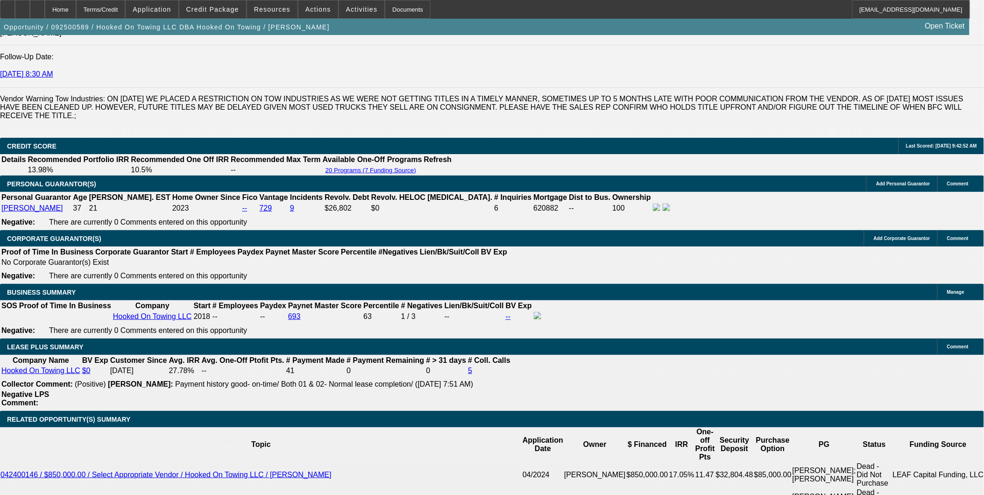
scroll to position [1609, 0]
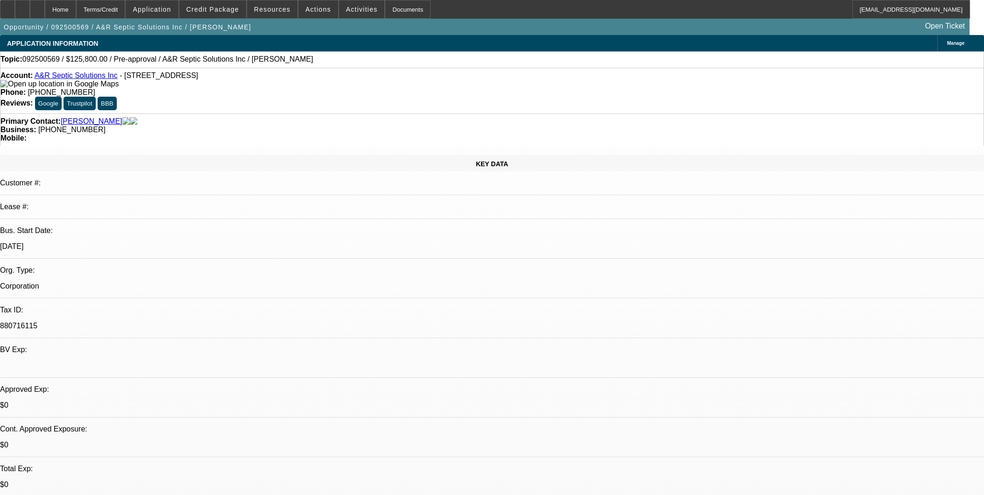
select select "0"
select select "2"
select select "0.1"
select select "4"
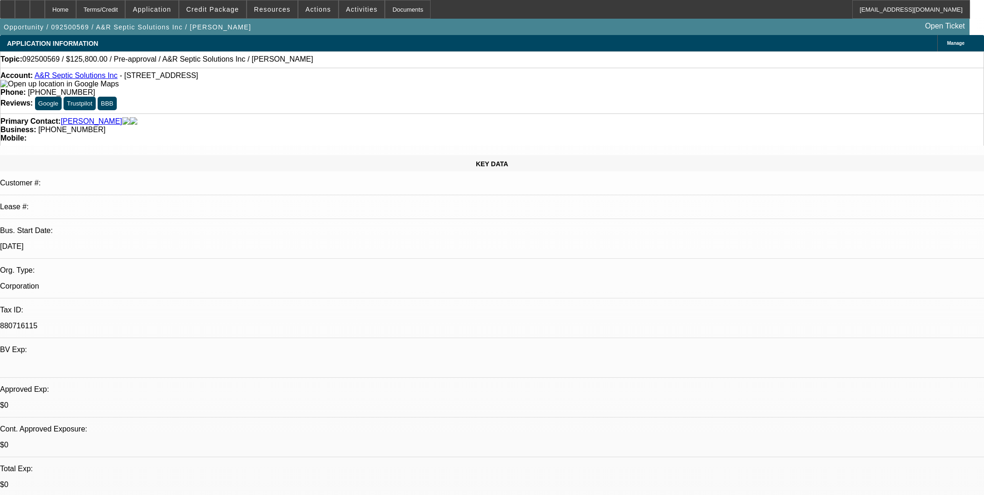
select select "0"
select select "2"
select select "0.1"
select select "4"
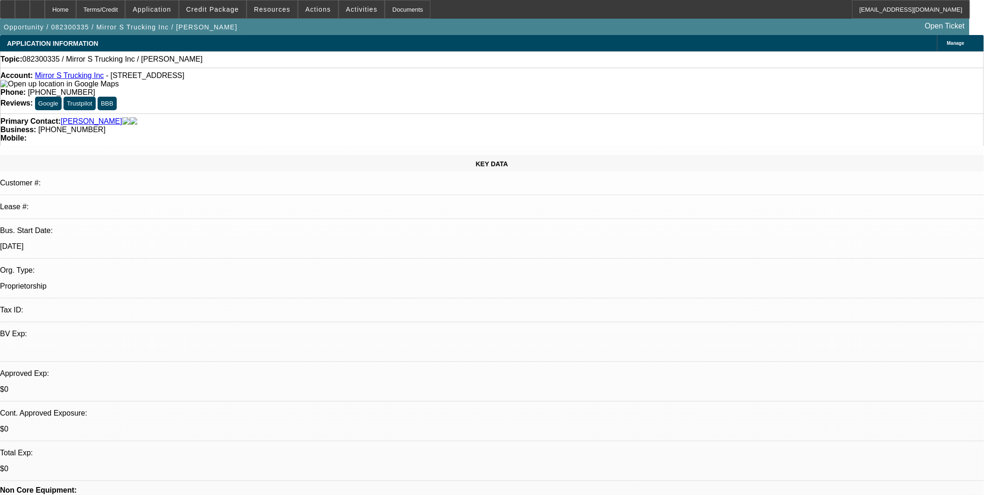
select select "0"
select select "2"
select select "0.1"
select select "4"
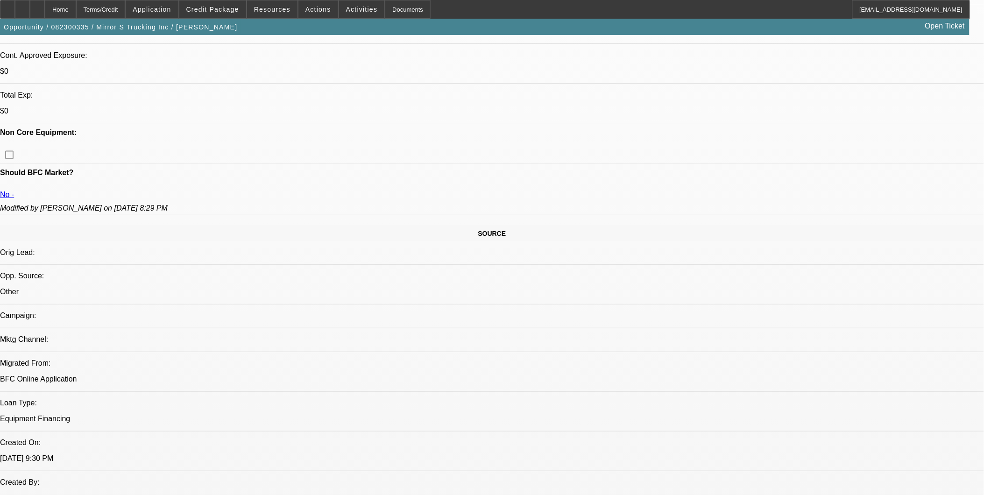
scroll to position [363, 0]
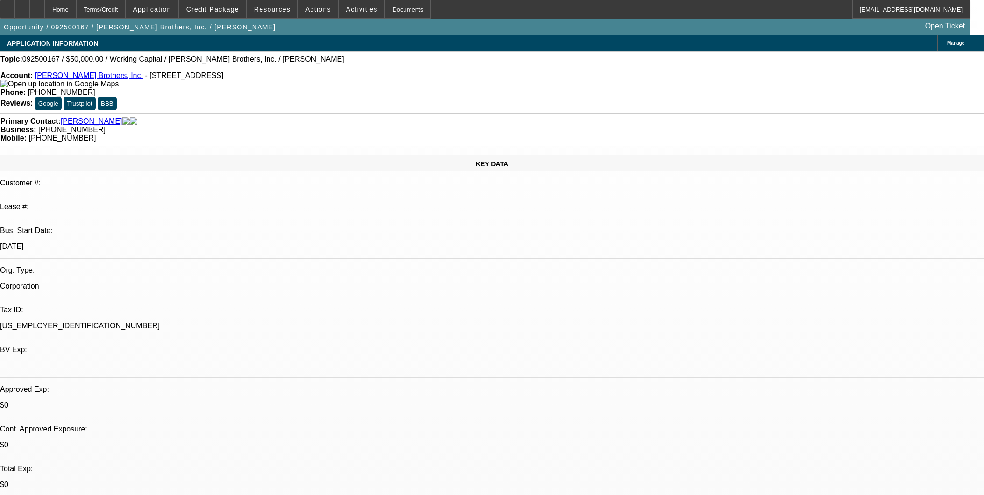
select select "0"
select select "2"
select select "0"
select select "6"
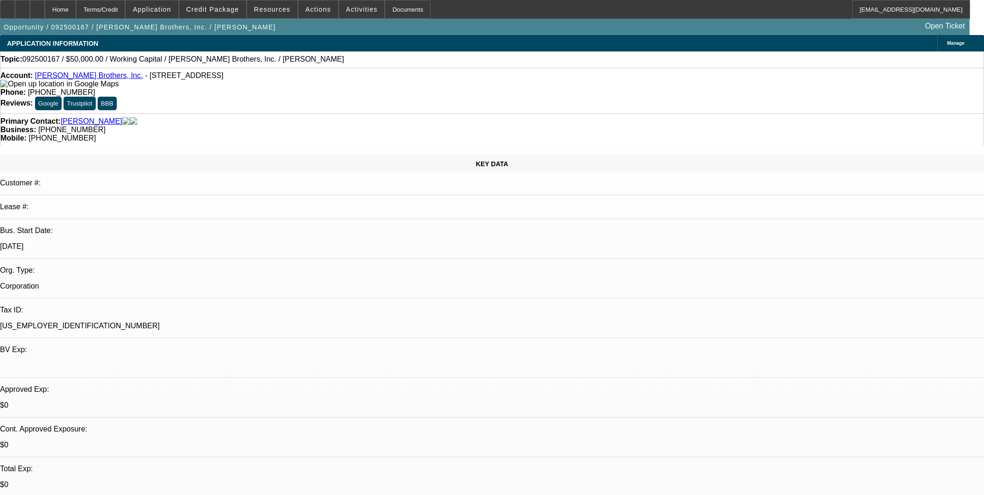
select select "0"
select select "2"
select select "0"
select select "6"
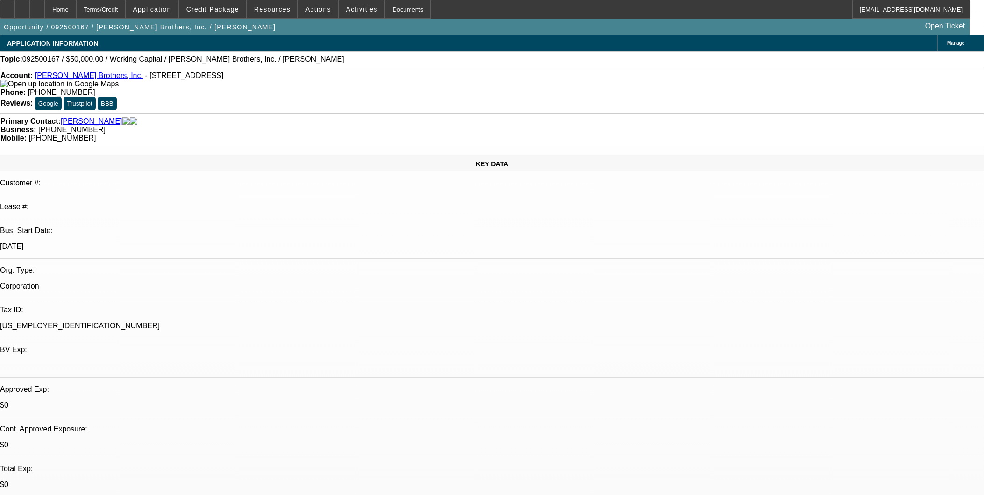
select select "0"
select select "2"
select select "0"
select select "6"
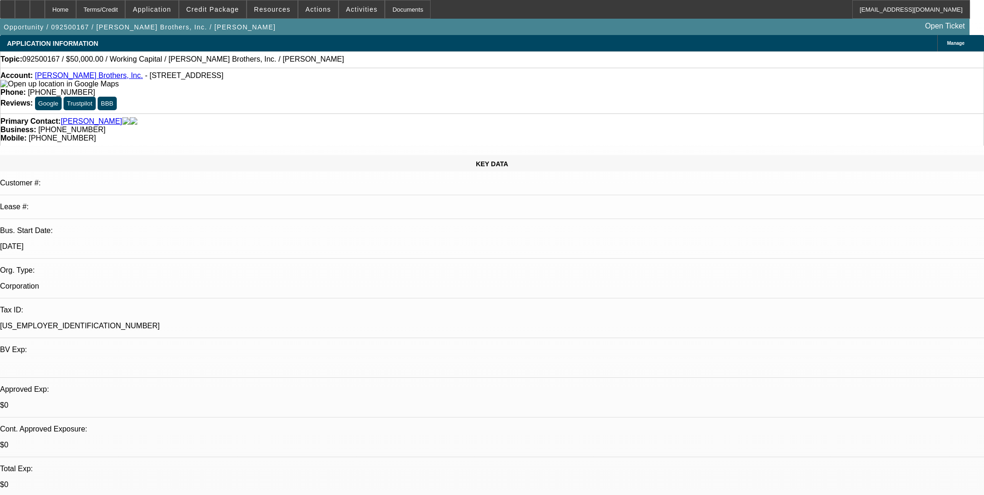
select select "0"
select select "2"
select select "0"
select select "6"
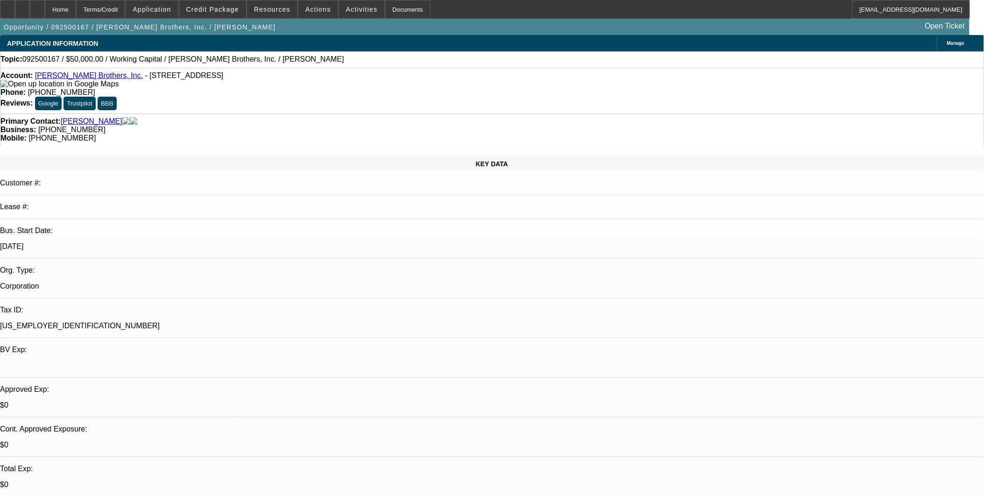
click at [15, 15] on div at bounding box center [7, 9] width 15 height 19
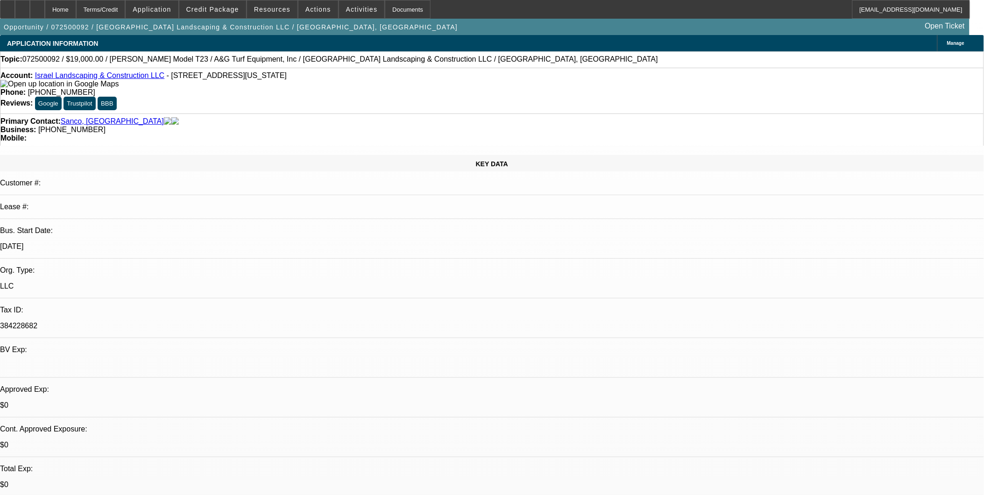
select select "0"
select select "2"
select select "0"
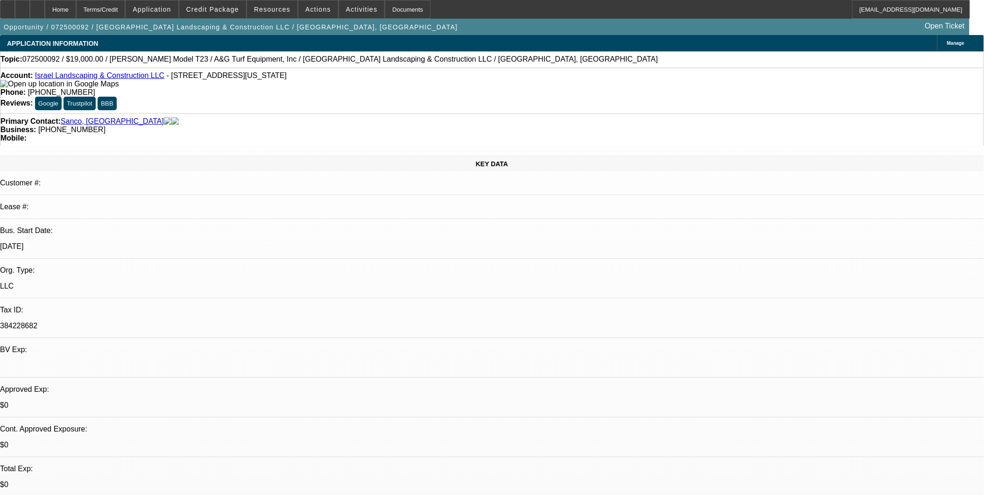
select select "0"
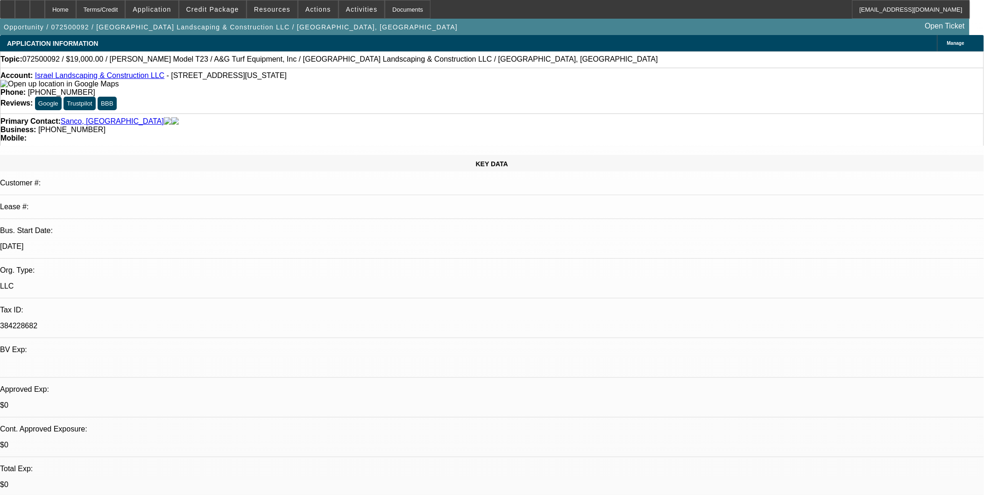
select select "0"
select select "1"
select select "2"
select select "6"
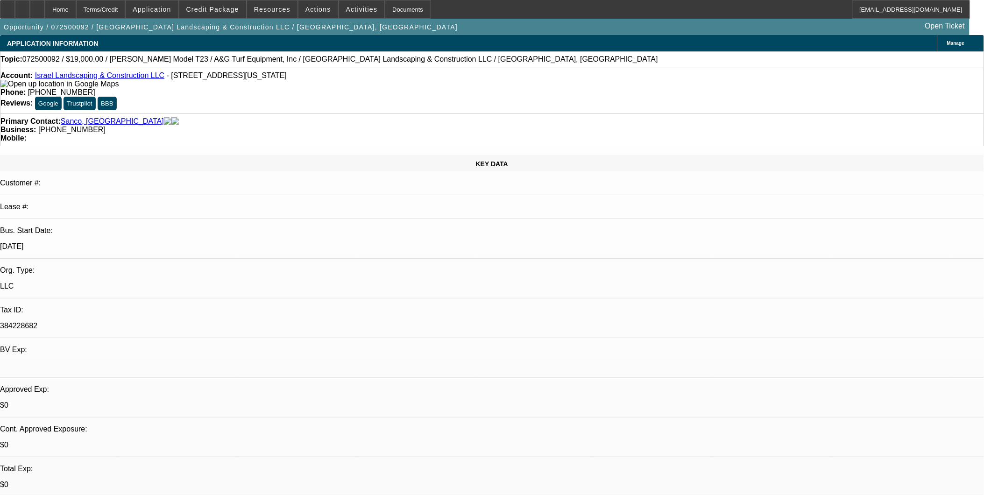
select select "1"
select select "6"
select select "1"
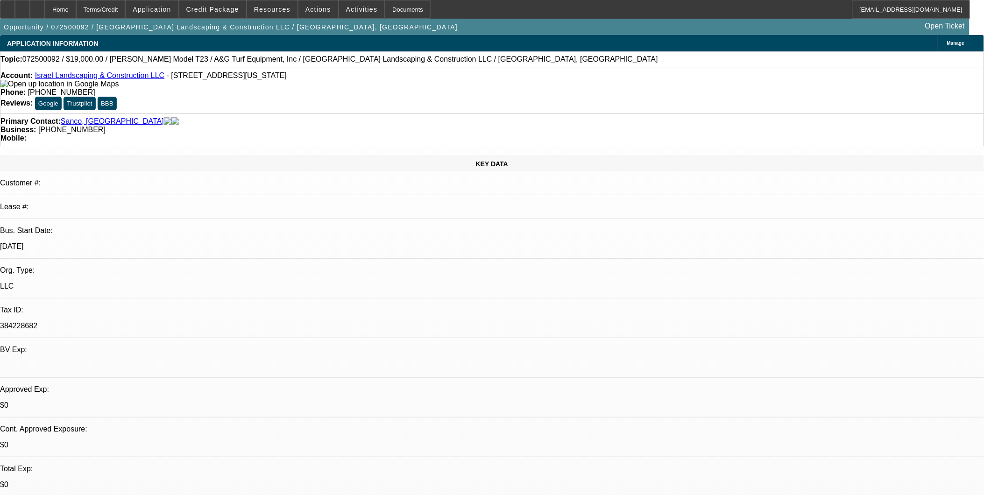
select select "6"
select select "1"
select select "6"
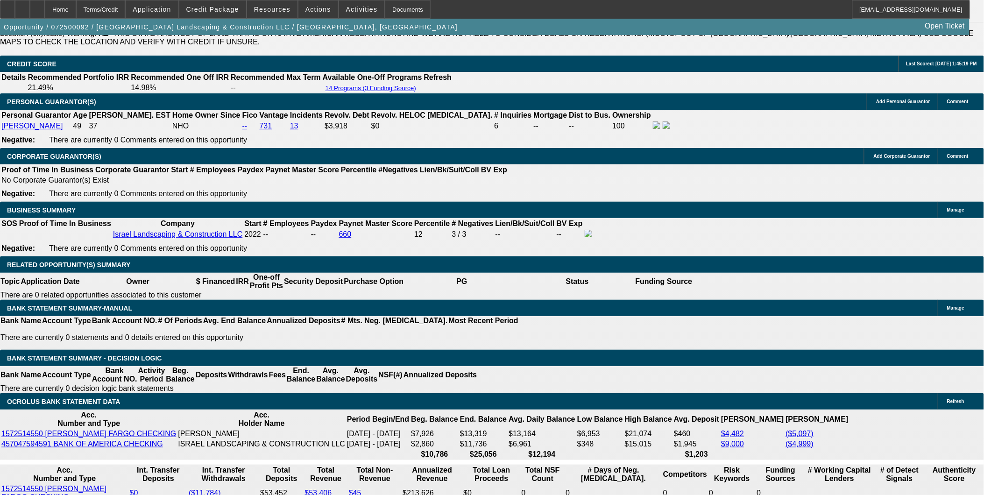
scroll to position [1349, 0]
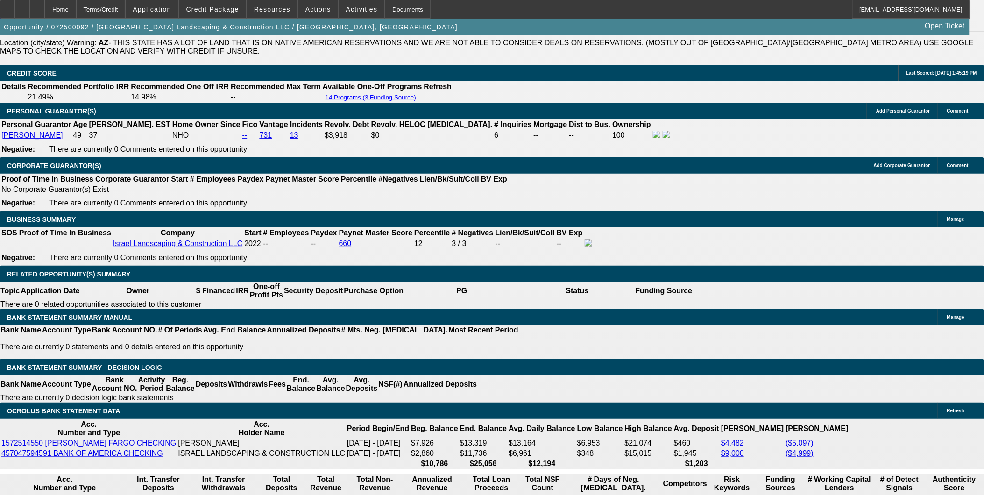
click at [317, 6] on span "Actions" at bounding box center [318, 9] width 26 height 7
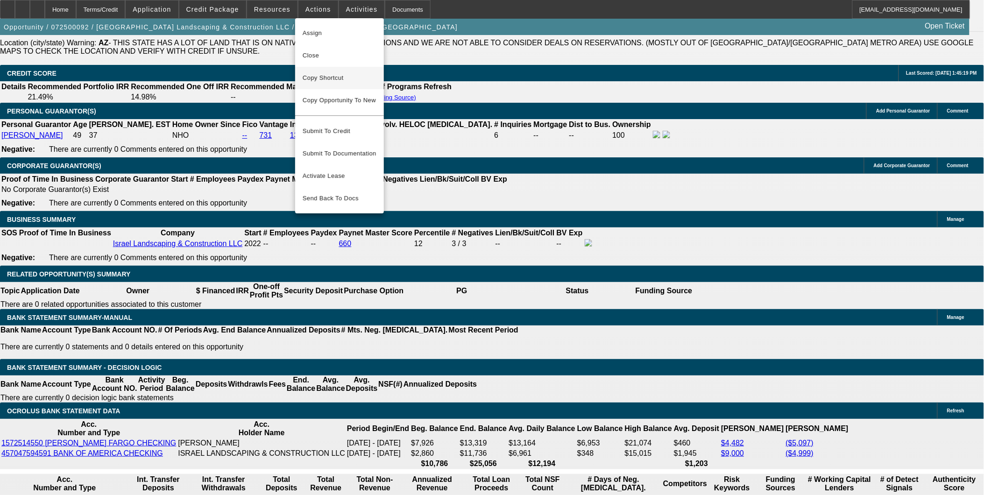
click at [364, 67] on button "Copy Shortcut" at bounding box center [339, 78] width 89 height 22
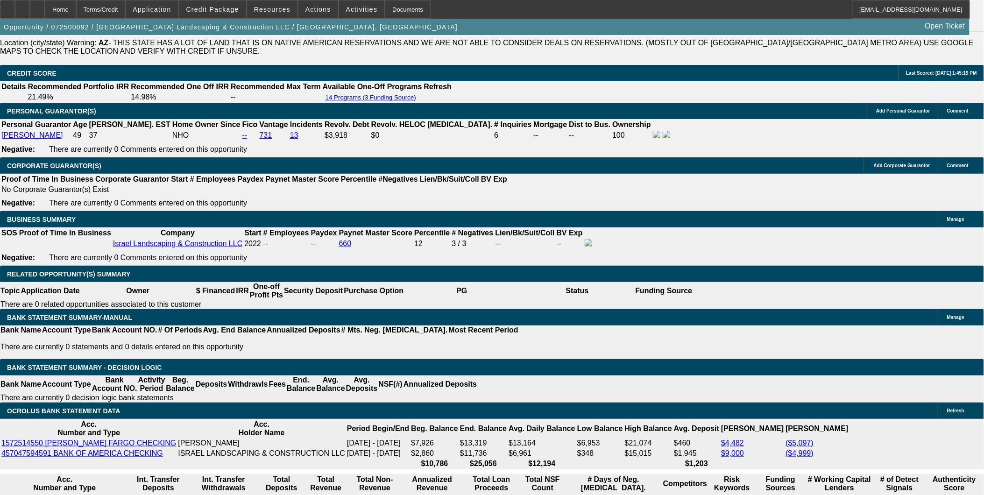
click at [546, 33] on div "Opportunity / 072500092 / [GEOGRAPHIC_DATA] Landscaping & Construction LLC / [G…" at bounding box center [485, 27] width 970 height 16
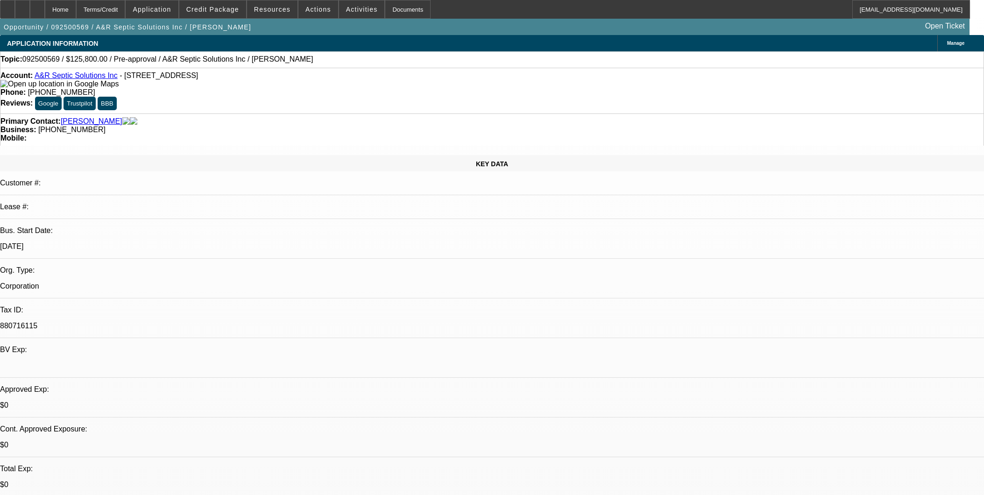
select select "0"
select select "2"
select select "0.1"
select select "4"
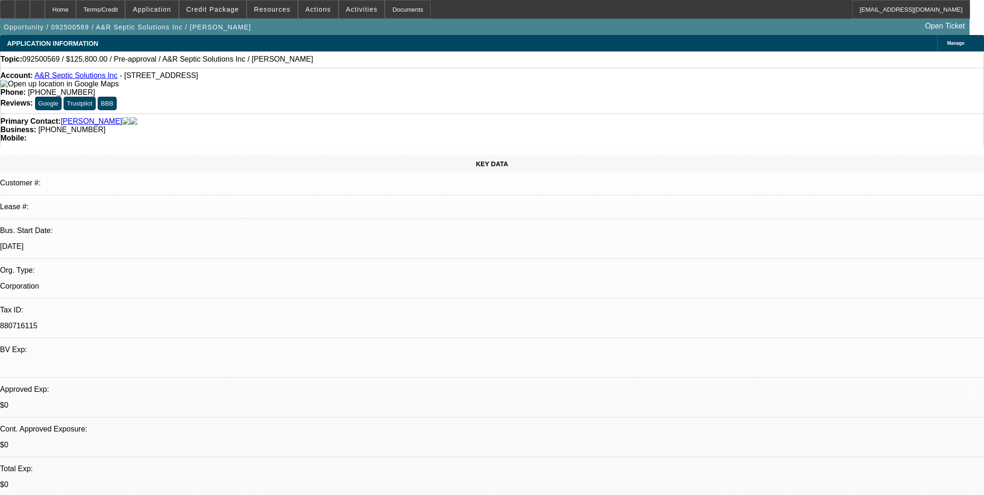
select select "0"
select select "2"
select select "0.1"
select select "4"
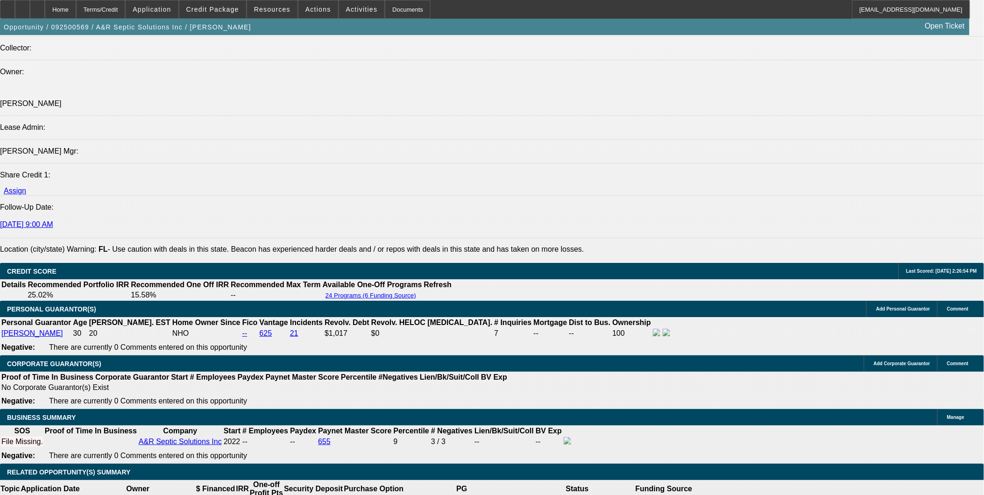
scroll to position [1193, 0]
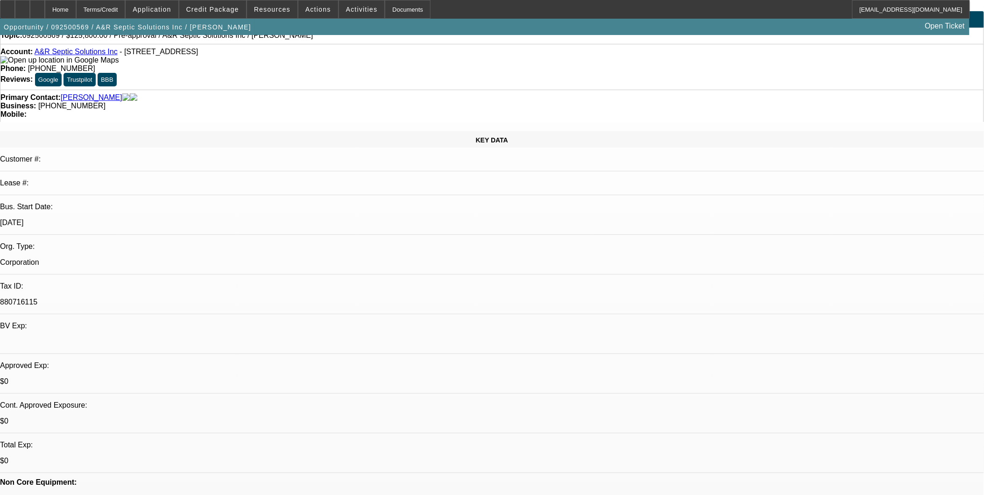
scroll to position [0, 0]
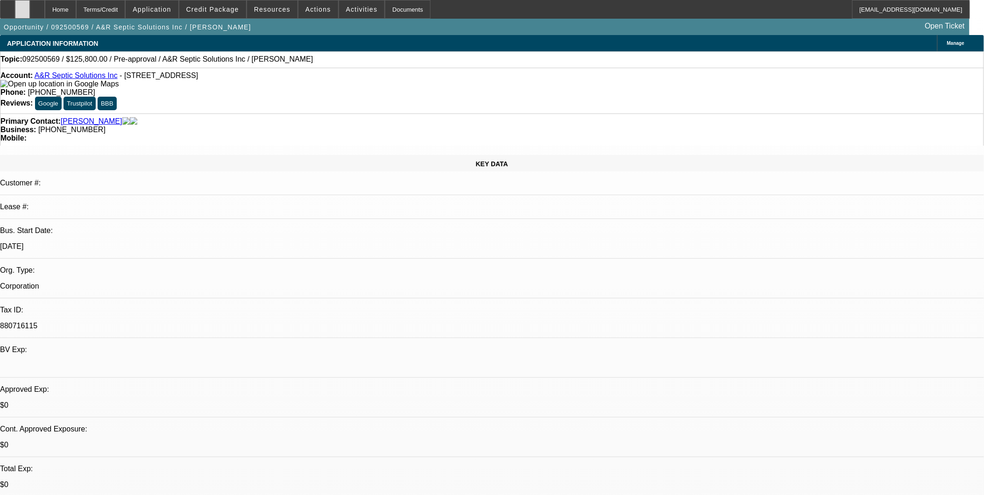
click at [30, 10] on div at bounding box center [22, 9] width 15 height 19
click at [30, 14] on div at bounding box center [22, 9] width 15 height 19
click at [30, 8] on div at bounding box center [22, 9] width 15 height 19
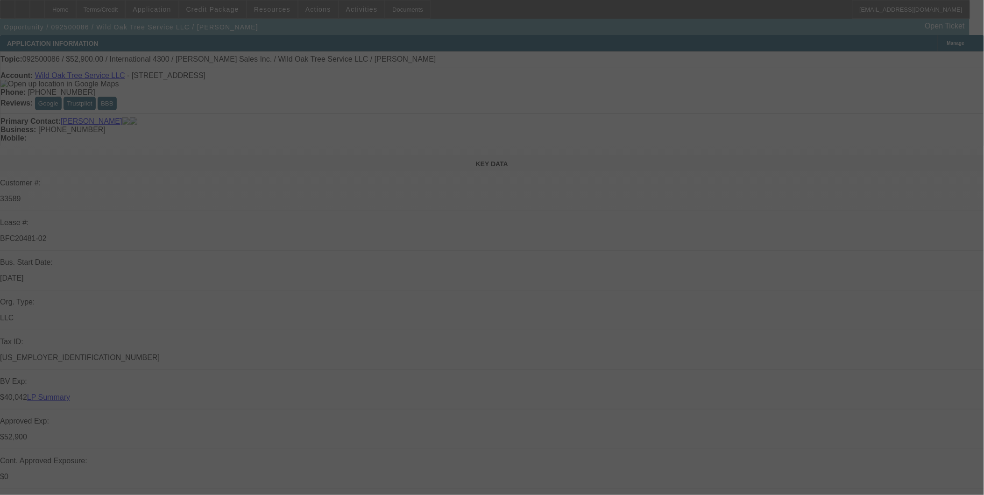
select select "0"
select select "2"
select select "0"
select select "2"
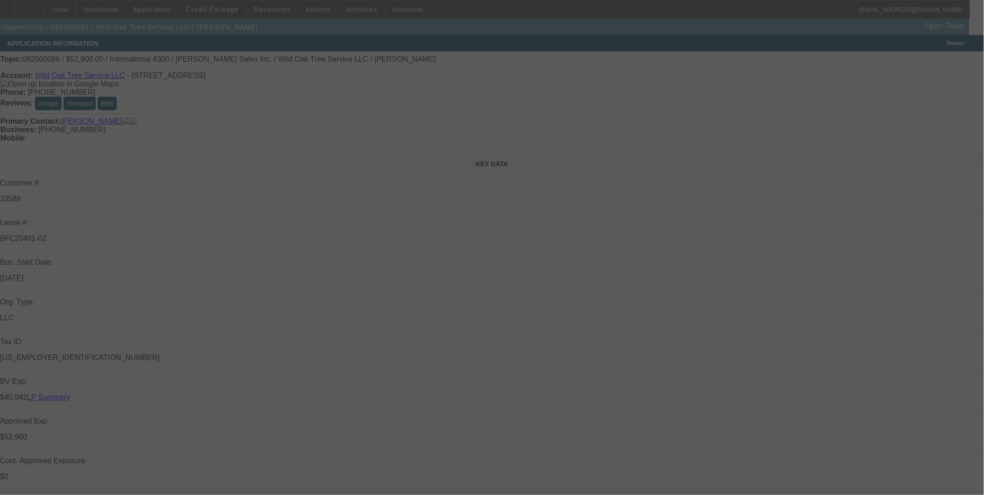
select select "0"
select select "2"
select select "0"
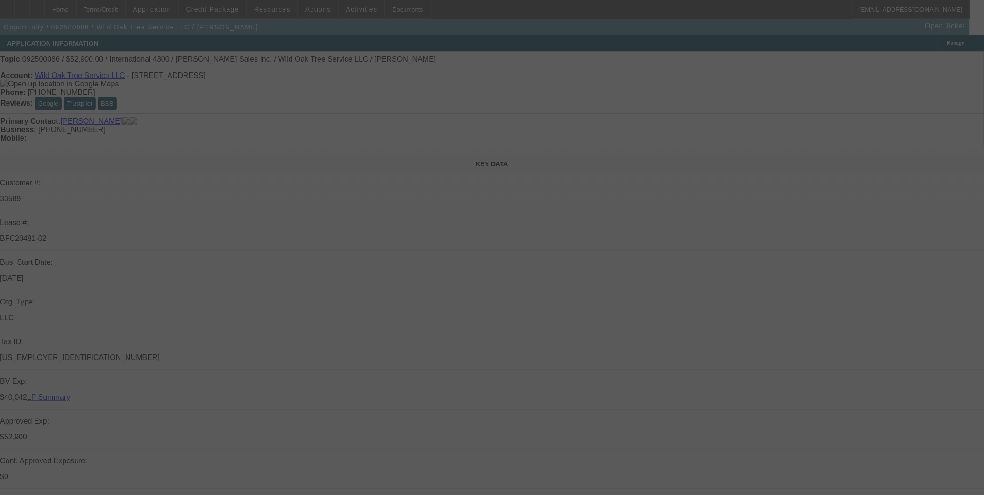
select select "2"
select select "0"
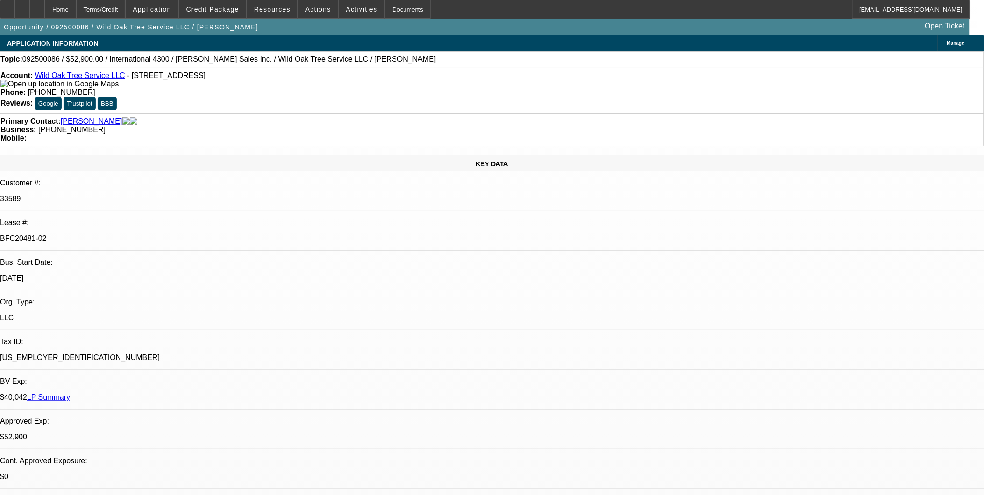
select select "1"
select select "2"
select select "6"
select select "1"
select select "2"
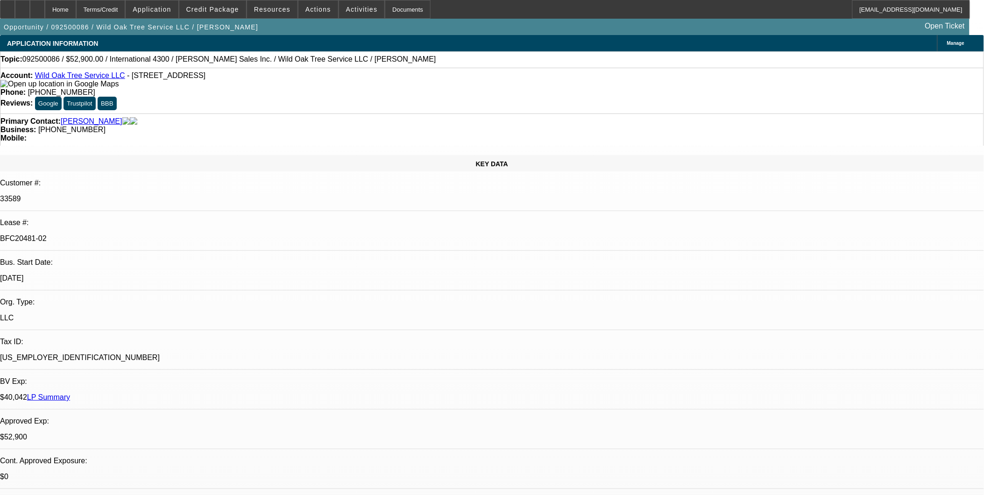
select select "6"
select select "1"
select select "2"
select select "6"
select select "1"
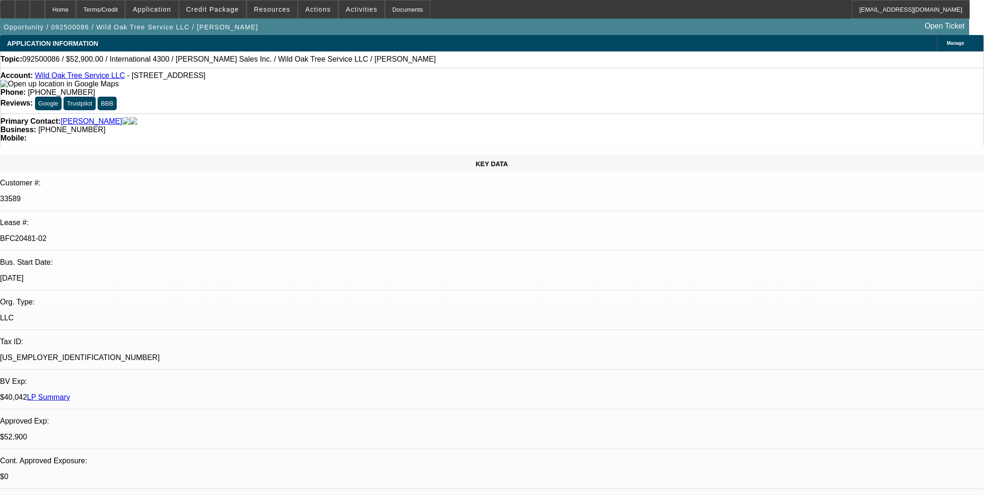
select select "2"
select select "6"
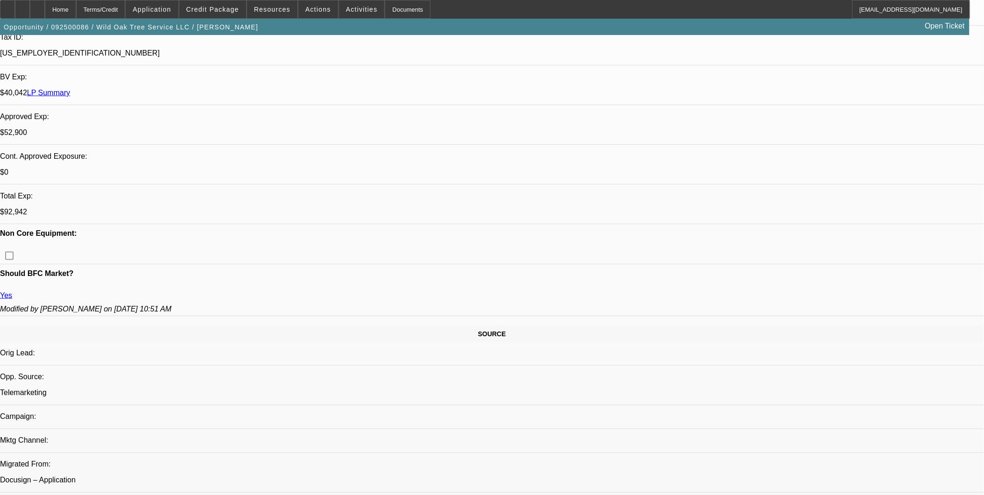
scroll to position [363, 0]
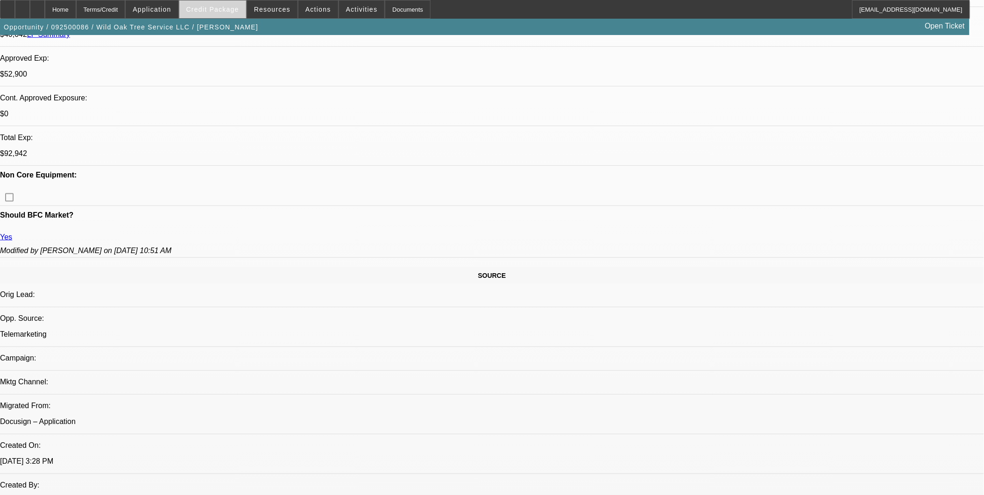
click at [232, 1] on span at bounding box center [212, 9] width 67 height 22
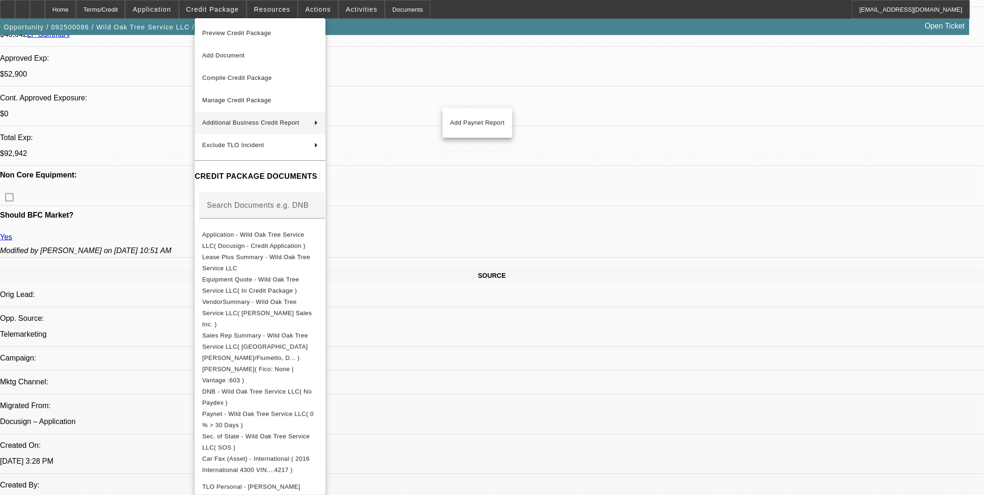
click at [805, 362] on div at bounding box center [492, 247] width 984 height 495
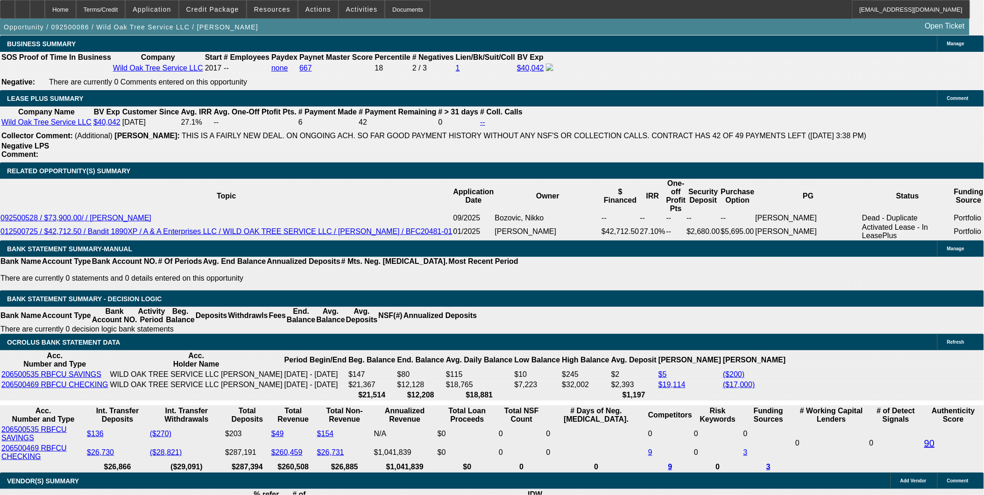
scroll to position [1557, 0]
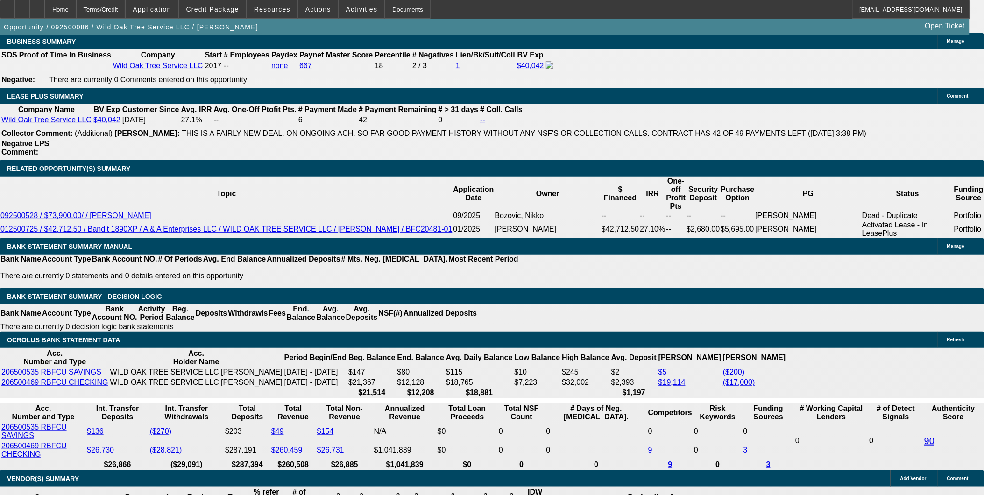
click at [881, 492] on div "APPLICATION INFORMATION Manage Topic: 092500086 / $52,900.00 / International 43…" at bounding box center [492, 393] width 984 height 3831
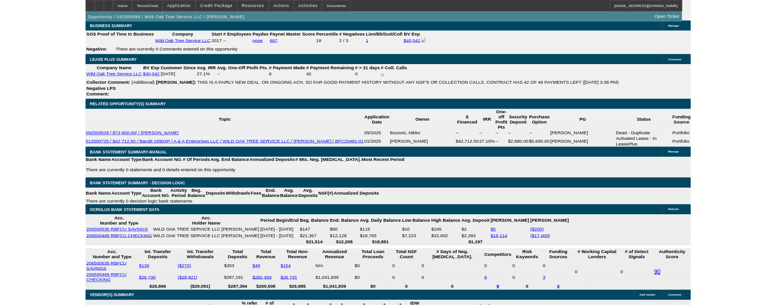
scroll to position [1711, 0]
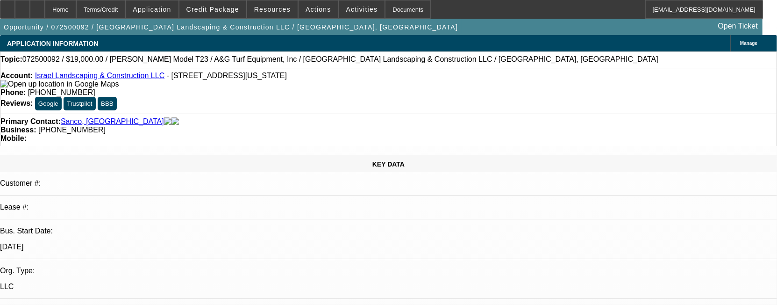
select select "0"
select select "2"
select select "0"
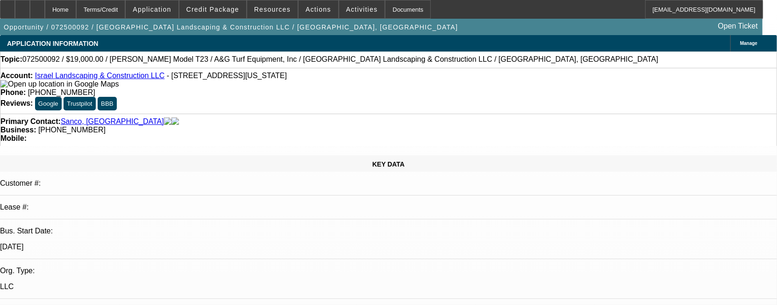
select select "0"
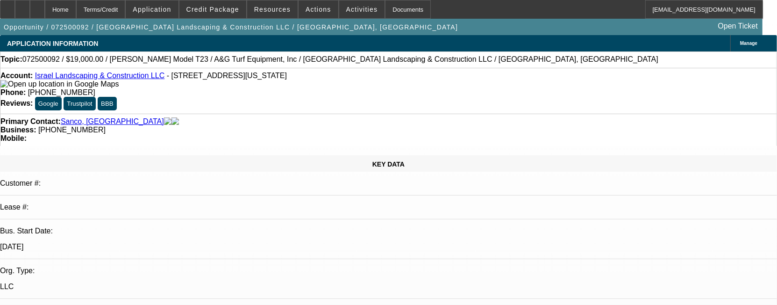
select select "0"
select select "1"
select select "2"
select select "6"
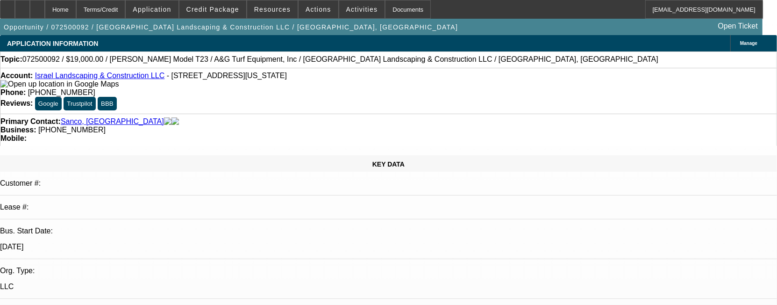
select select "1"
select select "6"
select select "1"
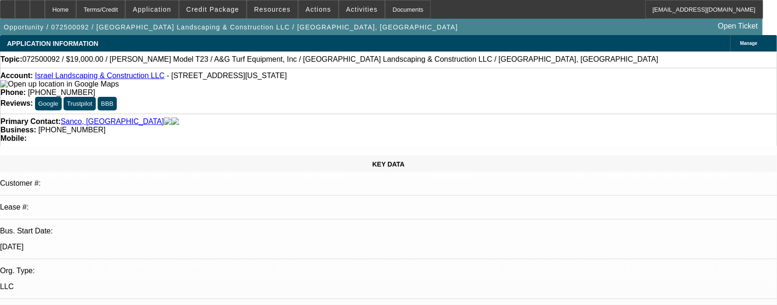
select select "6"
select select "1"
select select "6"
select select "0"
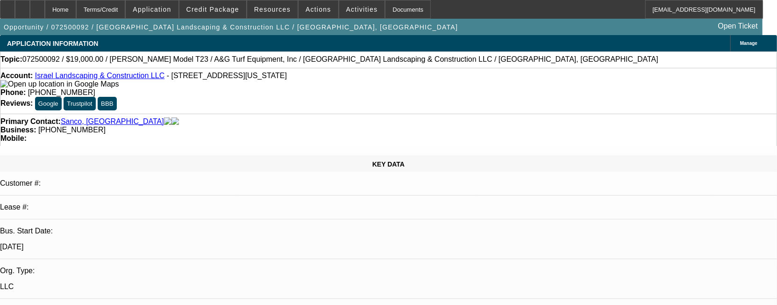
select select "2"
select select "0"
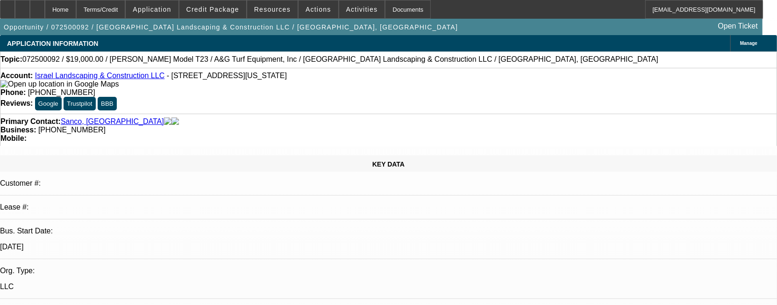
select select "0"
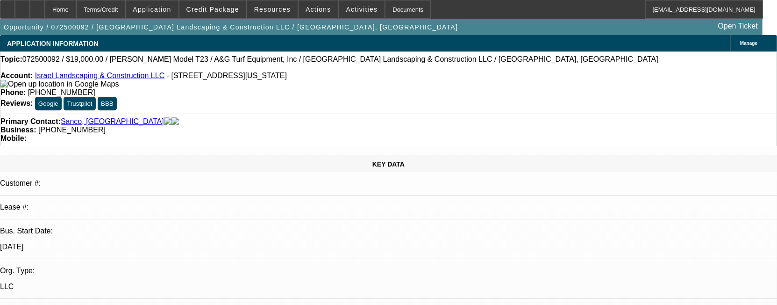
select select "0"
select select "1"
select select "2"
select select "6"
select select "1"
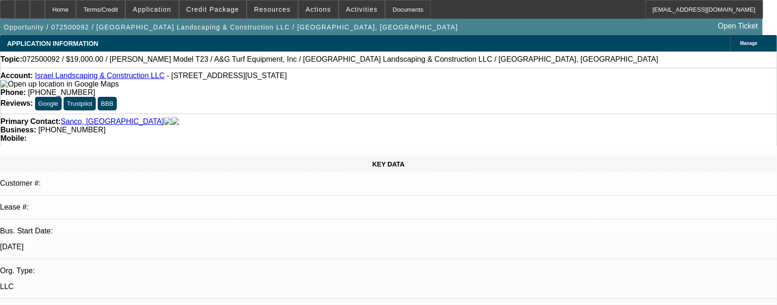
select select "1"
select select "6"
select select "1"
select select "6"
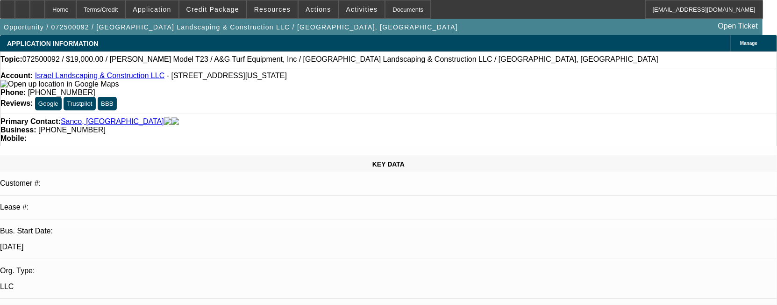
select select "1"
select select "6"
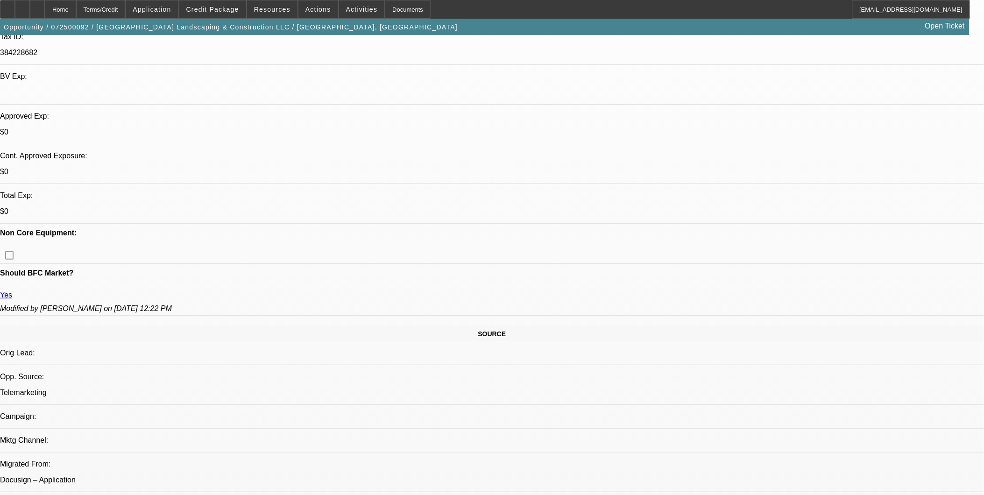
scroll to position [259, 0]
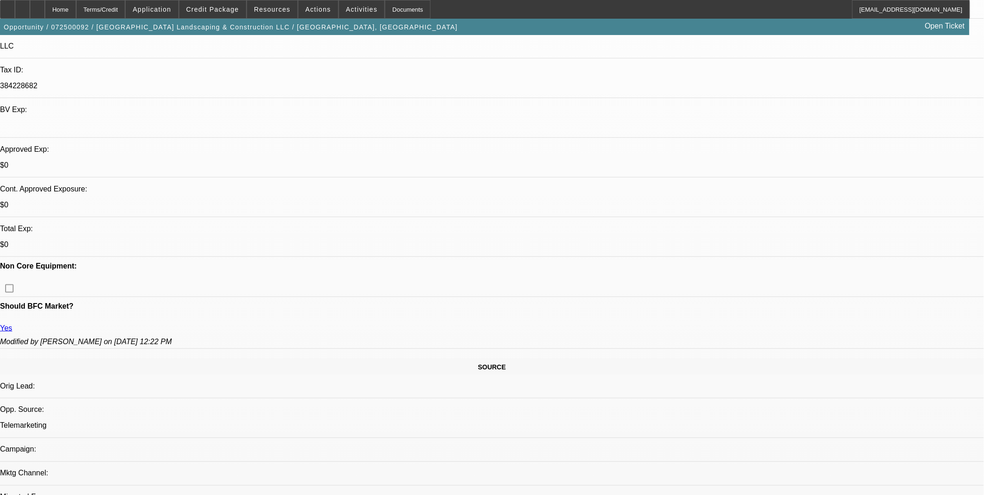
scroll to position [207, 0]
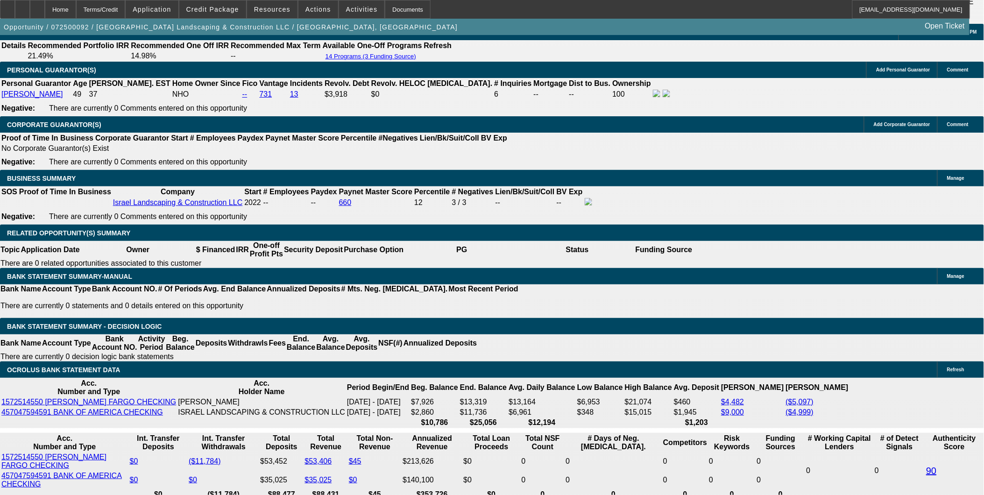
scroll to position [1401, 0]
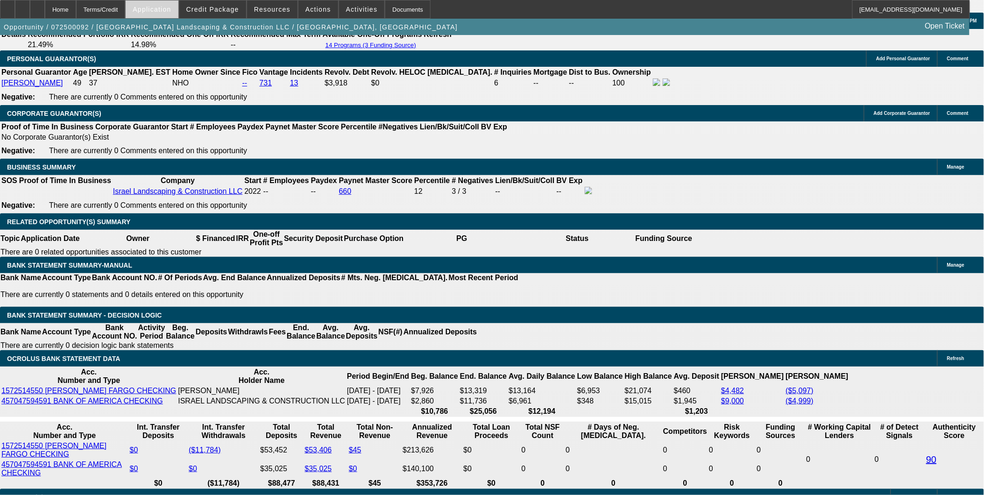
drag, startPoint x: 72, startPoint y: 115, endPoint x: 156, endPoint y: 13, distance: 132.2
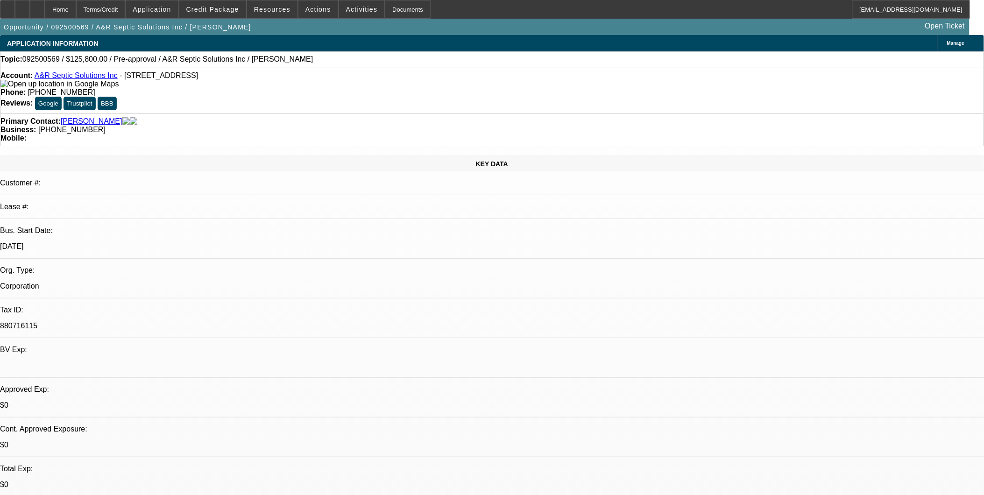
select select "0"
select select "2"
select select "0.1"
select select "0"
select select "2"
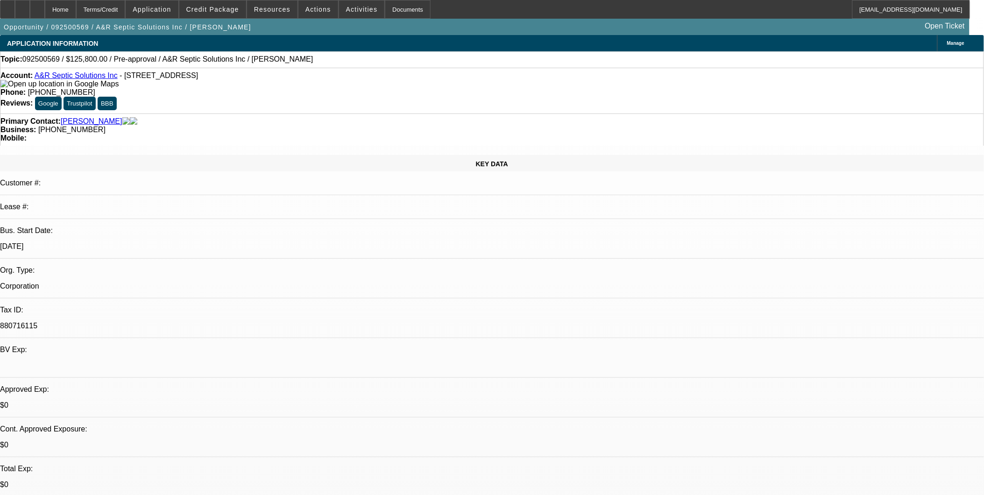
select select "0.1"
select select "1"
select select "2"
select select "4"
select select "1"
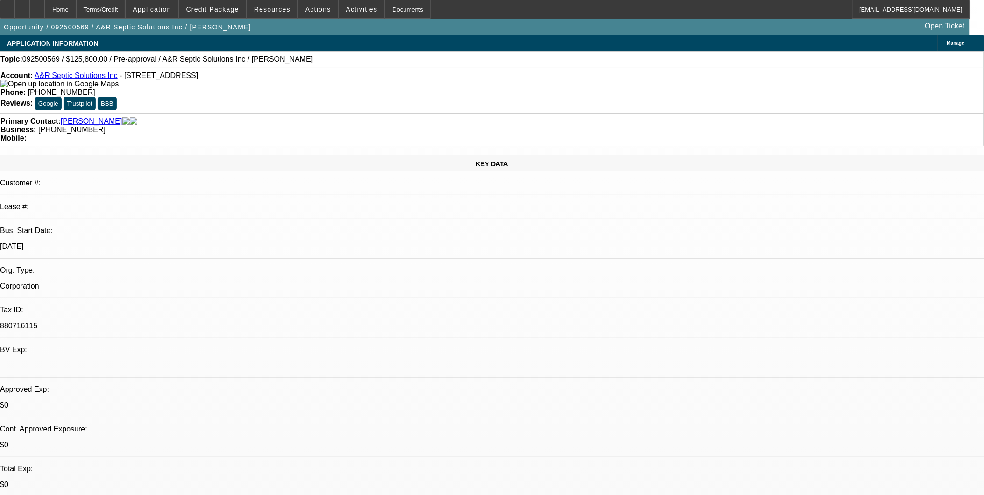
select select "2"
select select "4"
click at [10, 13] on div at bounding box center [7, 9] width 15 height 19
click at [30, 12] on div at bounding box center [22, 9] width 15 height 19
drag, startPoint x: 461, startPoint y: 231, endPoint x: 458, endPoint y: 227, distance: 4.8
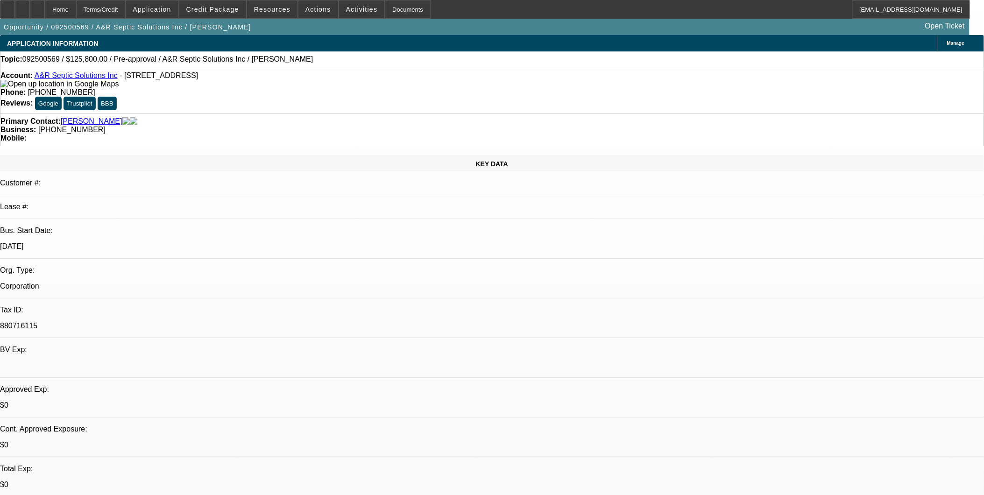
click at [22, 6] on icon at bounding box center [22, 6] width 0 height 0
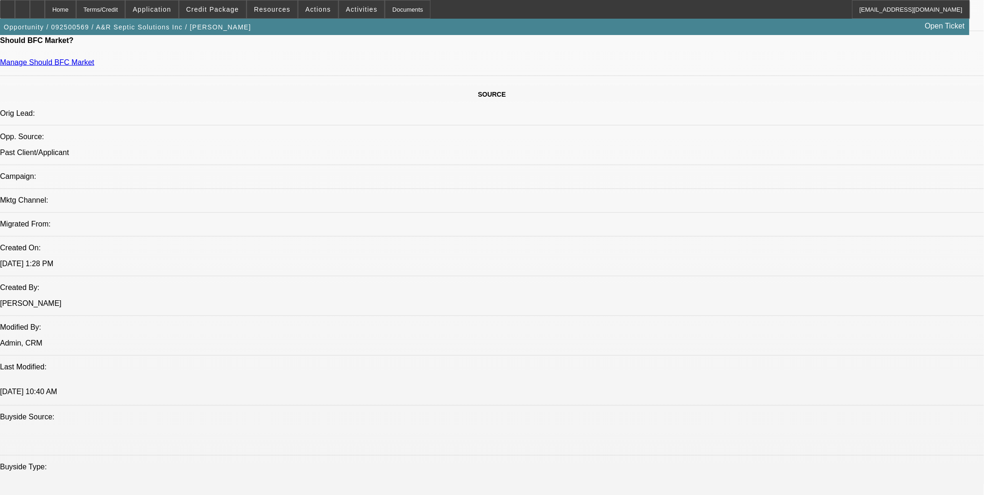
scroll to position [467, 0]
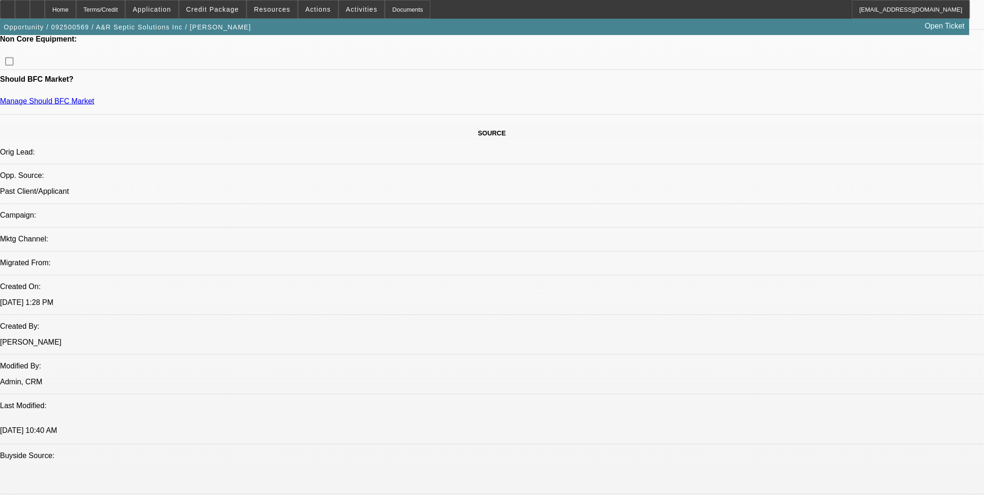
click at [220, 12] on span "Credit Package" at bounding box center [212, 9] width 53 height 7
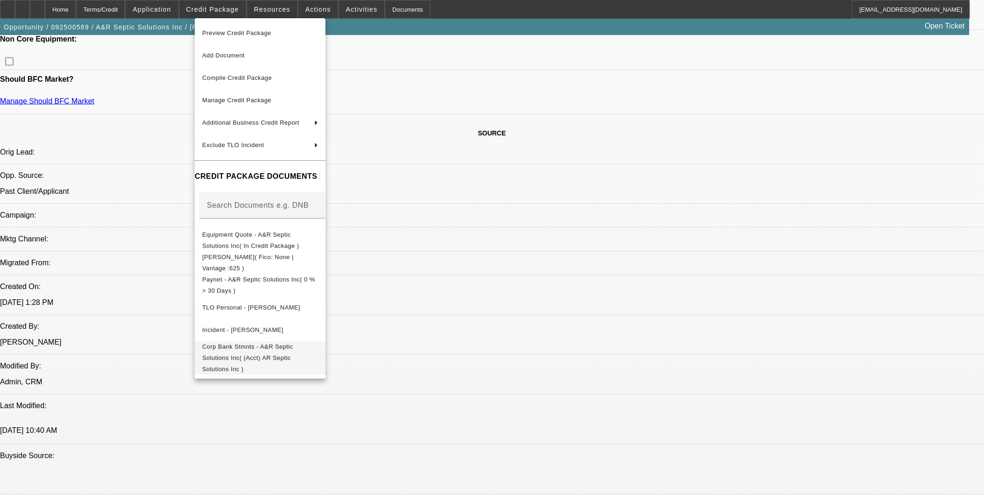
click at [318, 343] on span "Corp Bank Stmnts - A&R Septic Solutions Inc( (Acct) AR Septic Solutions Inc )" at bounding box center [260, 358] width 116 height 34
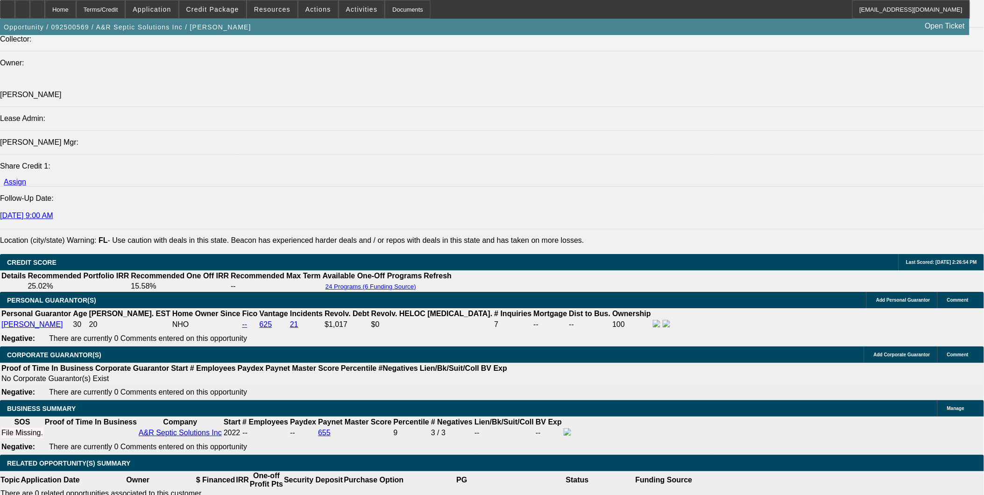
scroll to position [1090, 0]
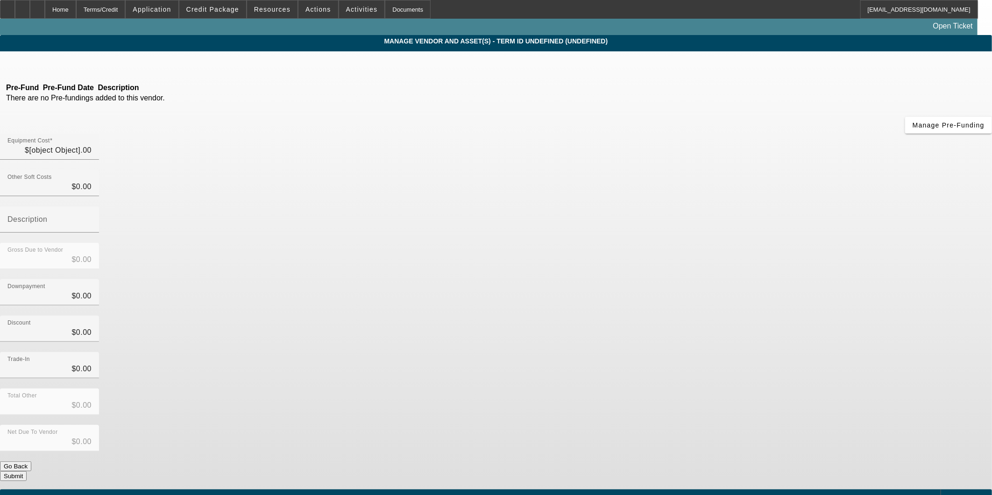
type input "$140,000.00"
click at [941, 489] on div "Add Equipment" at bounding box center [966, 497] width 51 height 16
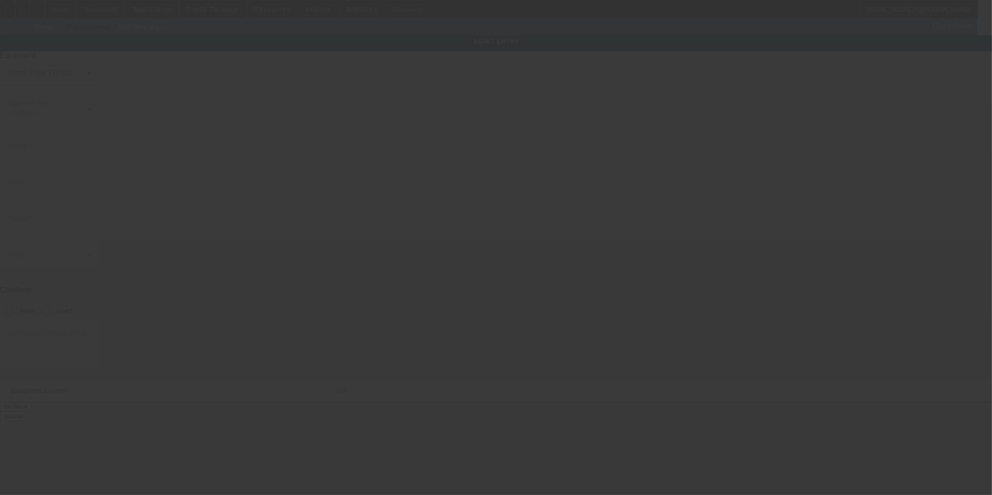
type input "16 Sundance Dr"
type input "[GEOGRAPHIC_DATA]"
type input "33884"
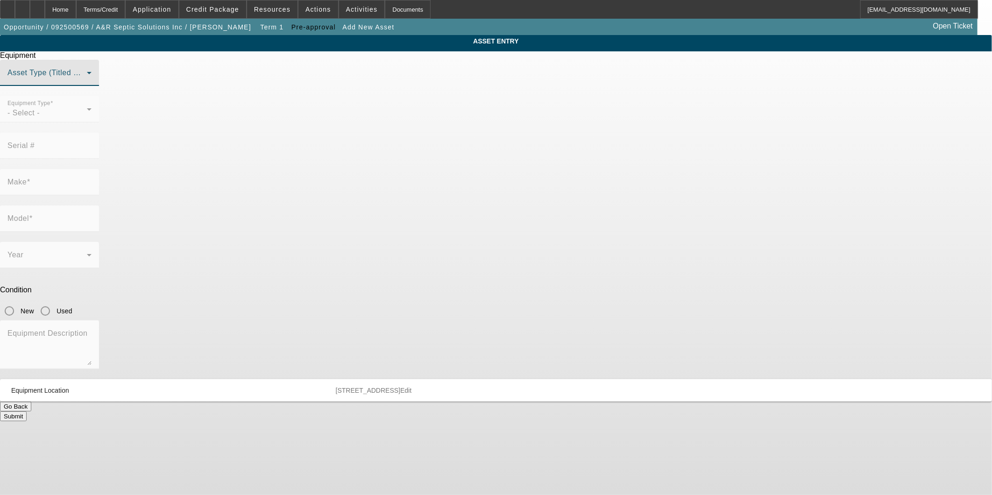
click at [87, 82] on span at bounding box center [46, 76] width 79 height 11
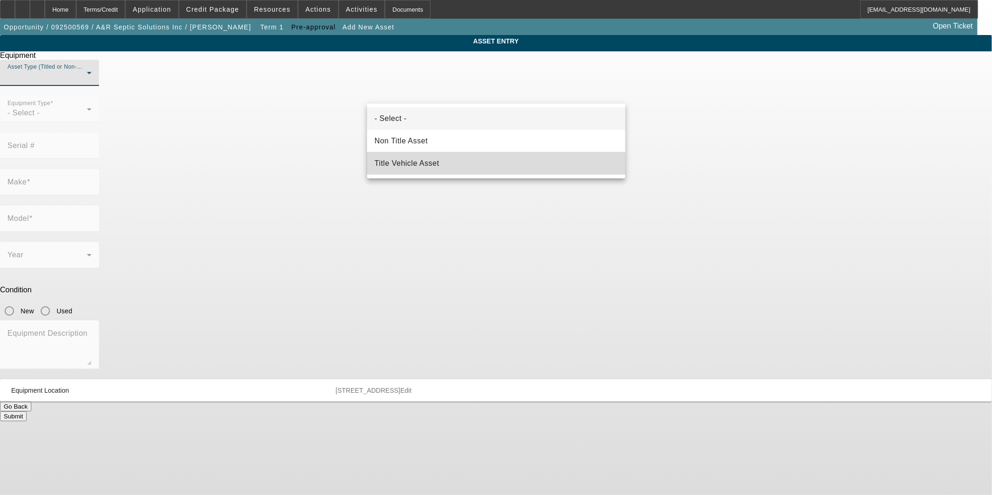
click at [416, 167] on span "Title Vehicle Asset" at bounding box center [407, 163] width 65 height 11
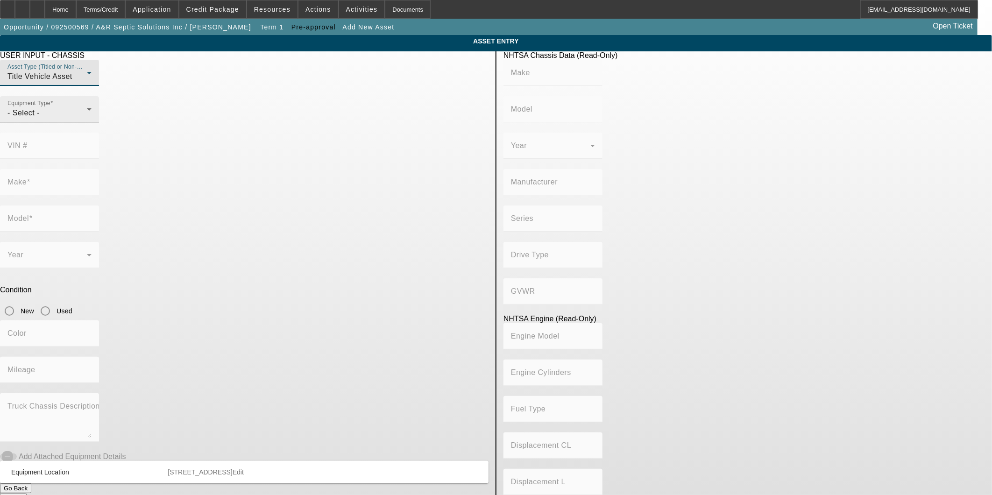
click at [92, 122] on div "Equipment Type - Select -" at bounding box center [49, 109] width 84 height 26
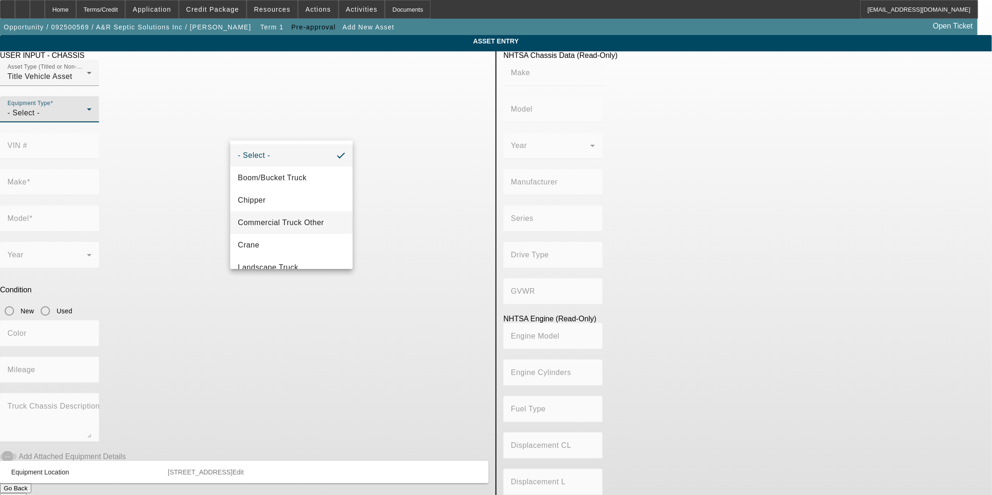
click at [295, 224] on span "Commercial Truck Other" at bounding box center [281, 222] width 86 height 11
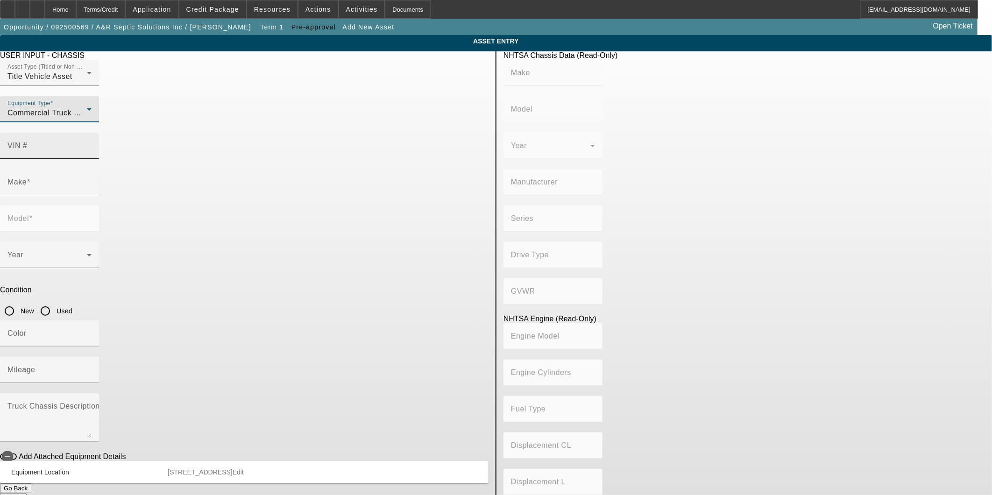
click at [92, 144] on input "VIN #" at bounding box center [49, 149] width 84 height 11
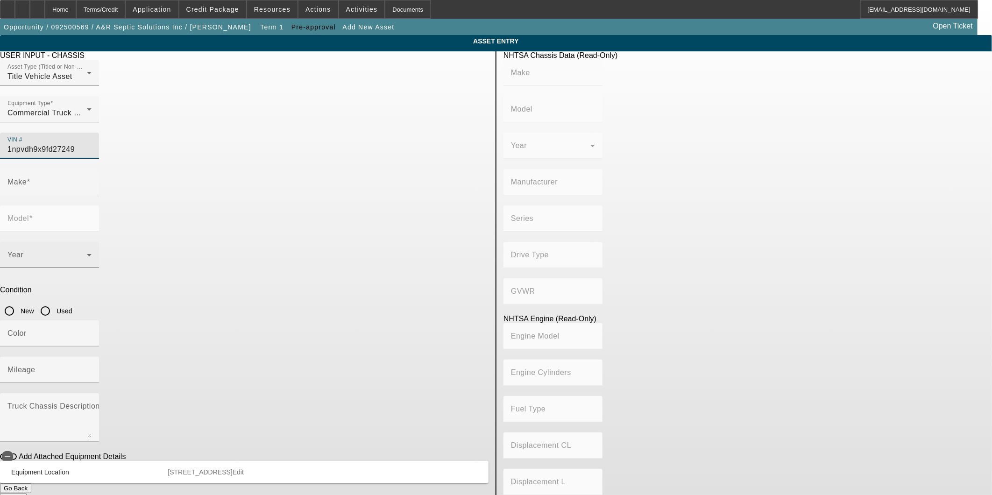
type input "1npvdh9x9fd272498"
type input "PETERBILT"
type input "384"
type input "PETERBILT MOTORS COMPANY"
type input "6x4"
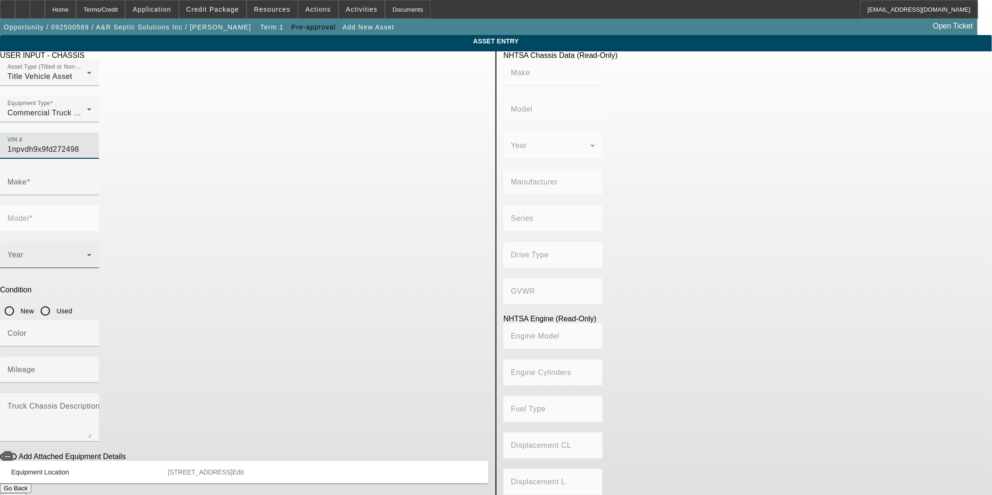
type input "Class 8: 33,001 lb and above (14,969 kg and above)"
type input "X11.9G/X12G"
type input "PETERBILT"
type input "384"
type input "[US_VEHICLE_IDENTIFICATION_NUMBER]"
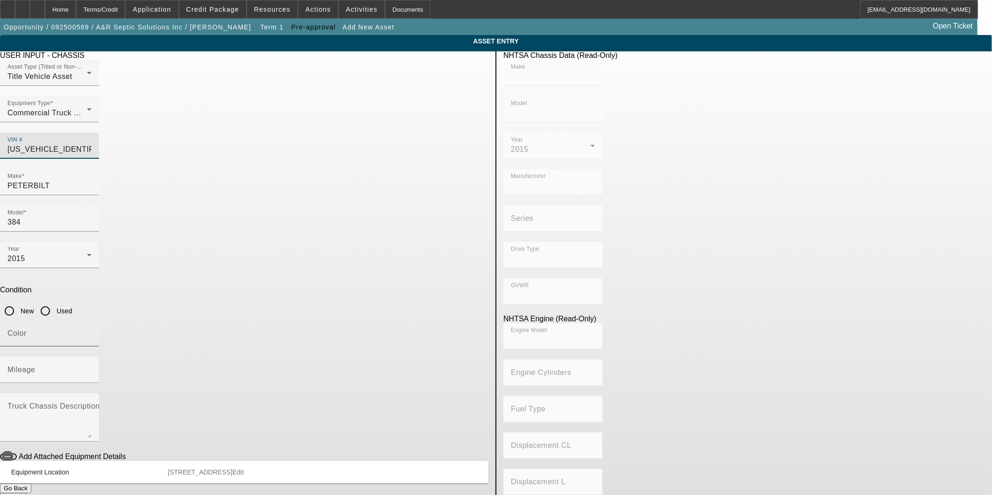
click at [92, 320] on div "Color" at bounding box center [49, 333] width 84 height 26
type input "PETERBILT"
type input "384"
type input "PETERBILT MOTORS COMPANY"
type input "6x4"
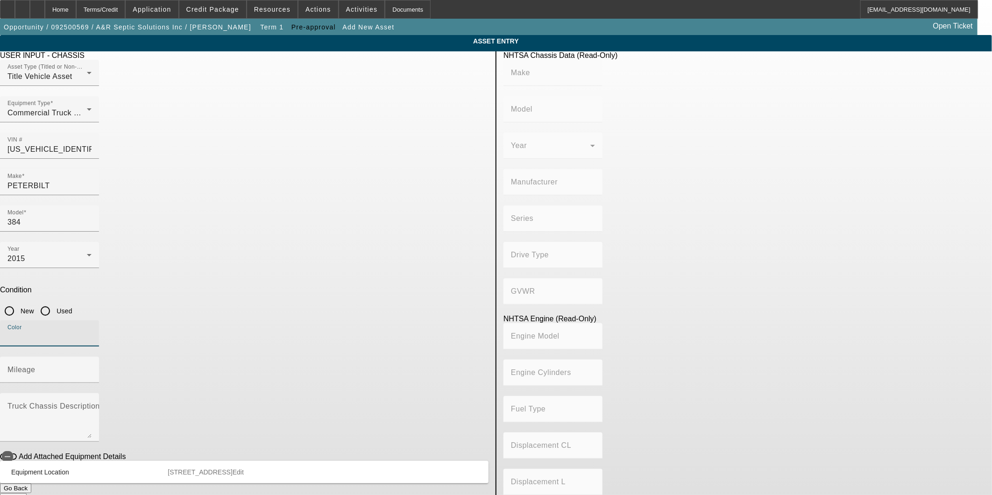
type input "Class 8: 33,001 lb and above (14,969 kg and above)"
type input "X11.9G/X12G"
type input "Green"
click at [92, 368] on input "Mileage" at bounding box center [49, 373] width 84 height 11
type input "405882"
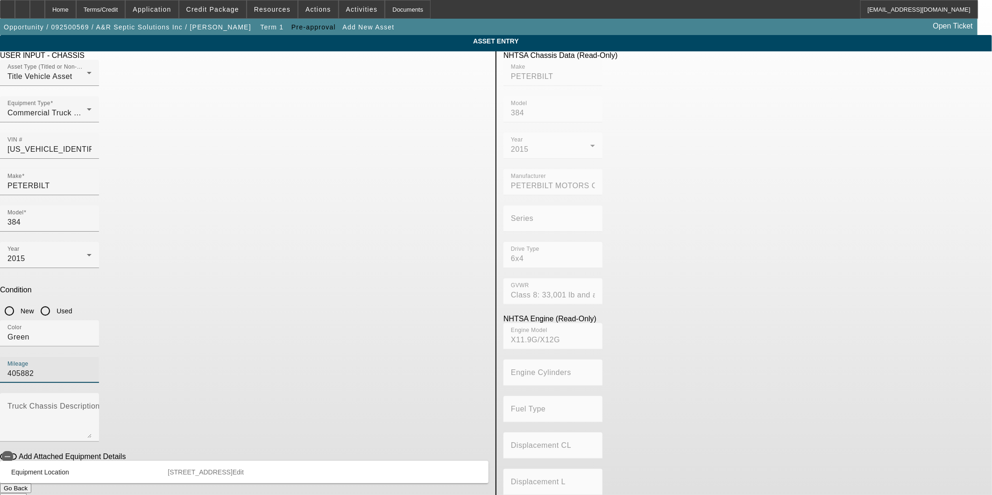
click at [27, 493] on button "Submit" at bounding box center [13, 498] width 27 height 10
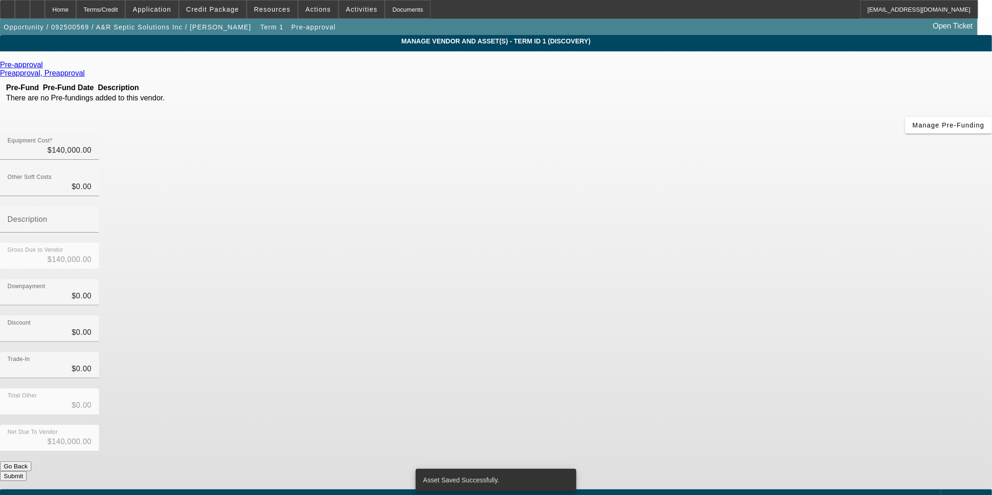
click at [719, 425] on div "Net Due To Vendor $140,000.00" at bounding box center [496, 443] width 992 height 36
click at [76, 7] on div "Home" at bounding box center [60, 9] width 31 height 19
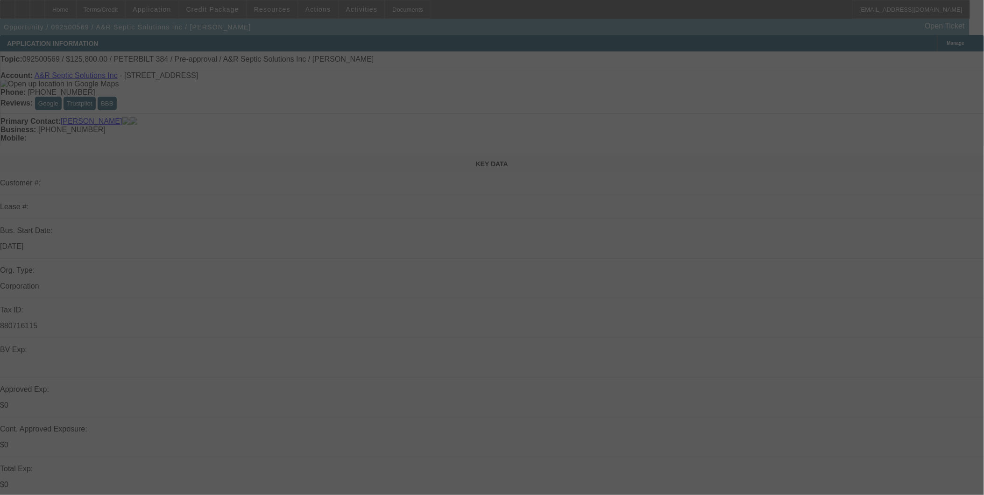
select select "0"
select select "2"
select select "0.1"
select select "4"
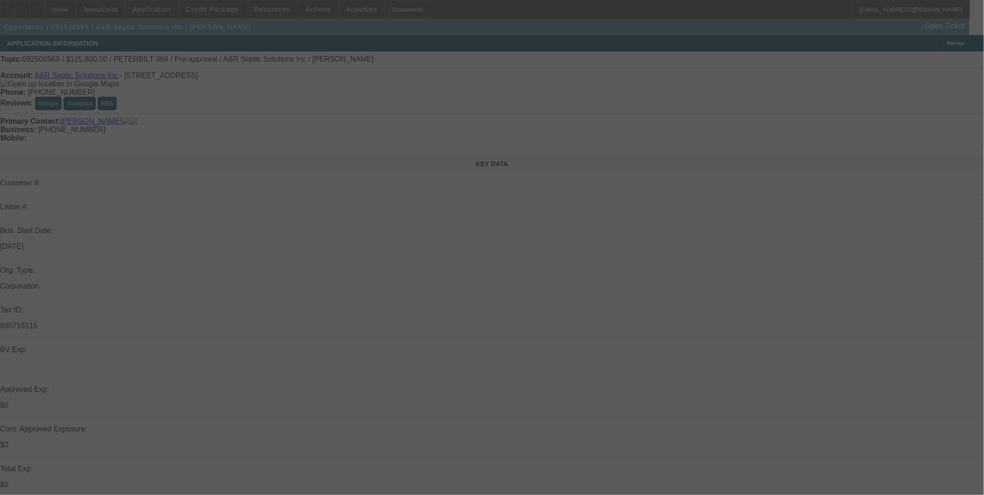
select select "0"
select select "2"
select select "0.1"
select select "4"
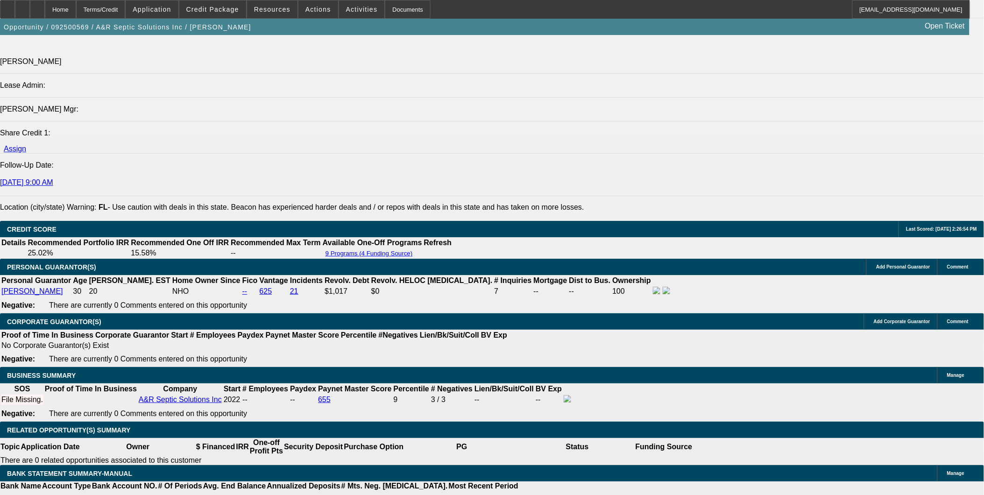
scroll to position [1150, 0]
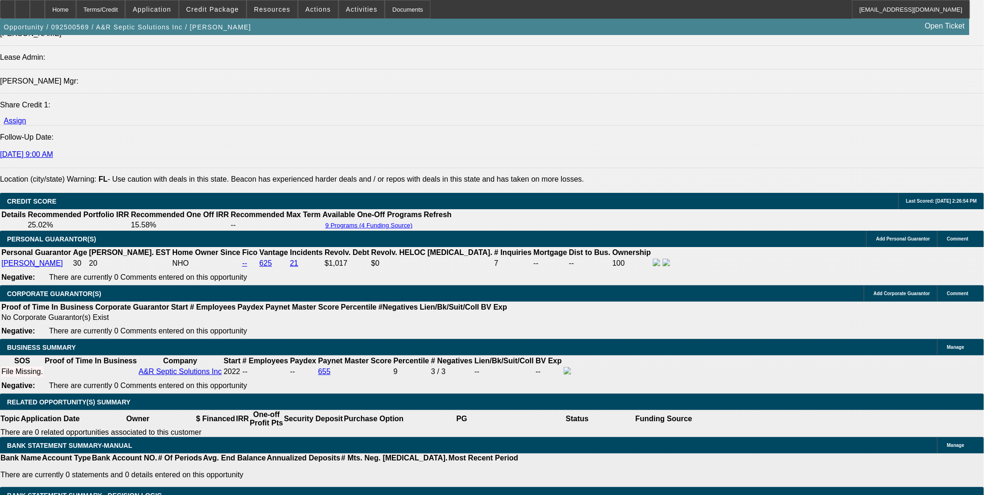
drag, startPoint x: 614, startPoint y: 243, endPoint x: 564, endPoint y: 262, distance: 53.4
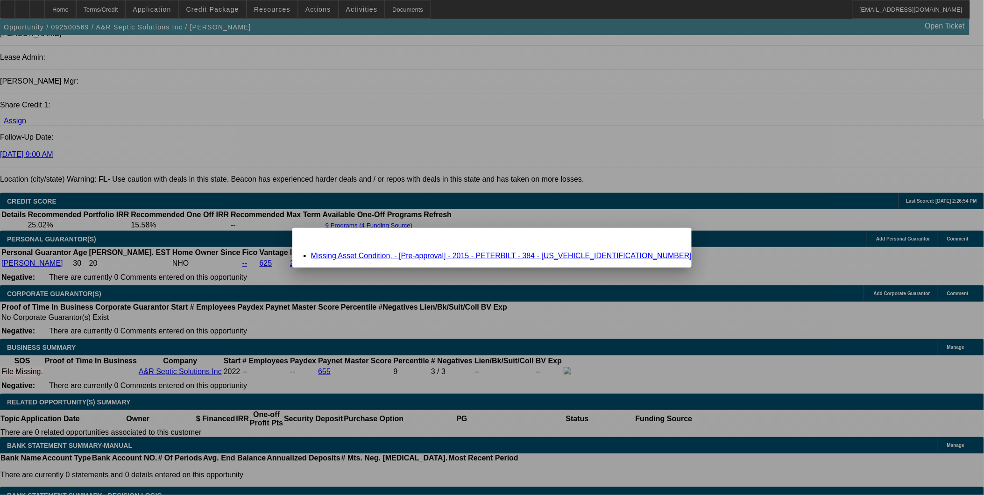
click at [562, 254] on link "Missing Asset Condition, - [Pre-approval] - 2015 - PETERBILT - 384 - [US_VEHICL…" at bounding box center [501, 256] width 381 height 8
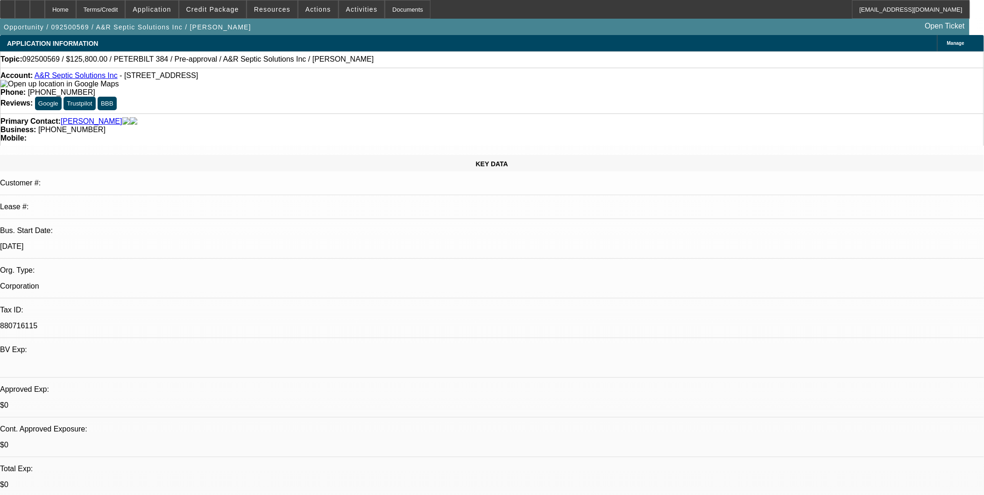
scroll to position [1150, 0]
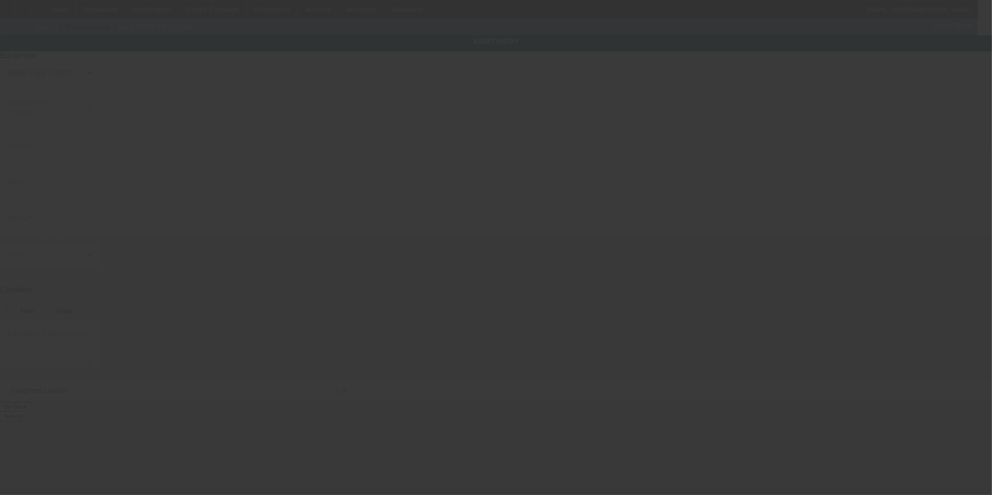
type input "[US_VEHICLE_IDENTIFICATION_NUMBER]"
type input "PETERBILT"
type input "384"
type input "16 Sundance Dr"
type input "[GEOGRAPHIC_DATA]"
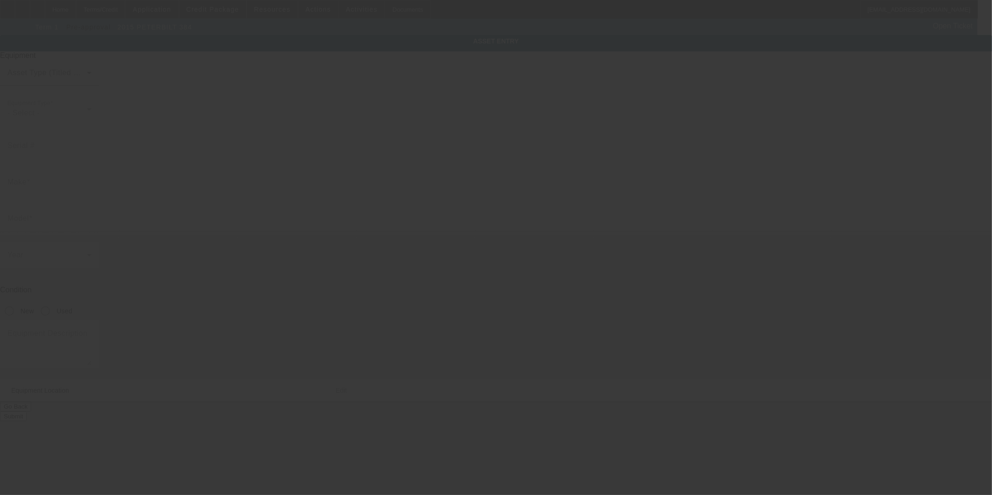
type input "33884"
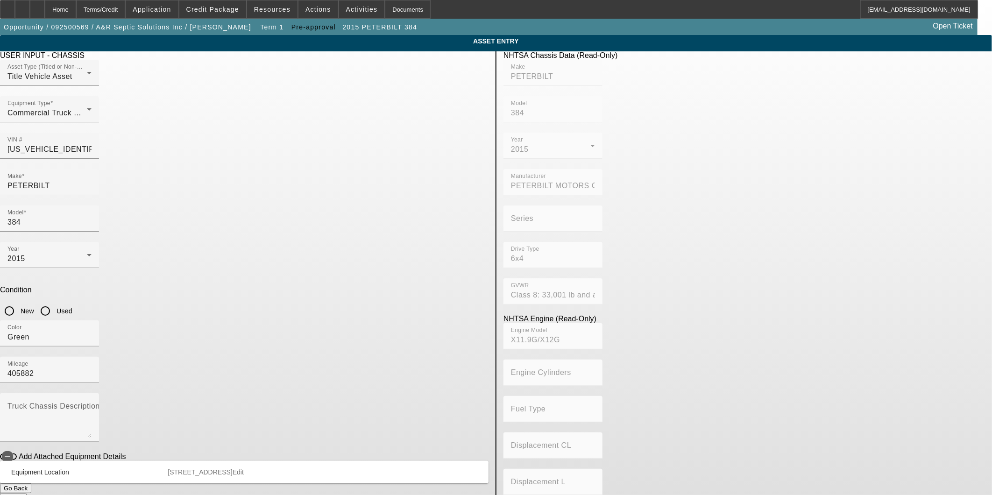
click at [55, 302] on input "Used" at bounding box center [45, 311] width 19 height 19
radio input "true"
click at [27, 493] on button "Submit" at bounding box center [13, 498] width 27 height 10
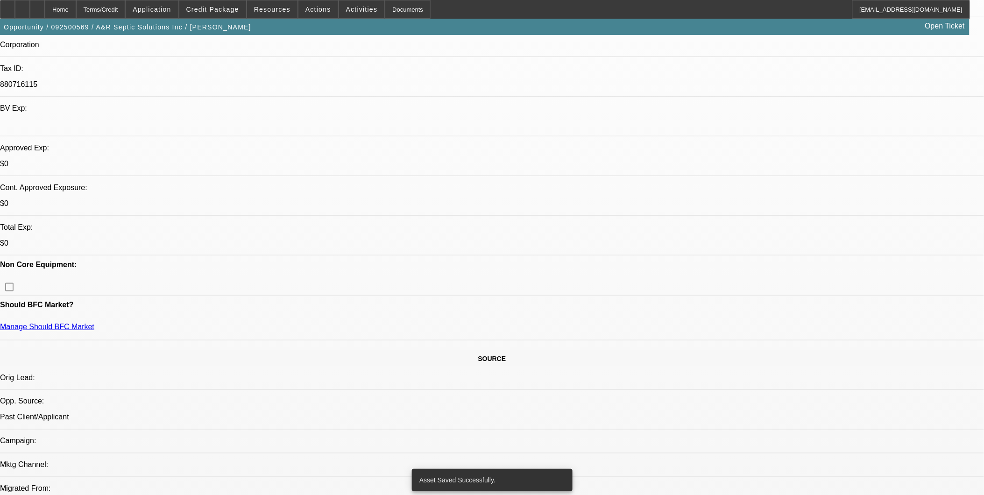
select select "0"
select select "2"
select select "0.1"
select select "4"
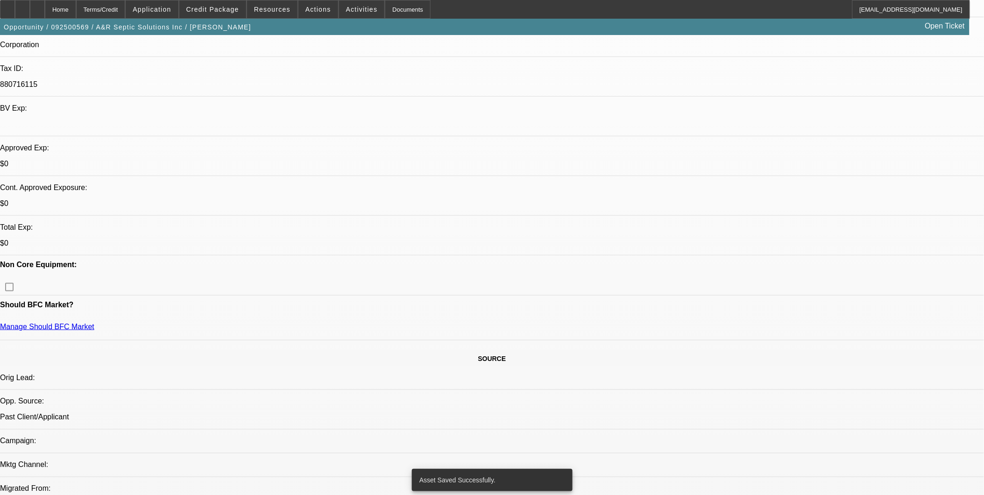
select select "0"
select select "2"
select select "0.1"
select select "4"
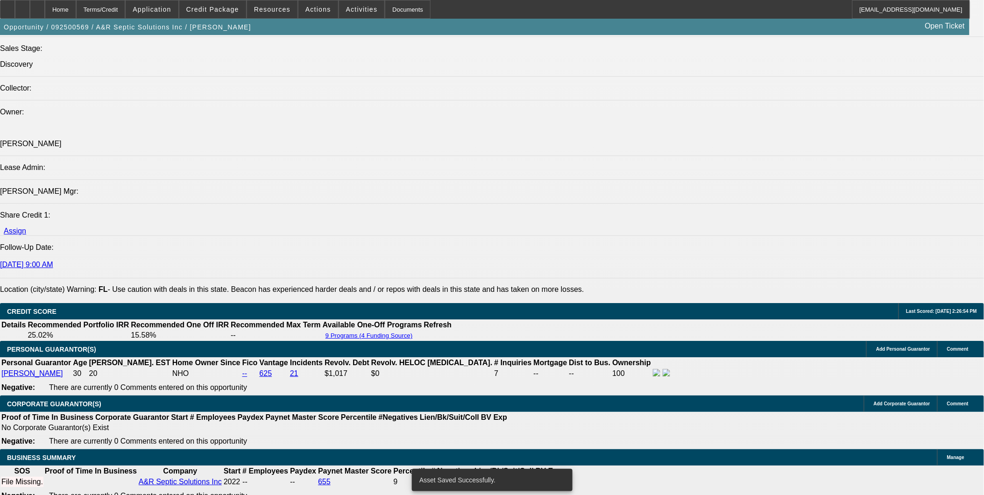
scroll to position [1122, 0]
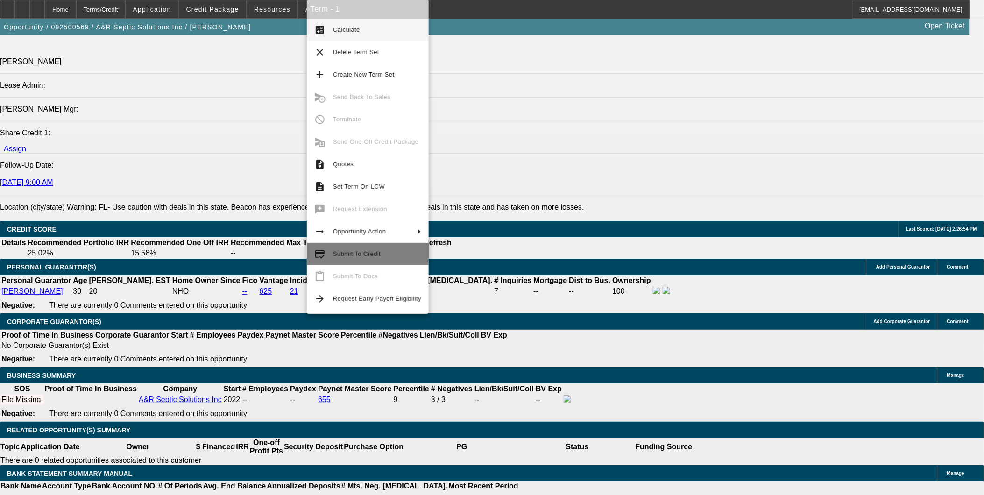
click at [385, 259] on span "Submit To Credit" at bounding box center [377, 253] width 88 height 11
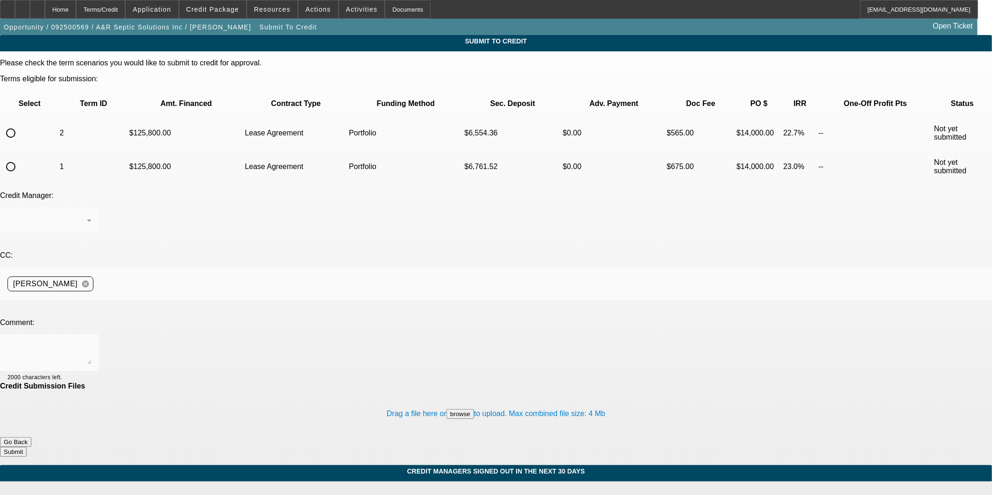
click at [20, 157] on input "radio" at bounding box center [10, 166] width 19 height 19
radio input "true"
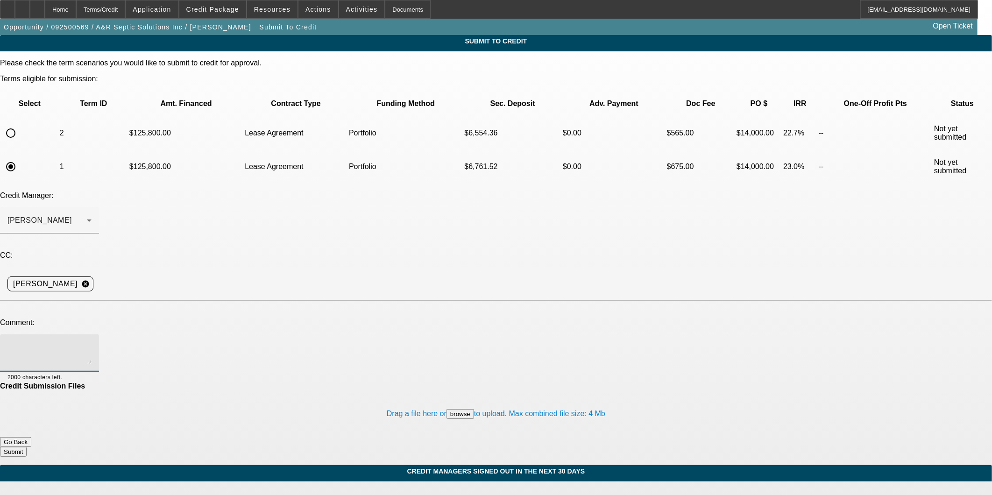
click at [92, 342] on textarea at bounding box center [49, 353] width 84 height 22
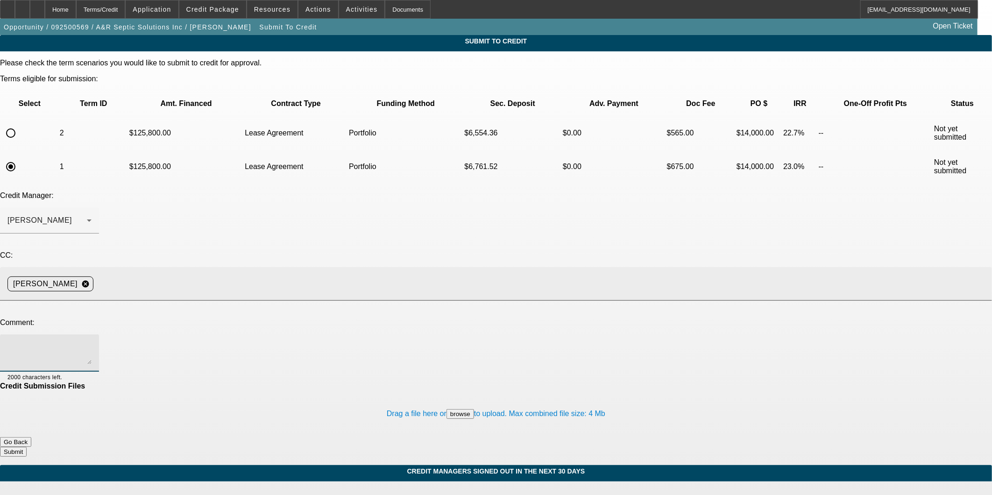
paste textarea "[PERSON_NAME] has been the owner and operator of A&R septic since [DATE] and he…"
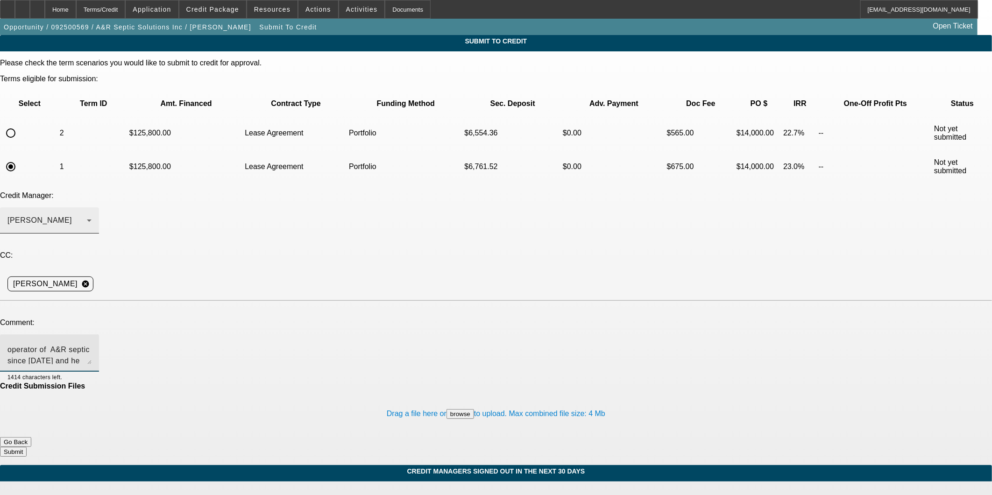
type textarea "[PERSON_NAME] has been the owner and operator of A&R septic since [DATE] and he…"
click at [87, 215] on div "[PERSON_NAME]" at bounding box center [46, 220] width 79 height 11
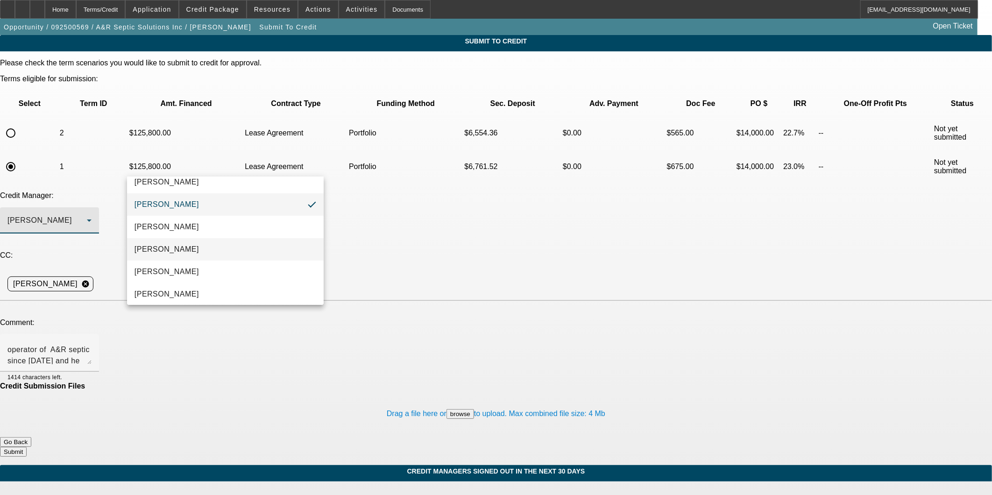
scroll to position [13, 0]
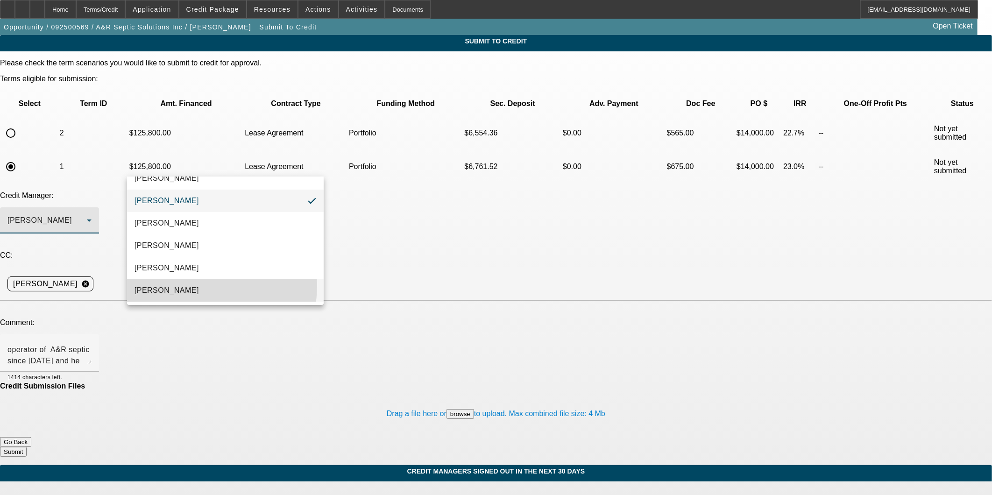
click at [190, 285] on mat-option "[PERSON_NAME]" at bounding box center [225, 290] width 197 height 22
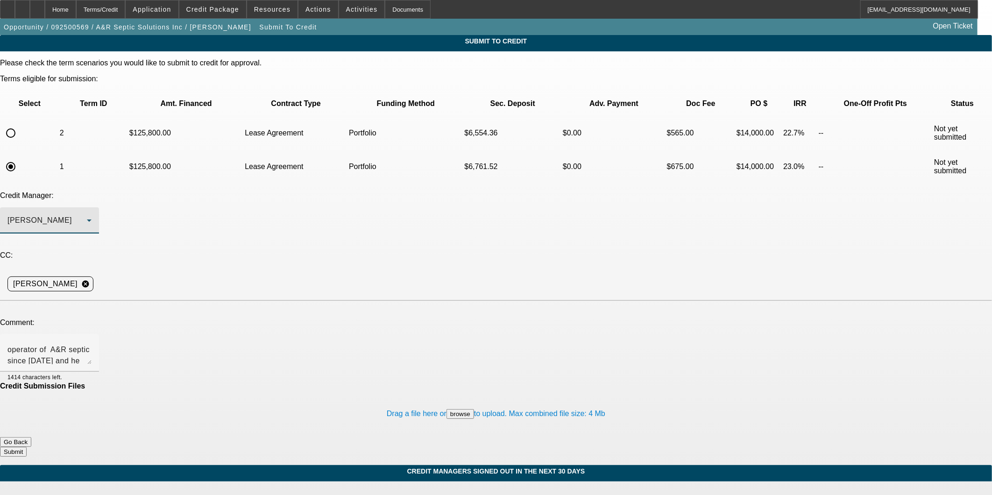
click at [334, 390] on div "Drag a file here or browse to upload. Max combined file size: 4 Mb" at bounding box center [496, 413] width 992 height 47
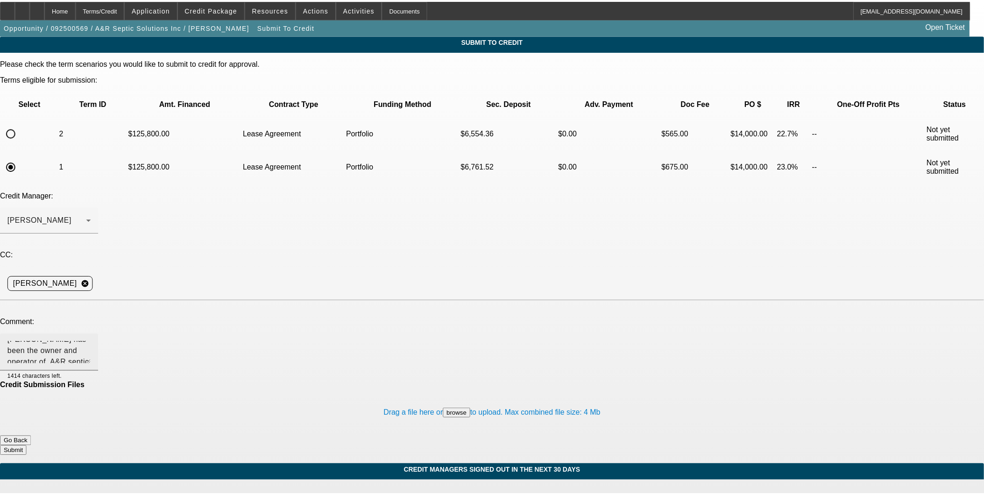
scroll to position [0, 0]
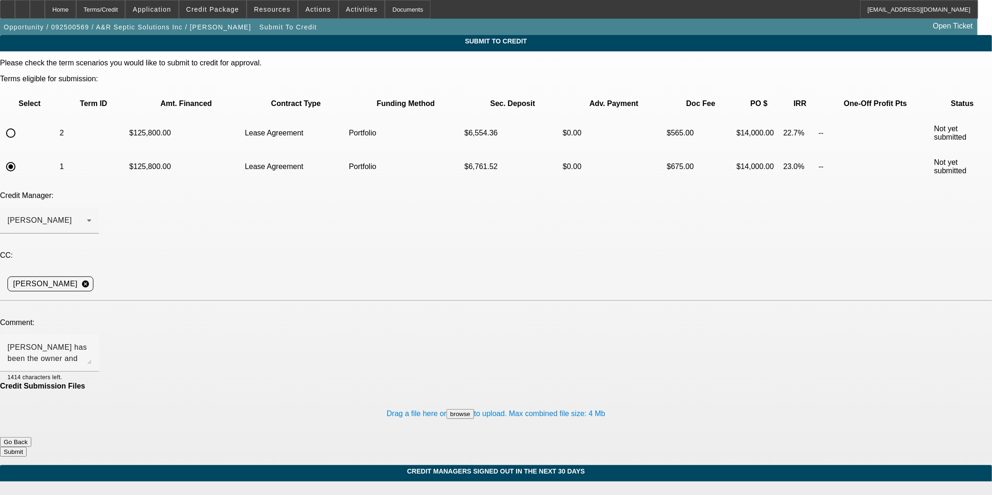
click at [27, 447] on button "Submit" at bounding box center [13, 452] width 27 height 10
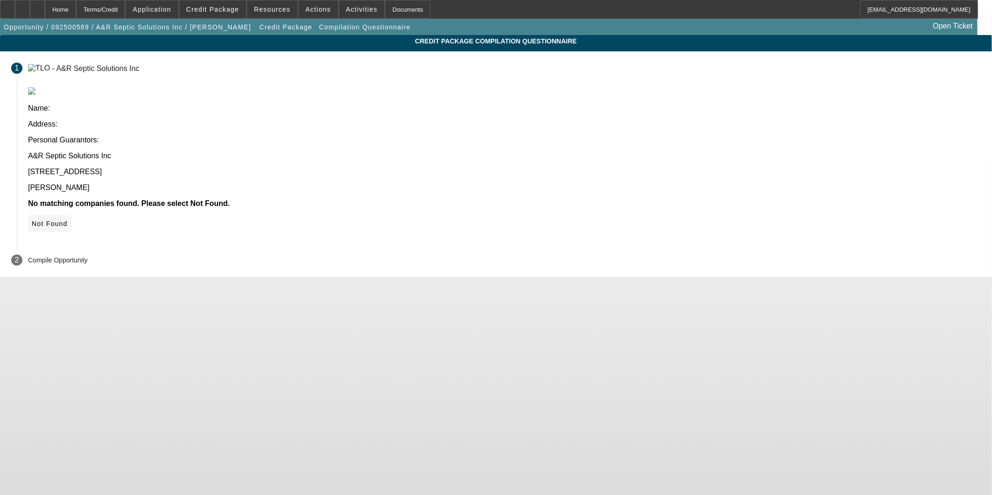
click at [68, 220] on span "Not Found" at bounding box center [50, 223] width 36 height 7
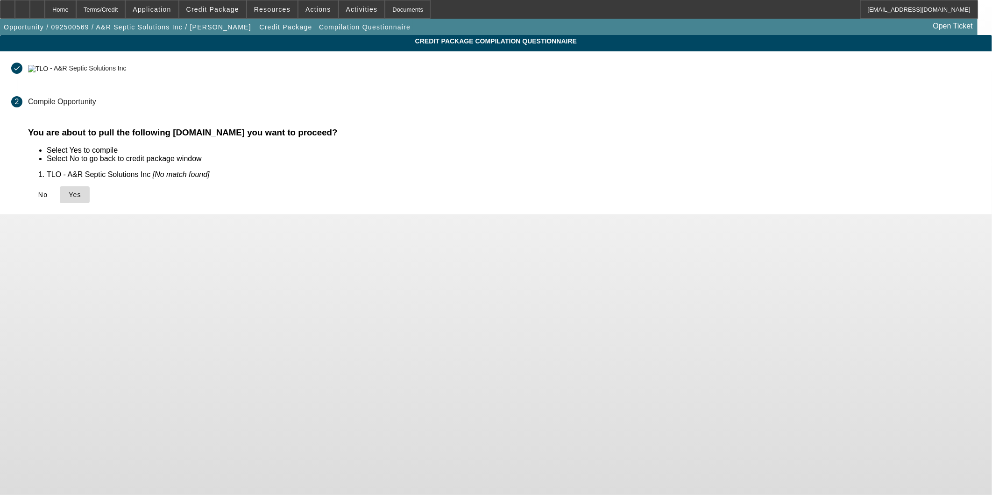
click at [81, 194] on span "Yes" at bounding box center [75, 194] width 13 height 7
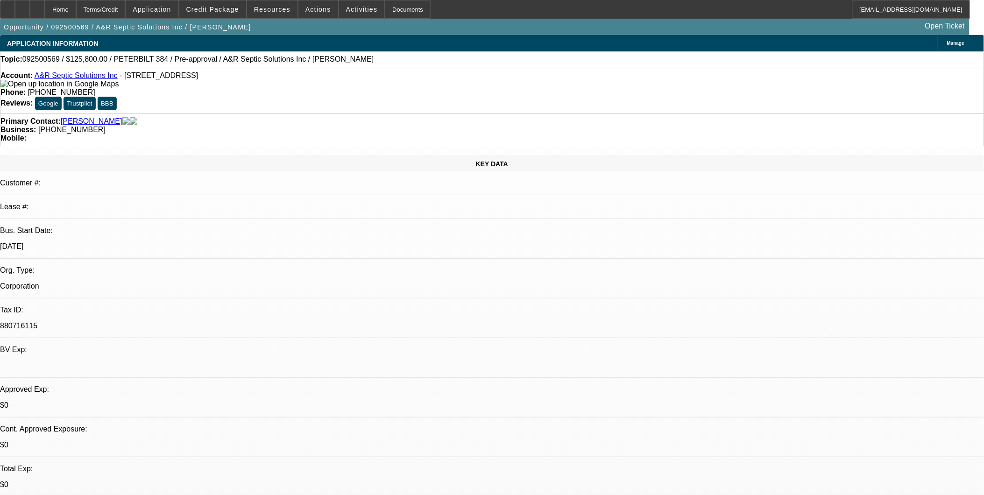
select select "0"
select select "2"
select select "0.1"
select select "4"
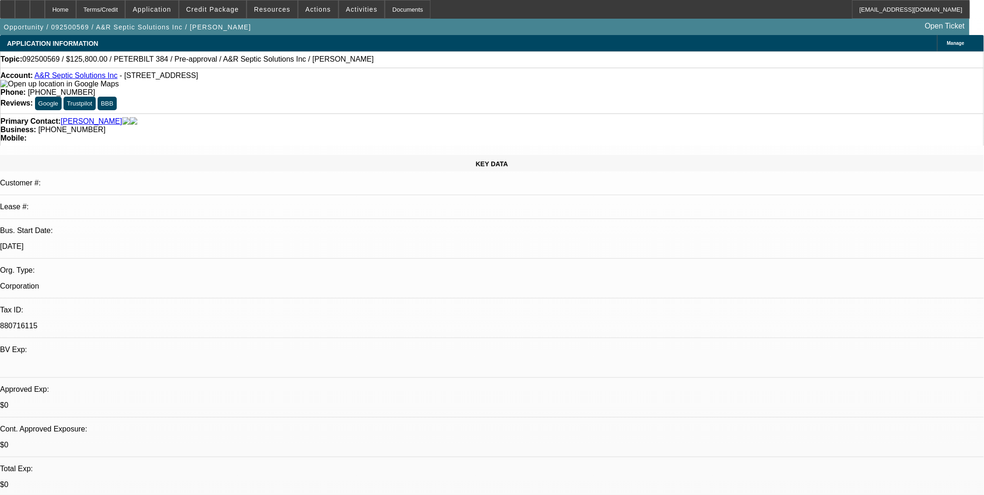
select select "0"
select select "2"
select select "0.1"
select select "4"
